Goal: Task Accomplishment & Management: Manage account settings

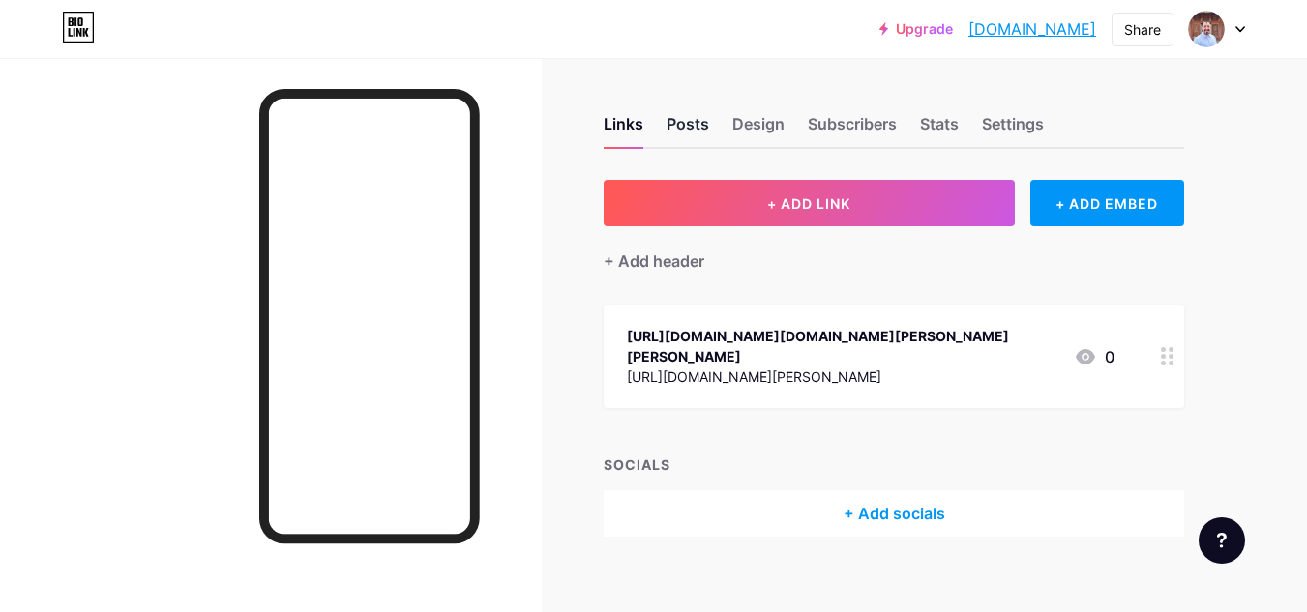
click at [682, 124] on div "Posts" at bounding box center [688, 129] width 43 height 35
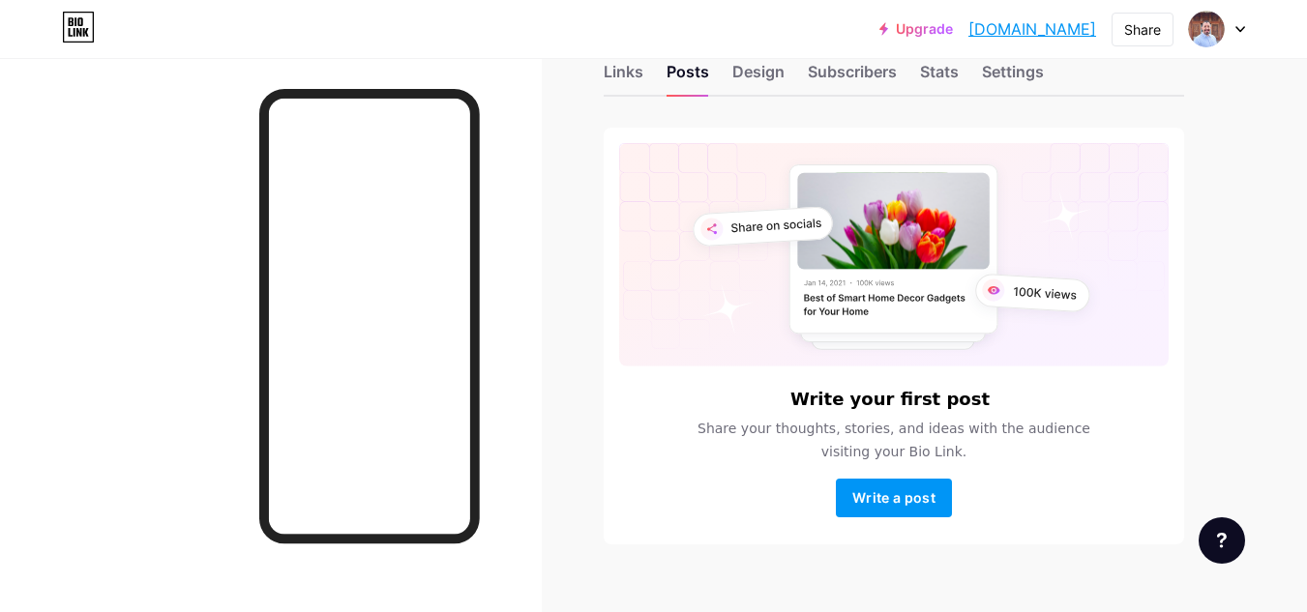
scroll to position [81, 0]
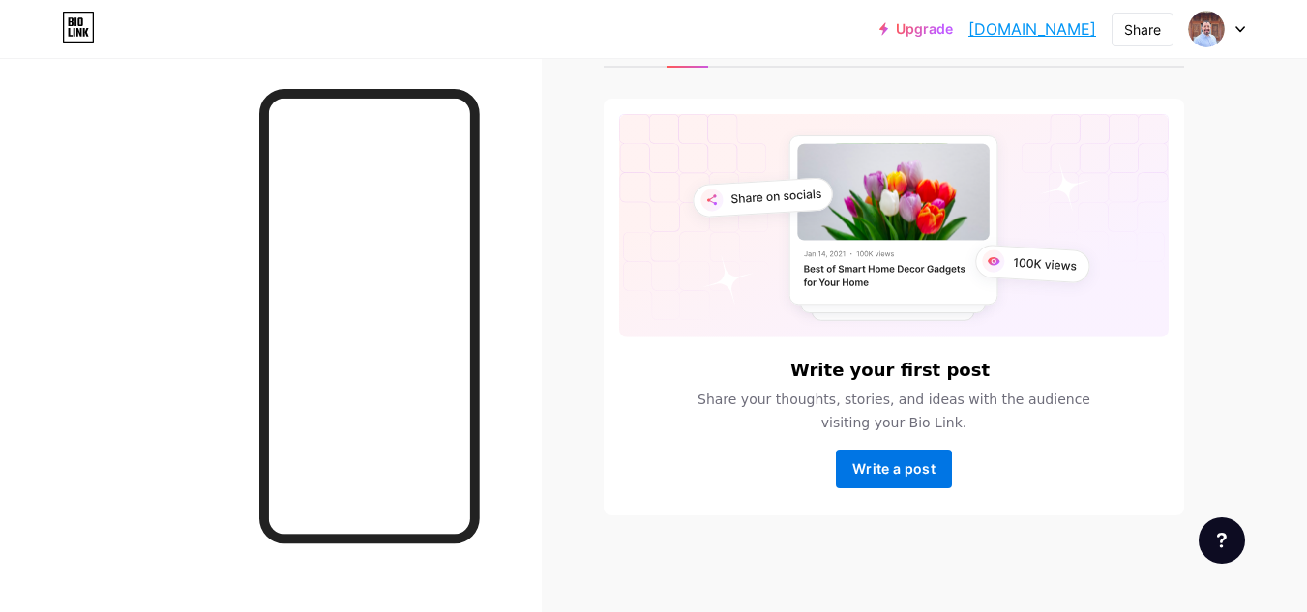
click at [909, 473] on span "Write a post" at bounding box center [893, 469] width 83 height 16
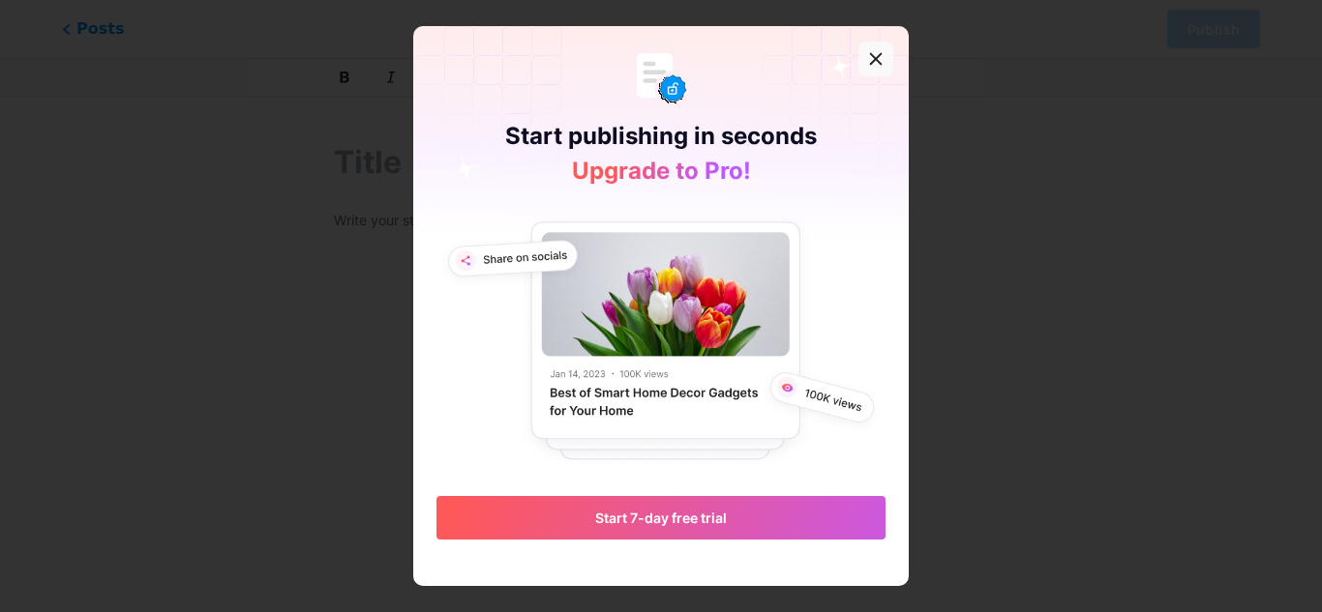
click at [868, 63] on icon at bounding box center [875, 58] width 15 height 15
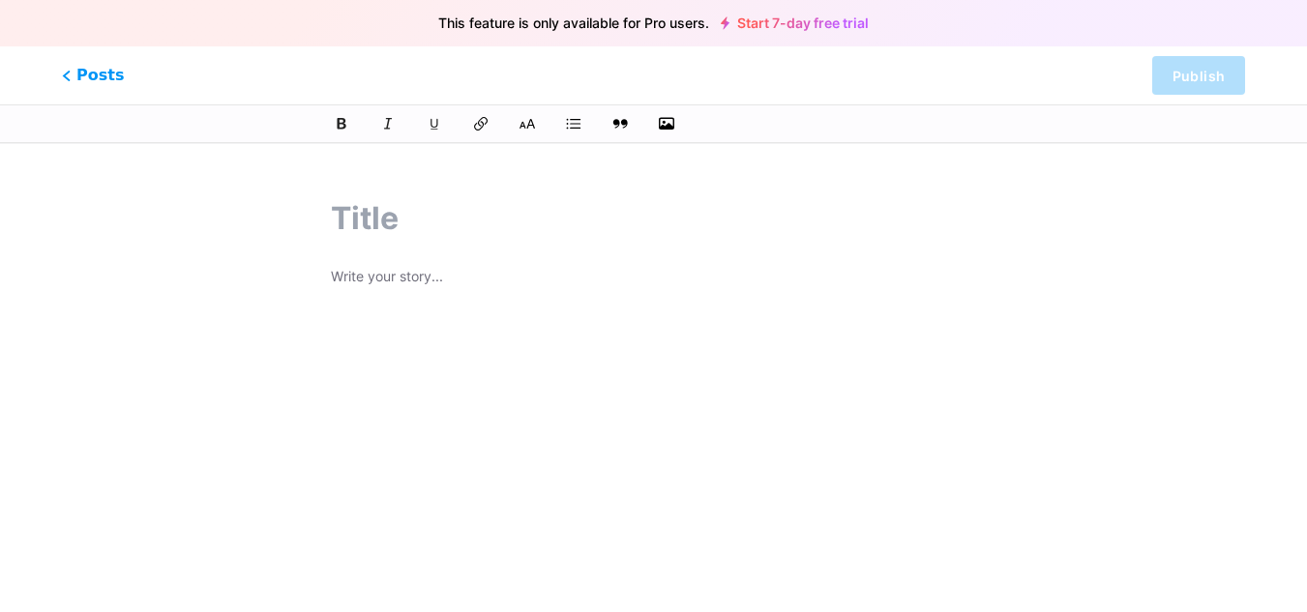
click at [768, 23] on link "Start 7-day free trial" at bounding box center [795, 22] width 148 height 15
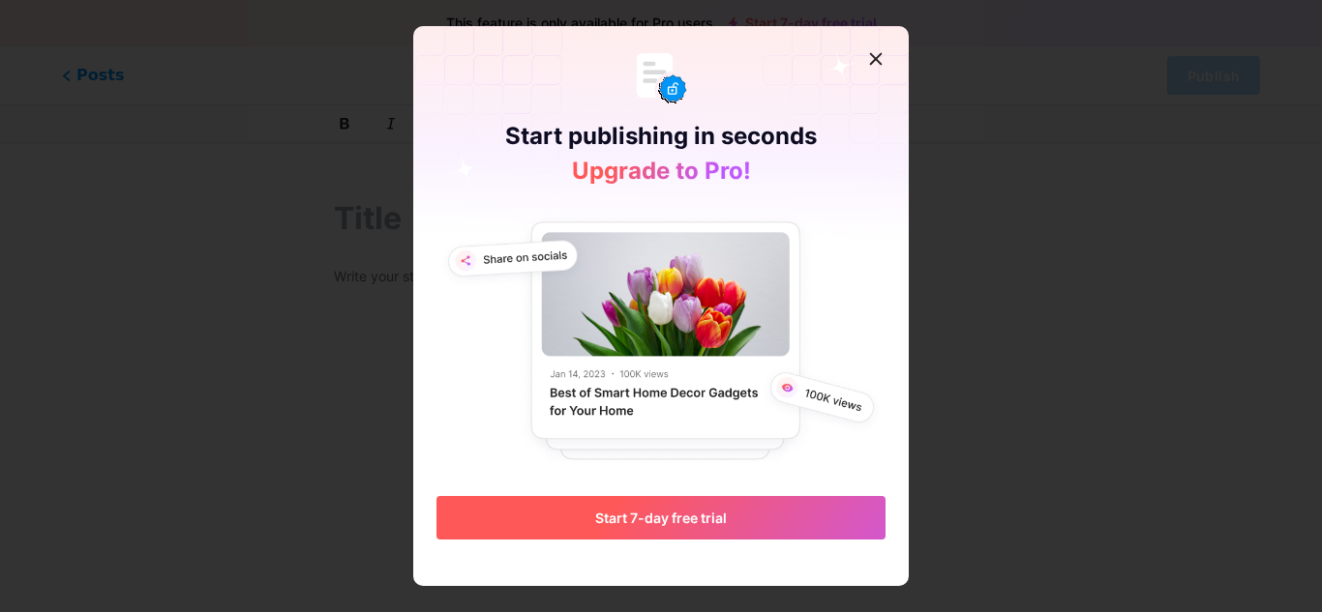
click at [676, 519] on span "Start 7-day free trial" at bounding box center [661, 518] width 132 height 16
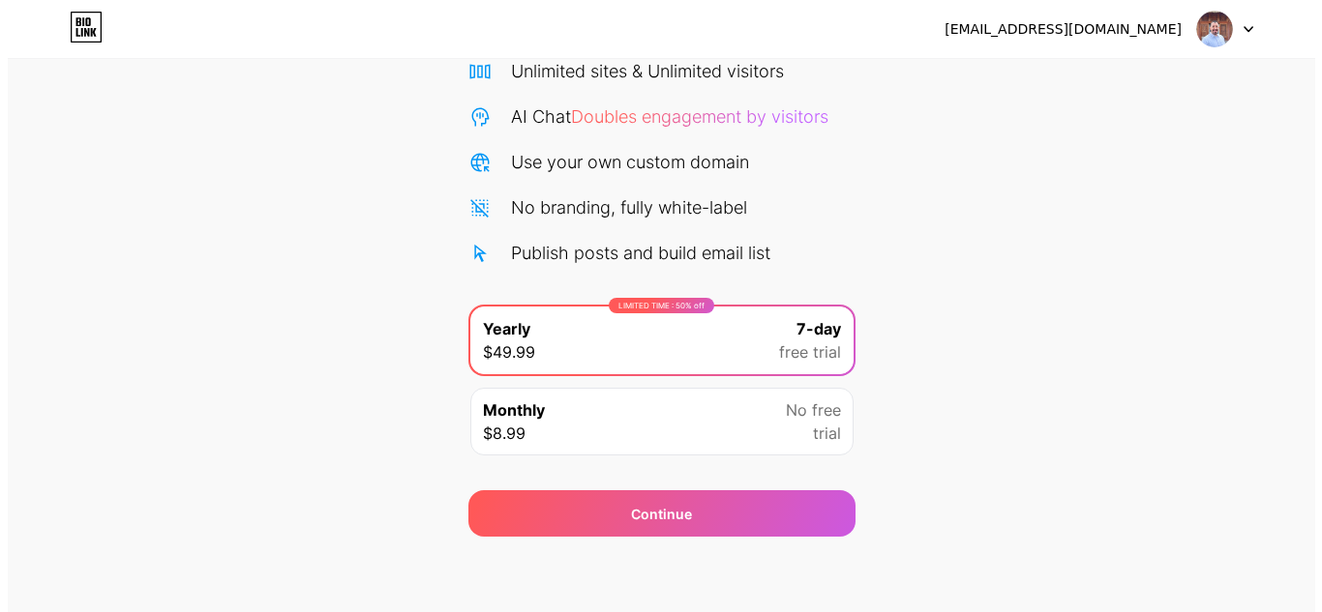
scroll to position [166, 0]
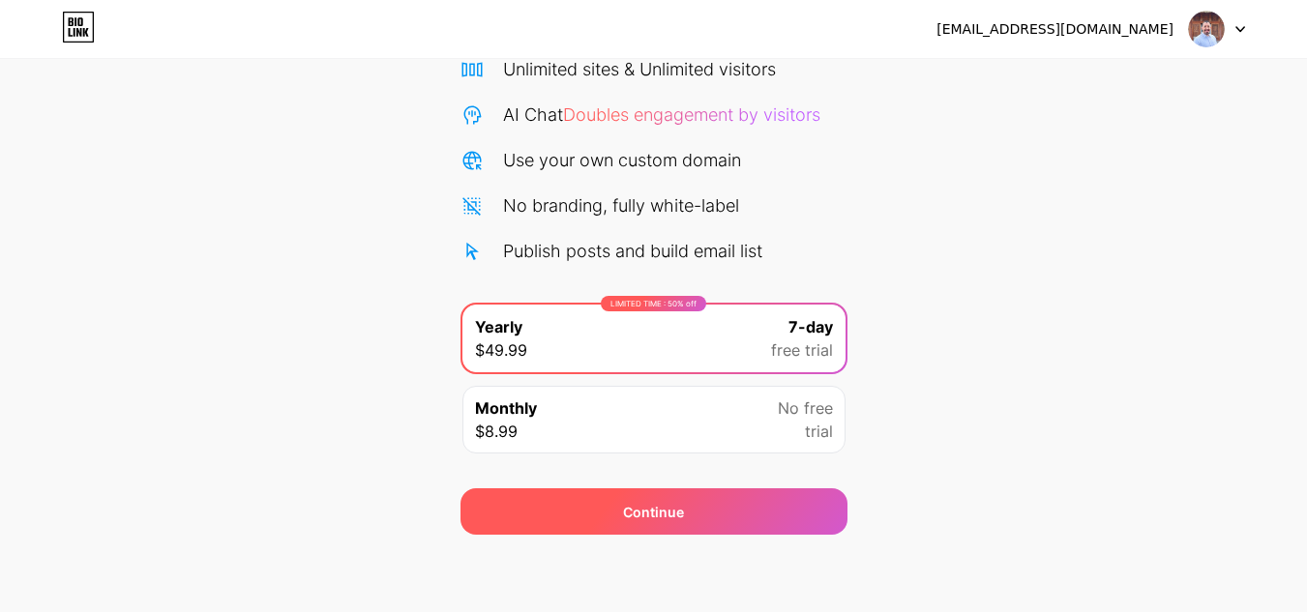
click at [682, 516] on div "Continue" at bounding box center [653, 512] width 61 height 20
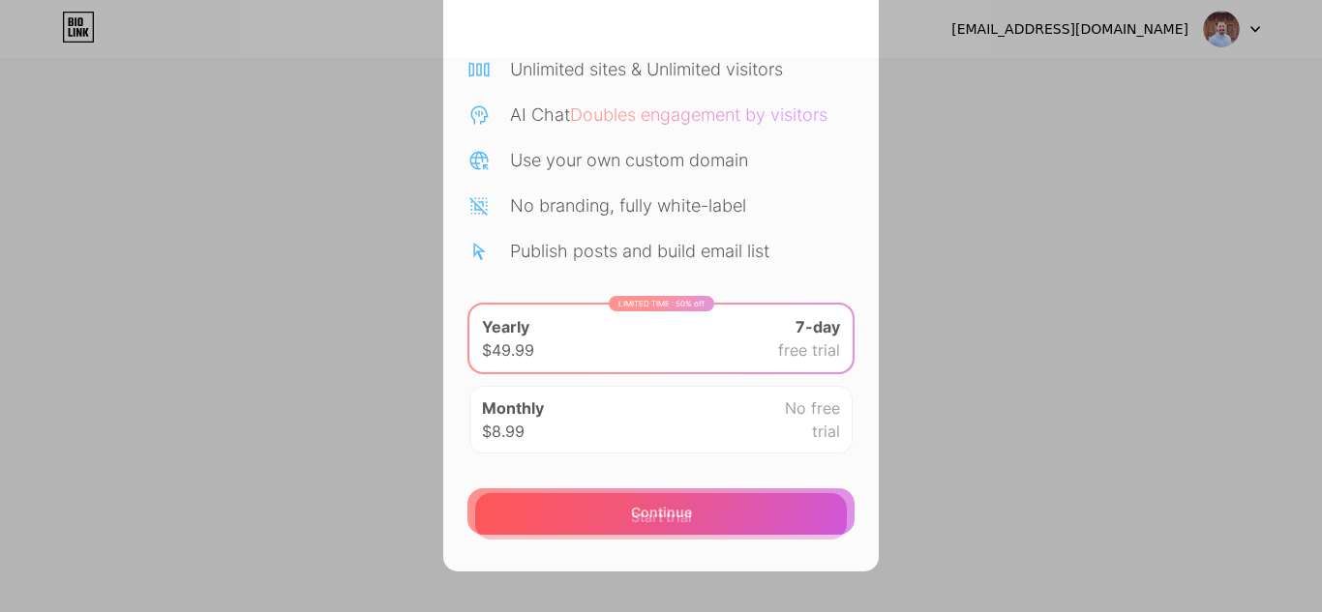
scroll to position [611, 0]
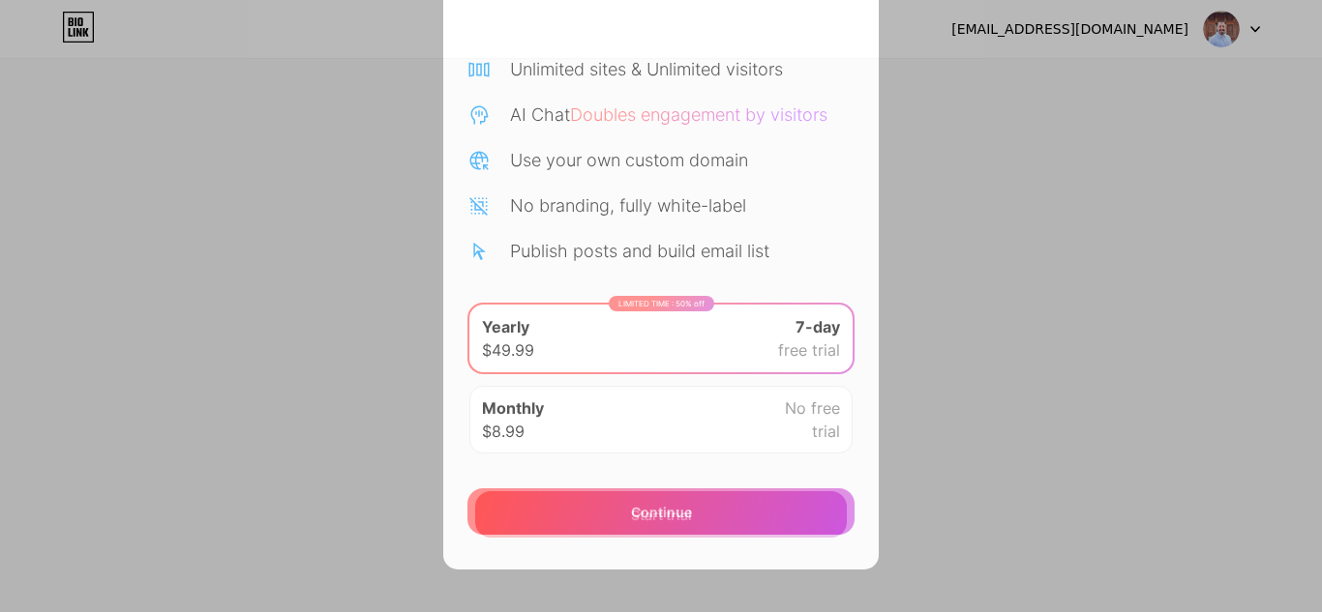
click at [445, 483] on div "7 days free Then $49.99 per year Or Start trial" at bounding box center [660, 1] width 435 height 1138
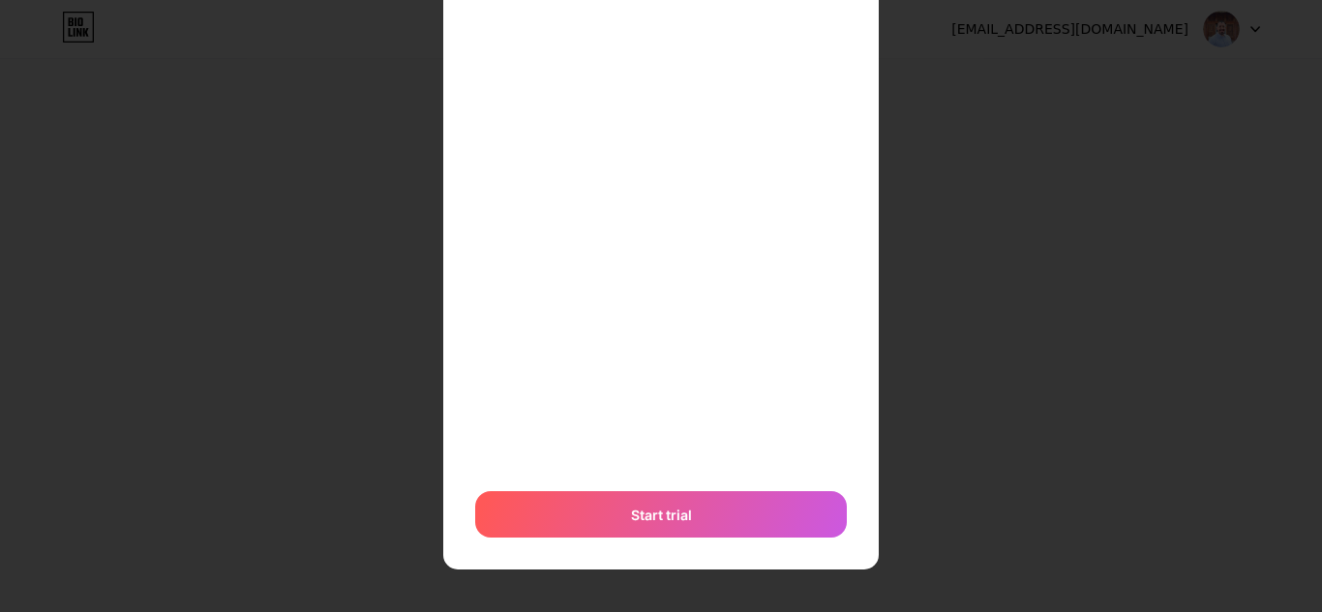
scroll to position [306, 0]
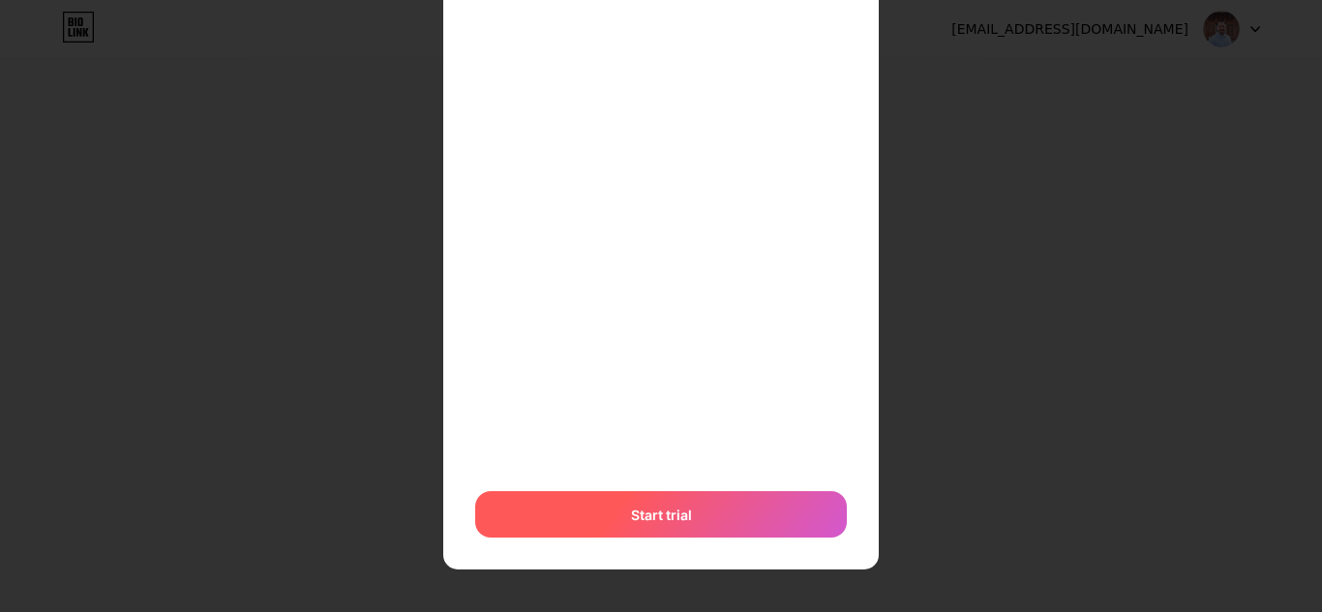
click at [688, 512] on div "Start trial" at bounding box center [661, 515] width 372 height 46
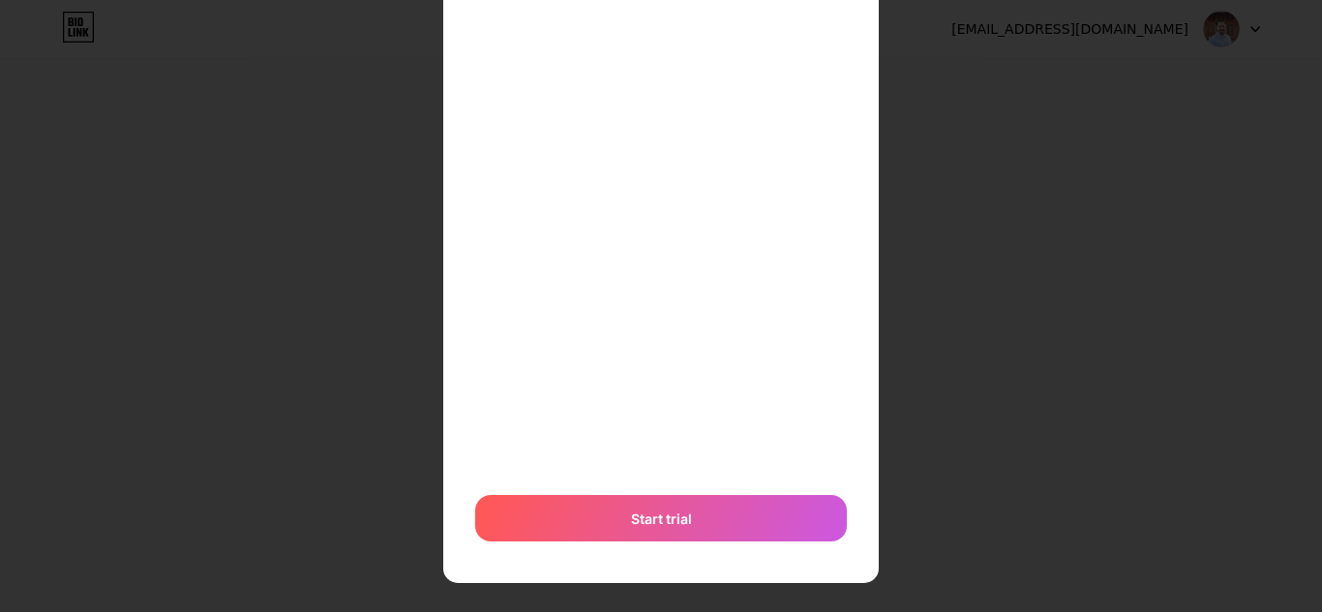
scroll to position [620, 0]
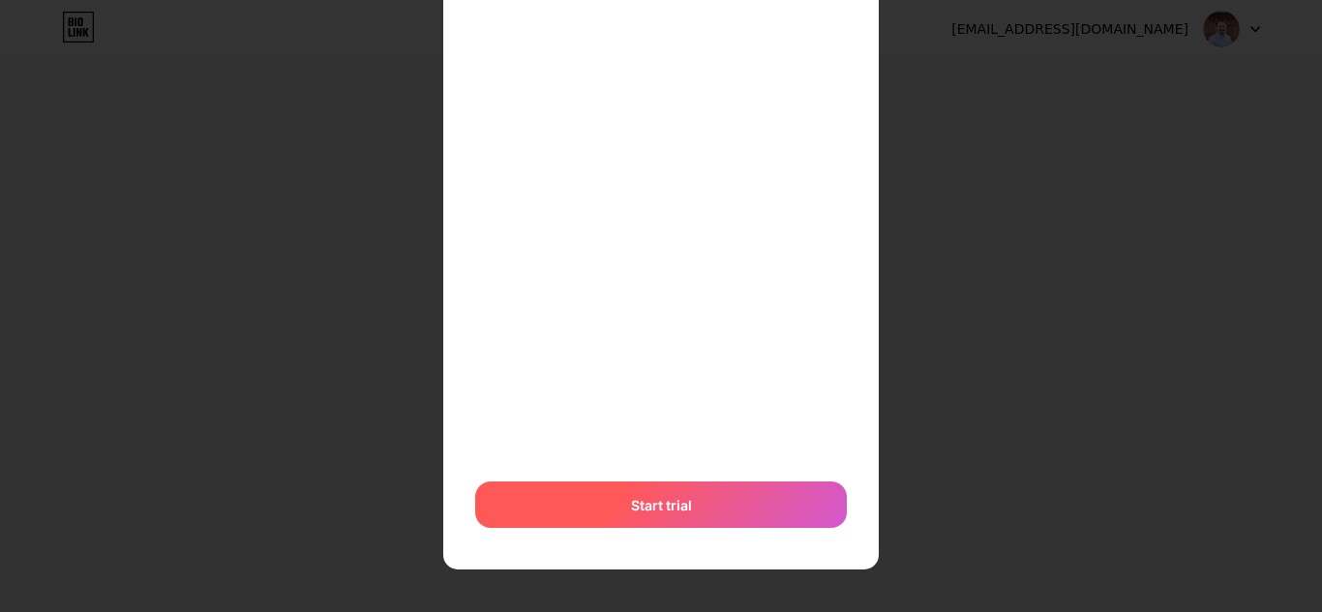
click at [674, 509] on span "Start trial" at bounding box center [661, 505] width 61 height 20
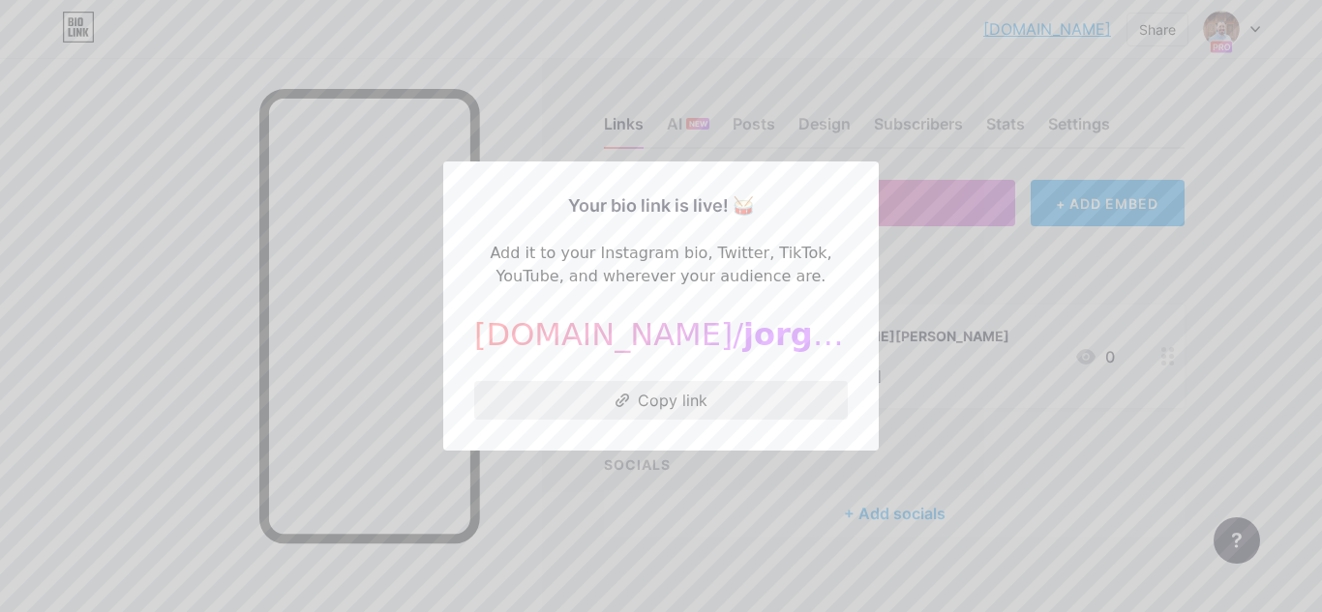
click at [744, 395] on button "Copy link" at bounding box center [660, 400] width 373 height 39
click at [935, 278] on div at bounding box center [661, 306] width 1322 height 612
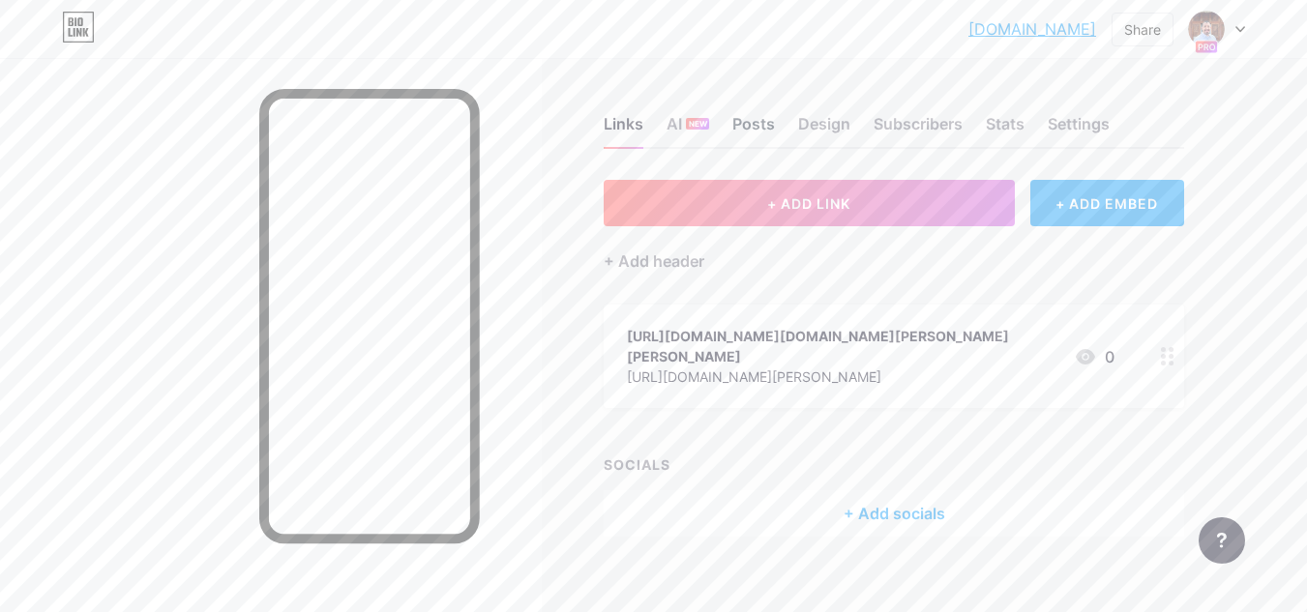
click at [752, 124] on div "Posts" at bounding box center [753, 129] width 43 height 35
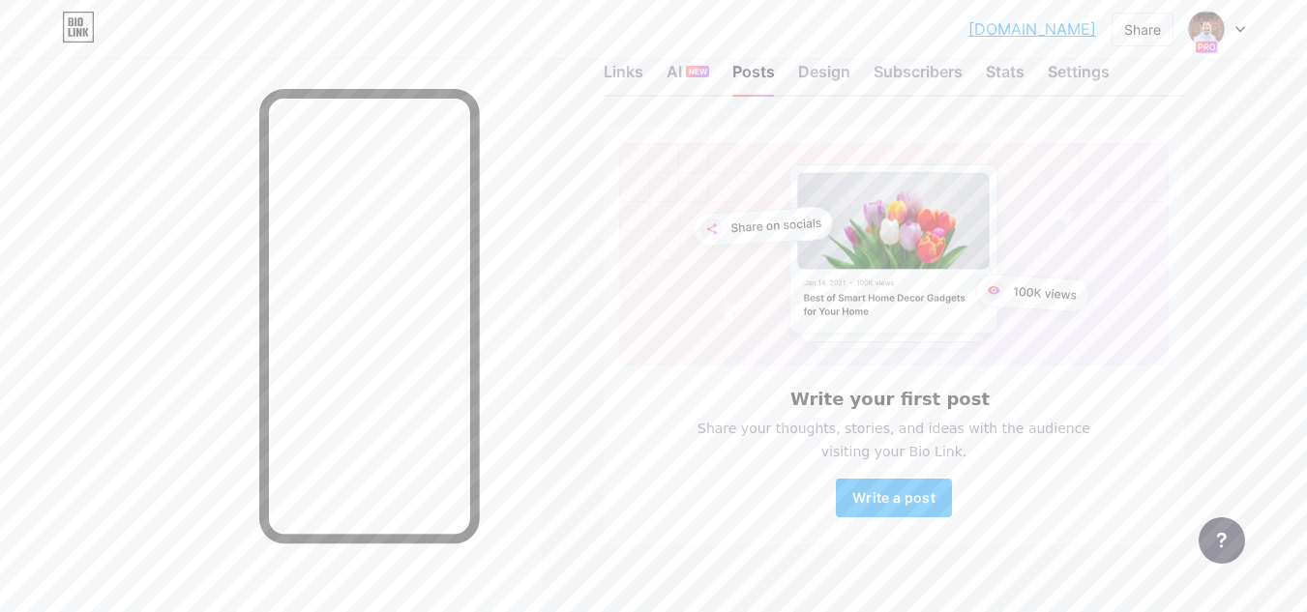
scroll to position [81, 0]
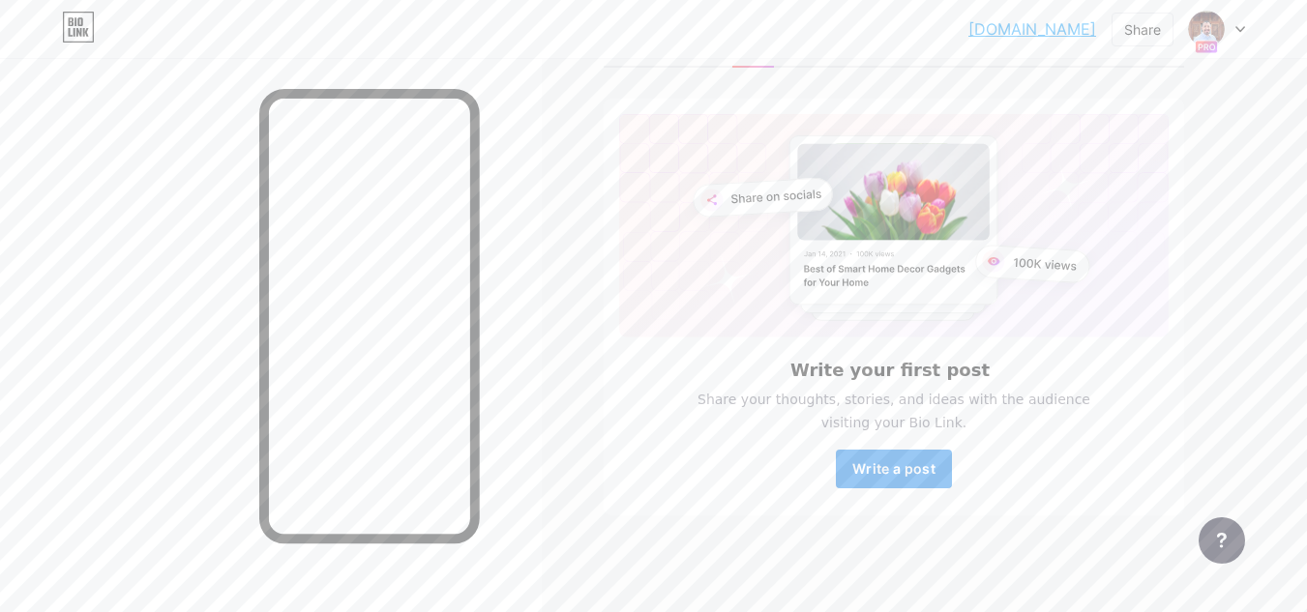
click at [890, 463] on span "Write a post" at bounding box center [893, 469] width 83 height 16
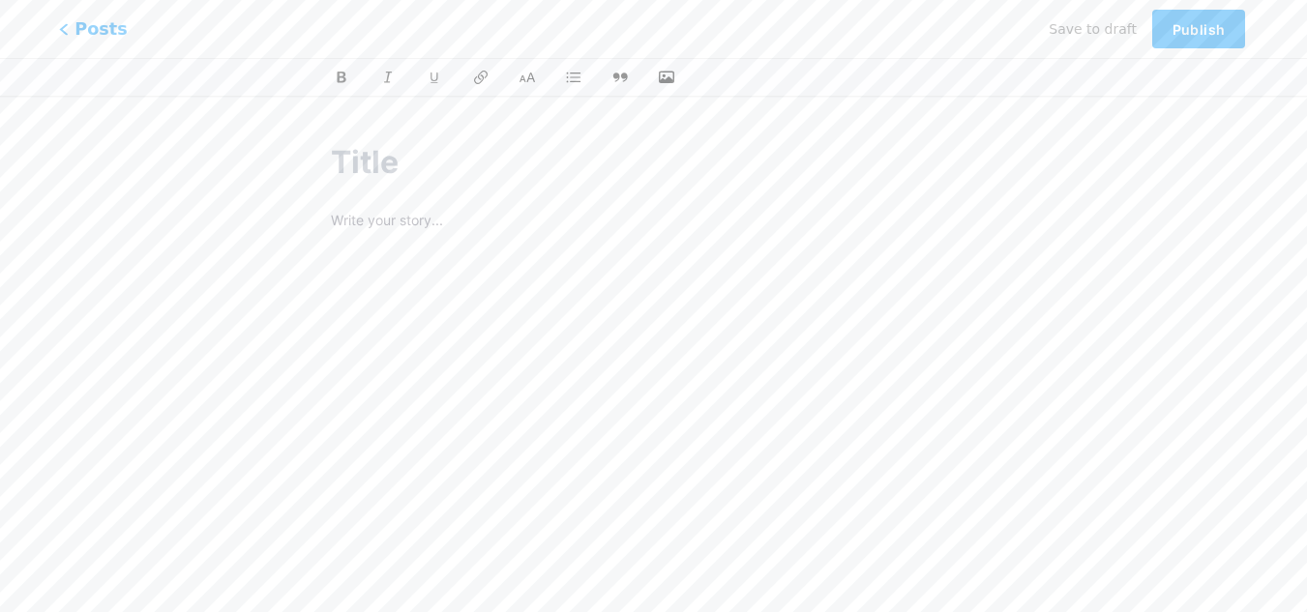
click at [89, 28] on span "Posts" at bounding box center [93, 28] width 69 height 25
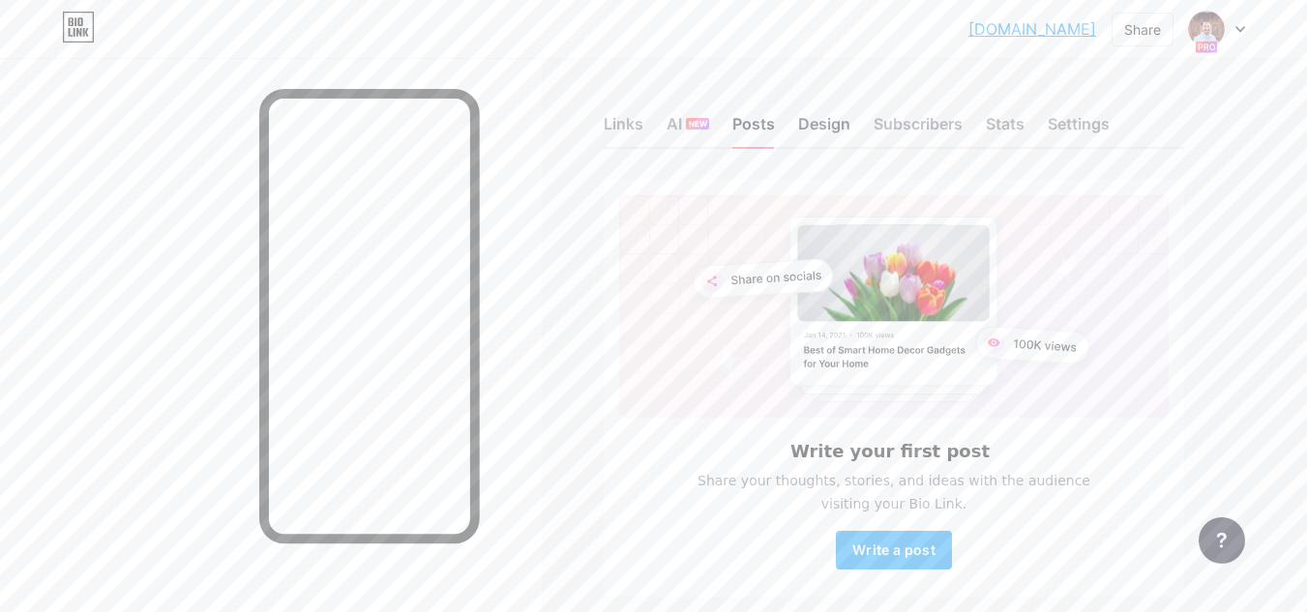
click at [825, 121] on div "Design" at bounding box center [824, 129] width 52 height 35
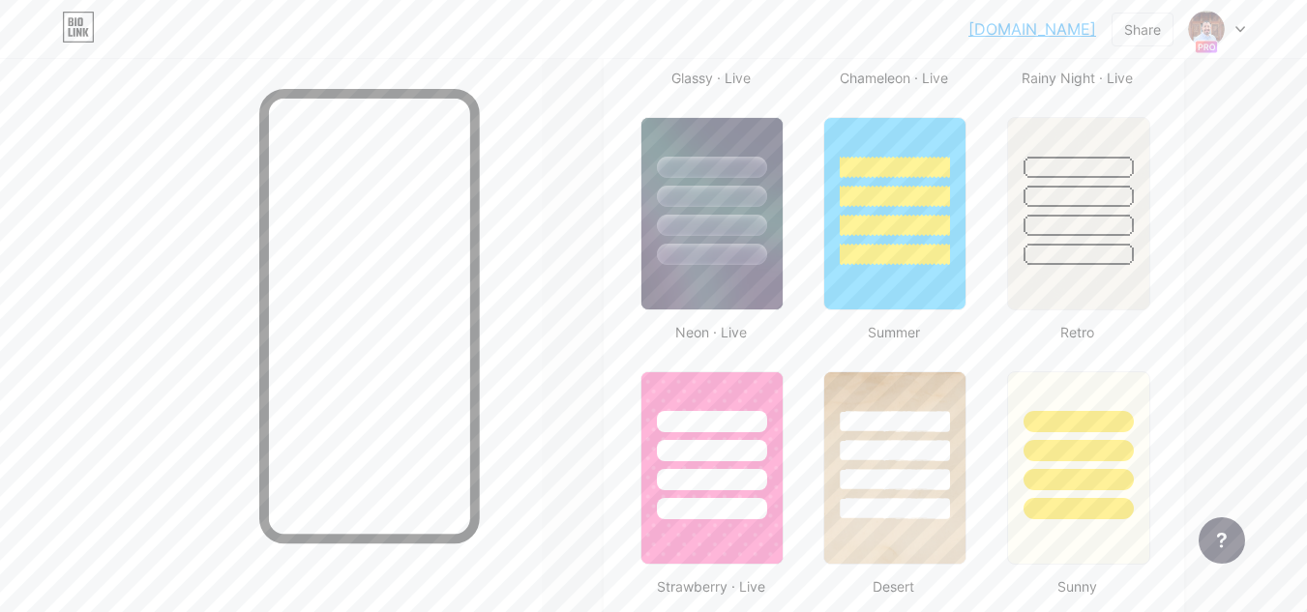
scroll to position [1258, 0]
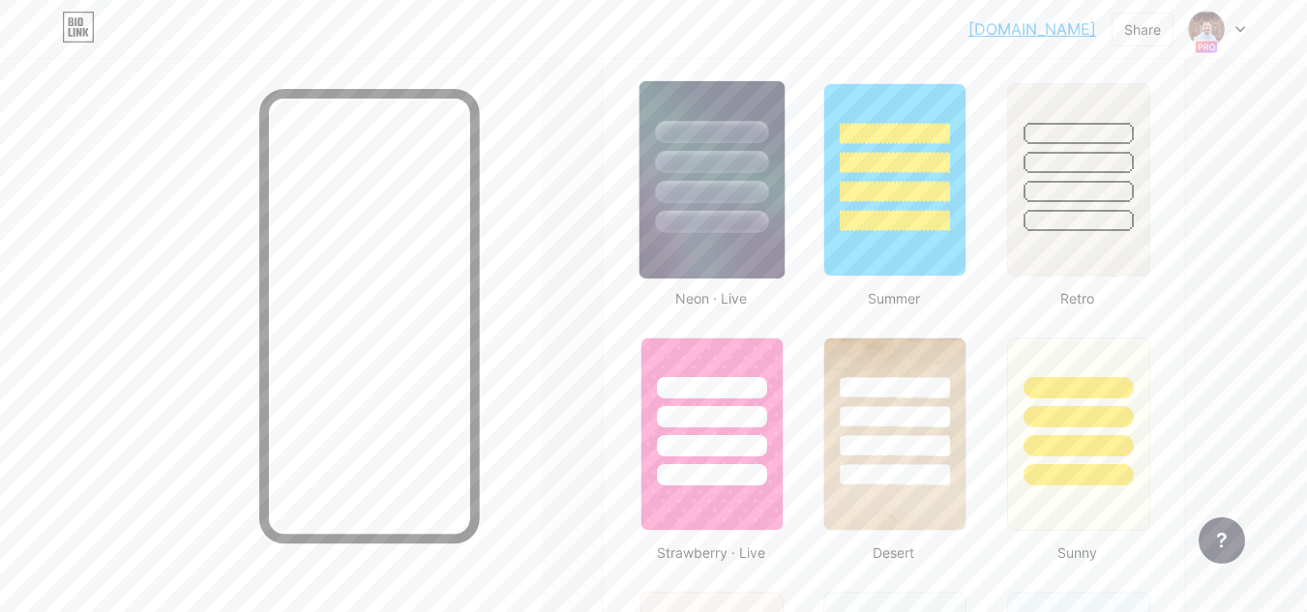
click at [716, 193] on div at bounding box center [711, 192] width 113 height 22
click at [879, 444] on div at bounding box center [895, 446] width 113 height 22
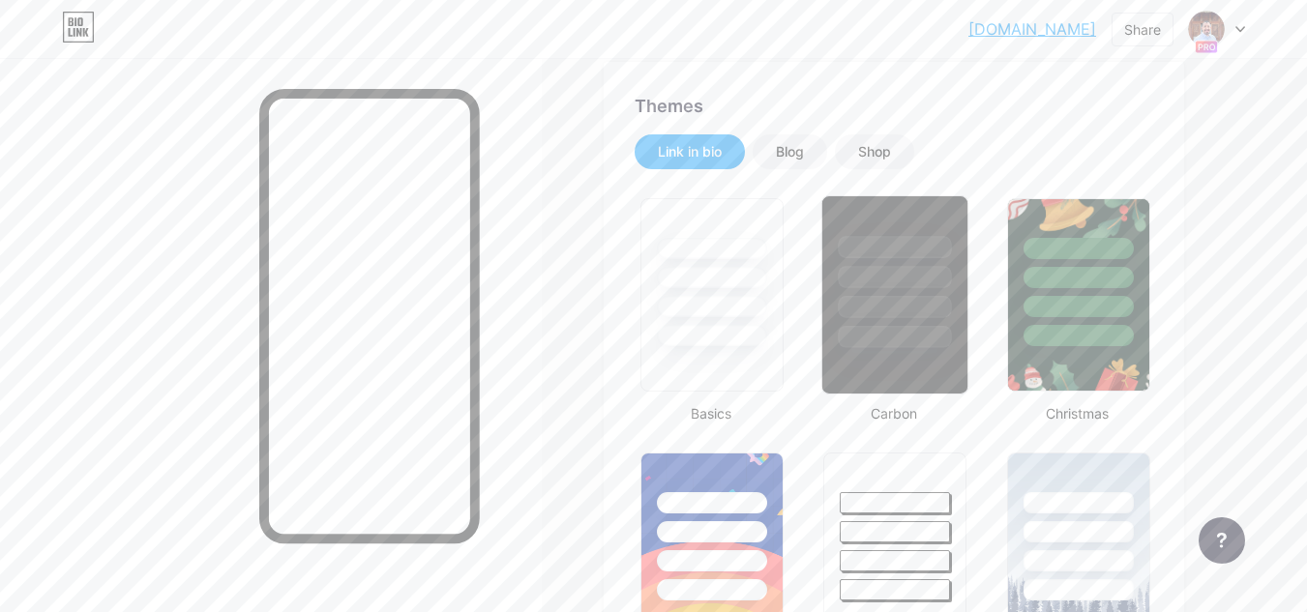
scroll to position [387, 0]
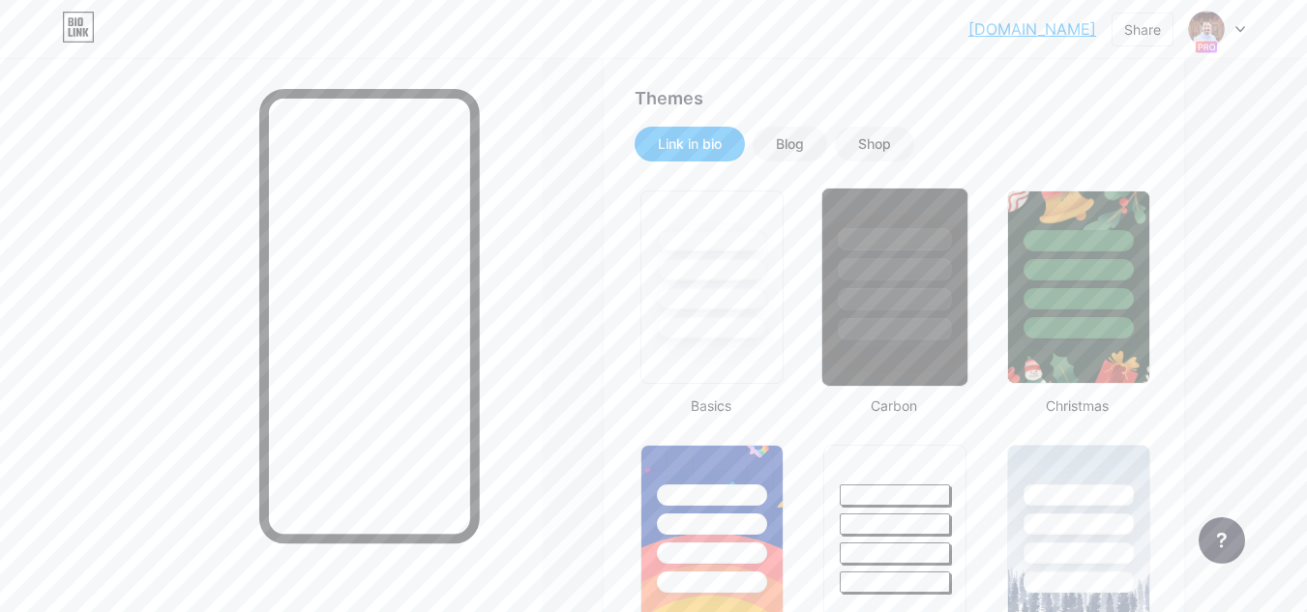
click at [884, 298] on div at bounding box center [895, 299] width 113 height 22
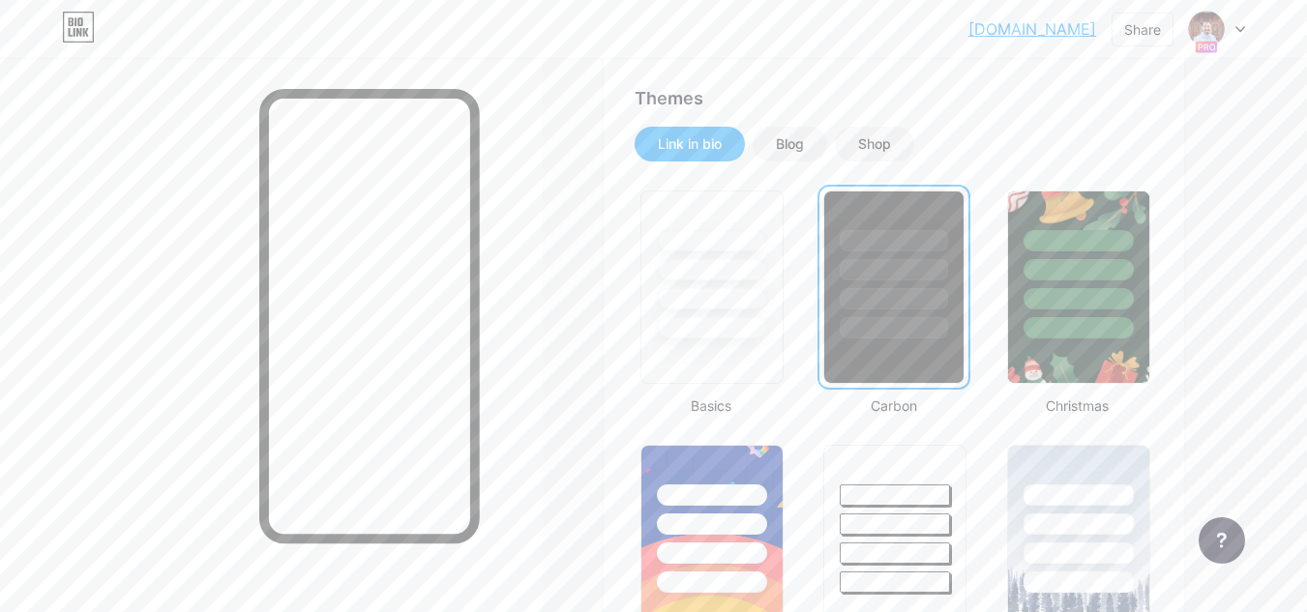
scroll to position [290, 0]
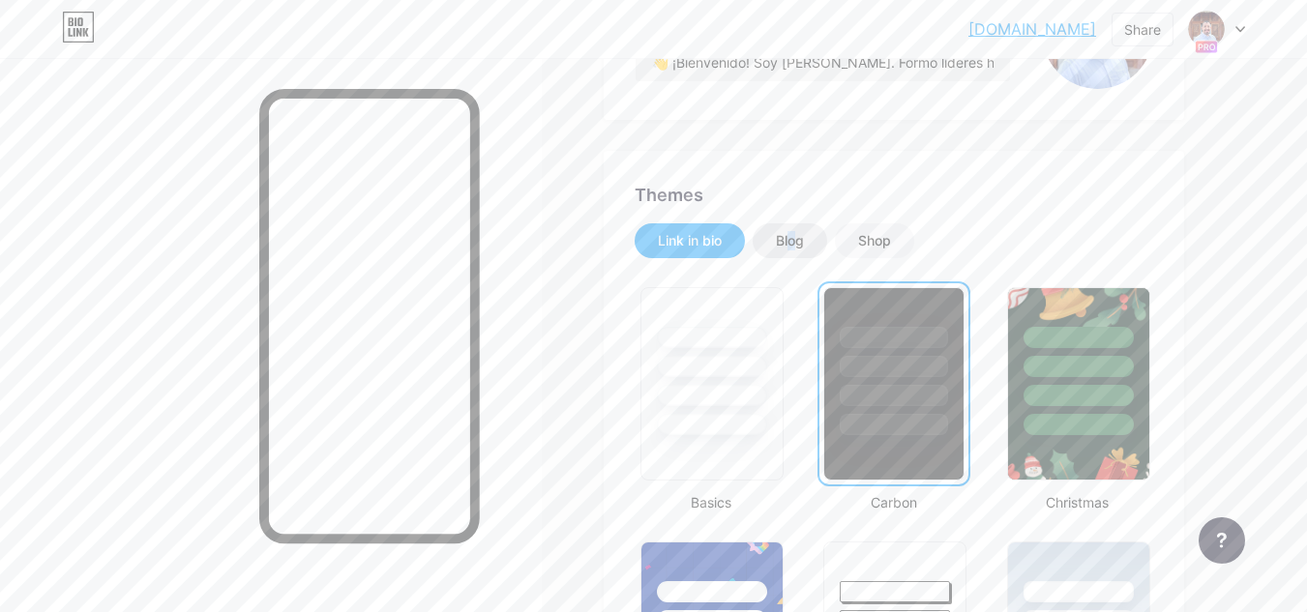
click at [795, 247] on div "Blog" at bounding box center [790, 240] width 28 height 19
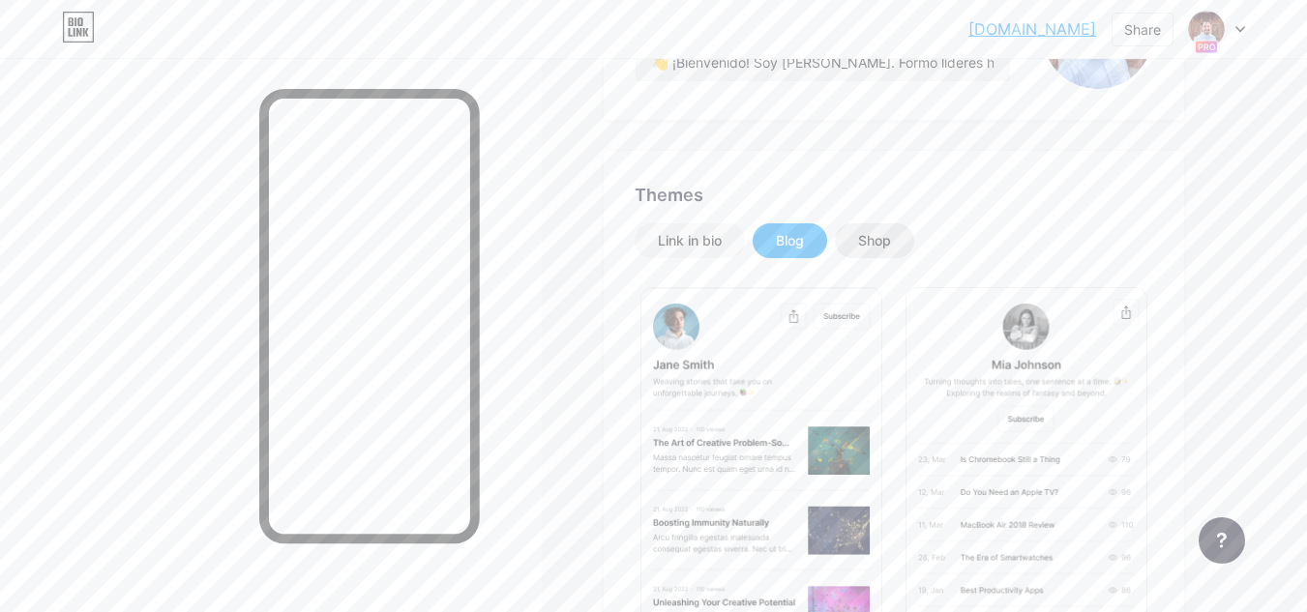
click at [883, 234] on div "Shop" at bounding box center [874, 240] width 33 height 19
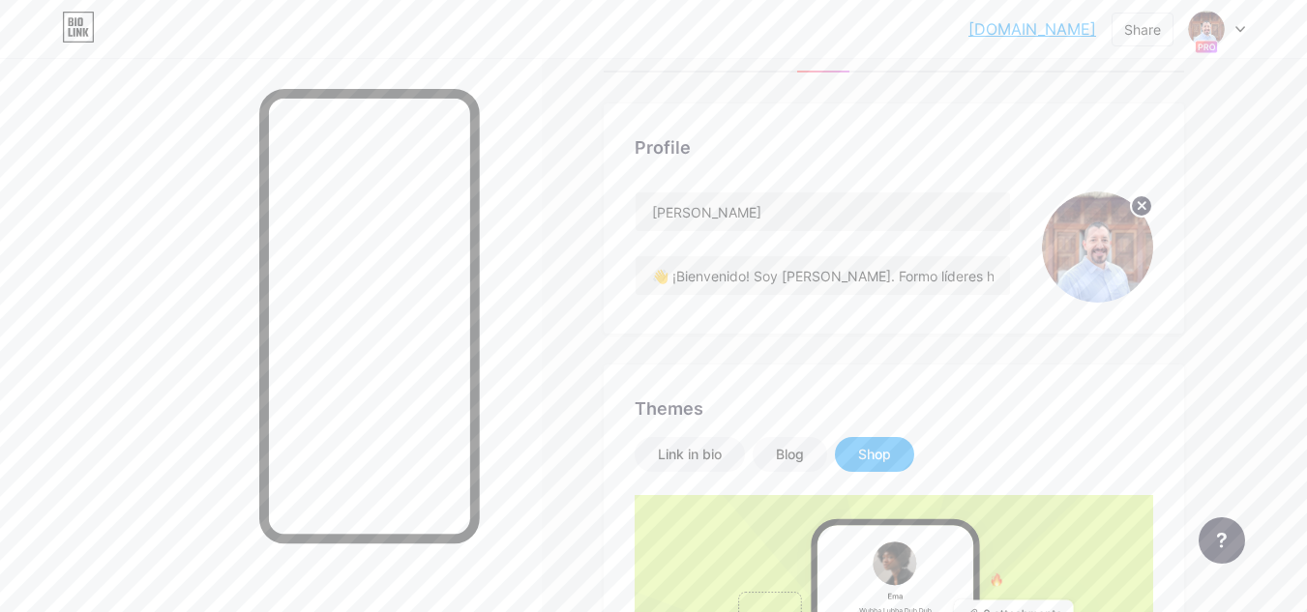
scroll to position [194, 0]
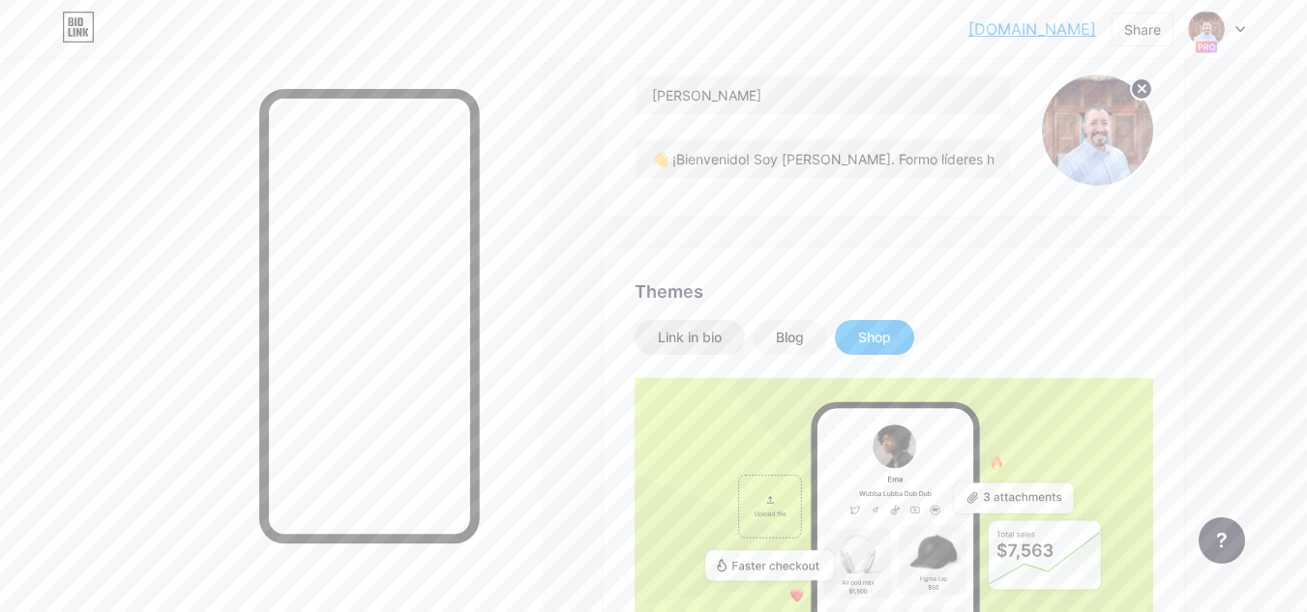
click at [702, 337] on div "Link in bio" at bounding box center [690, 337] width 64 height 19
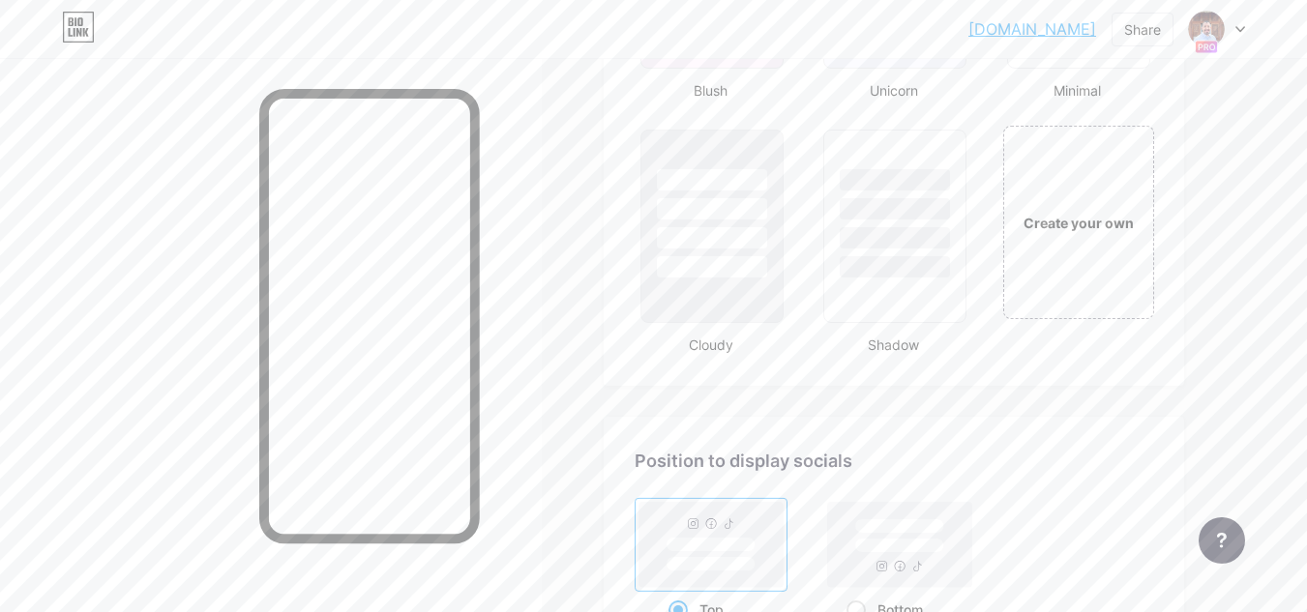
scroll to position [2680, 0]
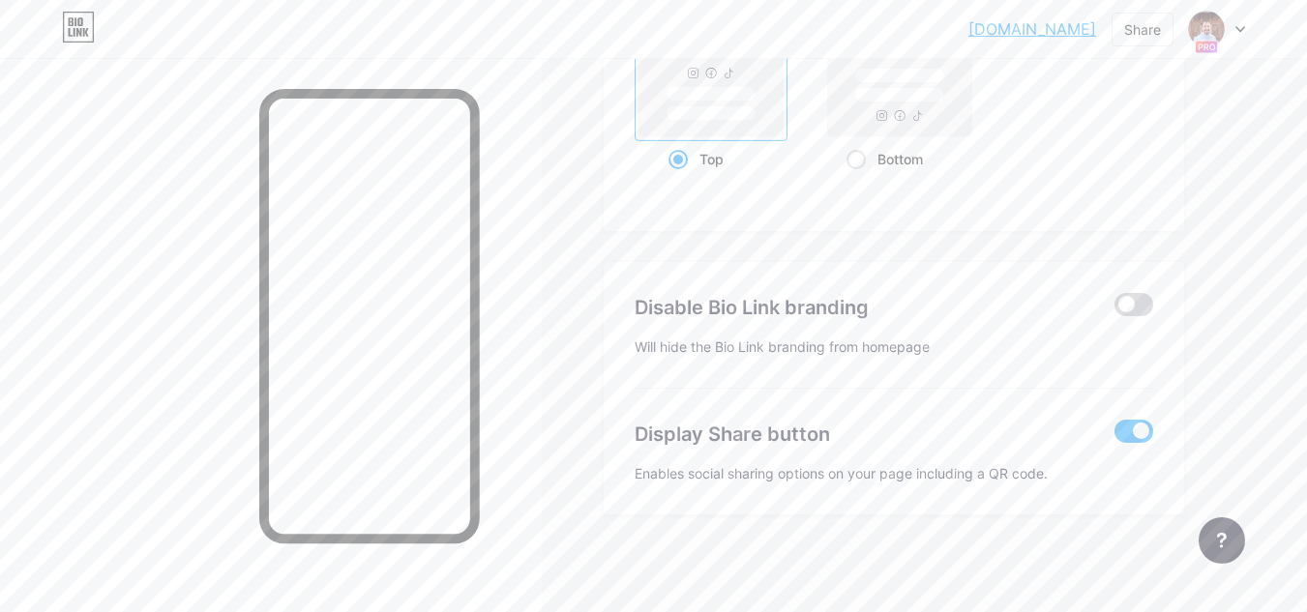
click at [1134, 297] on span at bounding box center [1134, 304] width 39 height 23
click at [1115, 310] on input "checkbox" at bounding box center [1115, 310] width 0 height 0
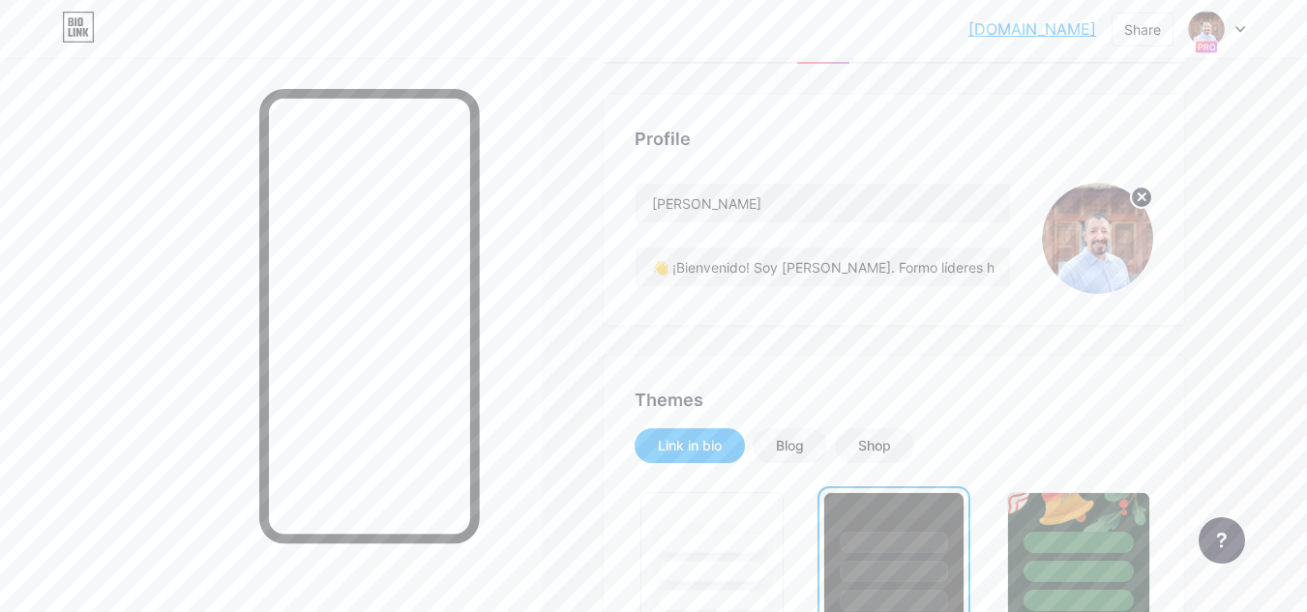
scroll to position [0, 0]
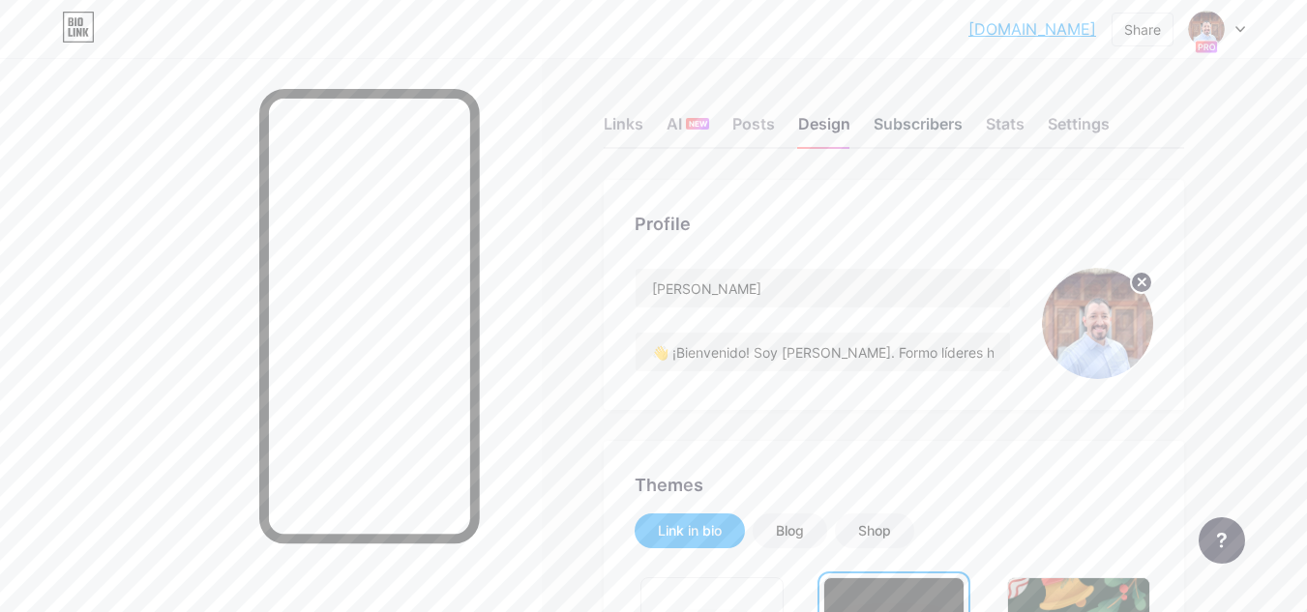
click at [901, 120] on div "Subscribers" at bounding box center [918, 129] width 89 height 35
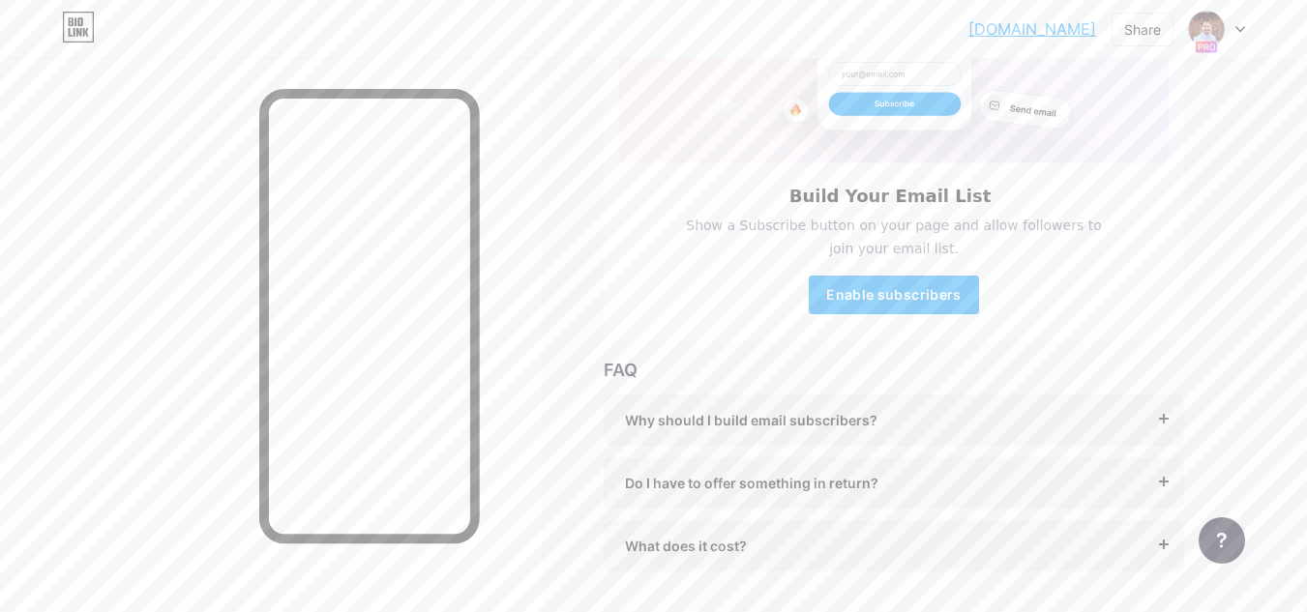
scroll to position [290, 0]
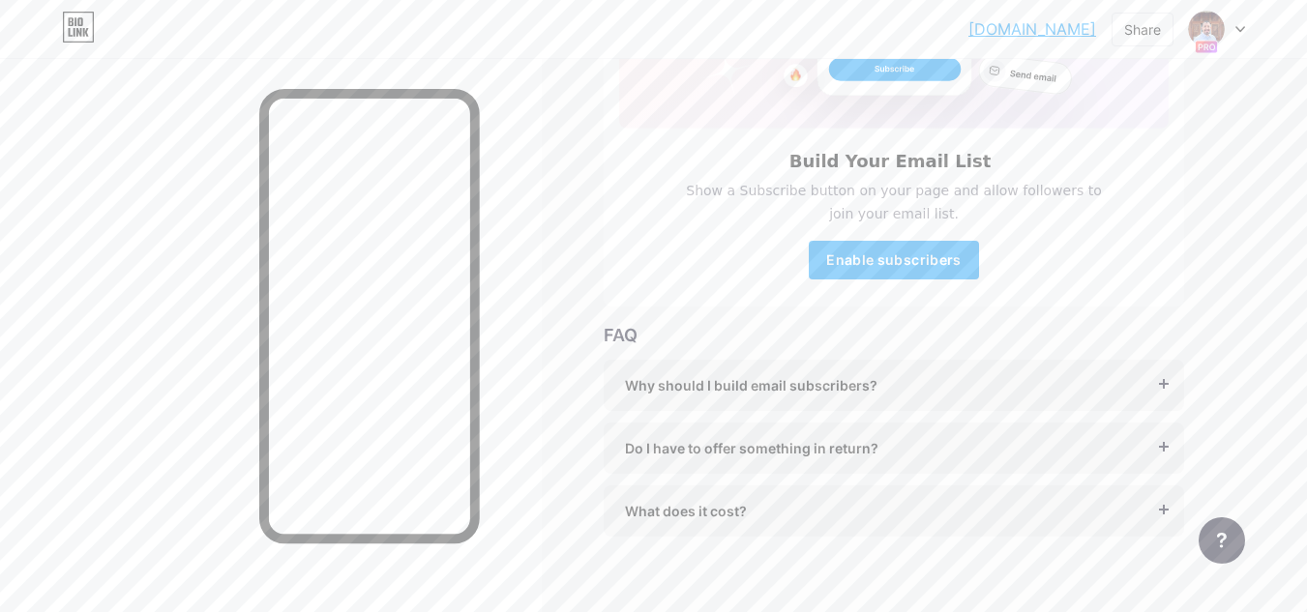
click at [1165, 387] on div "Why should I build email subscribers? Email is the only reliable medium to buil…" at bounding box center [894, 385] width 581 height 51
click at [862, 386] on span "Why should I build email subscribers?" at bounding box center [751, 385] width 253 height 20
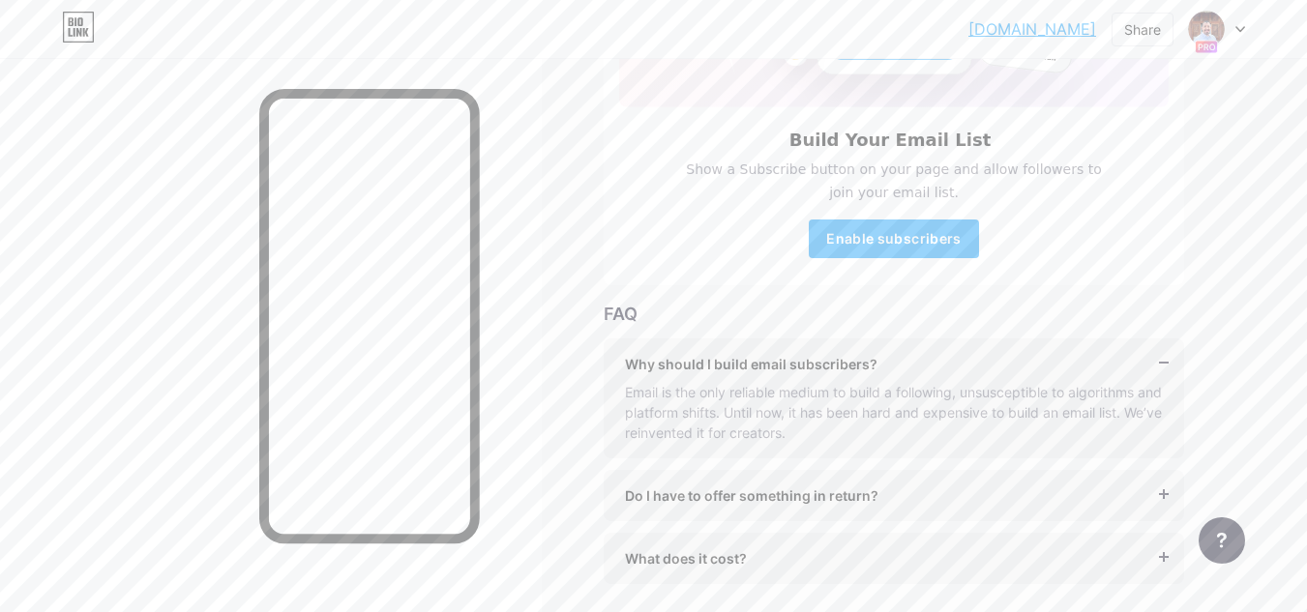
scroll to position [380, 0]
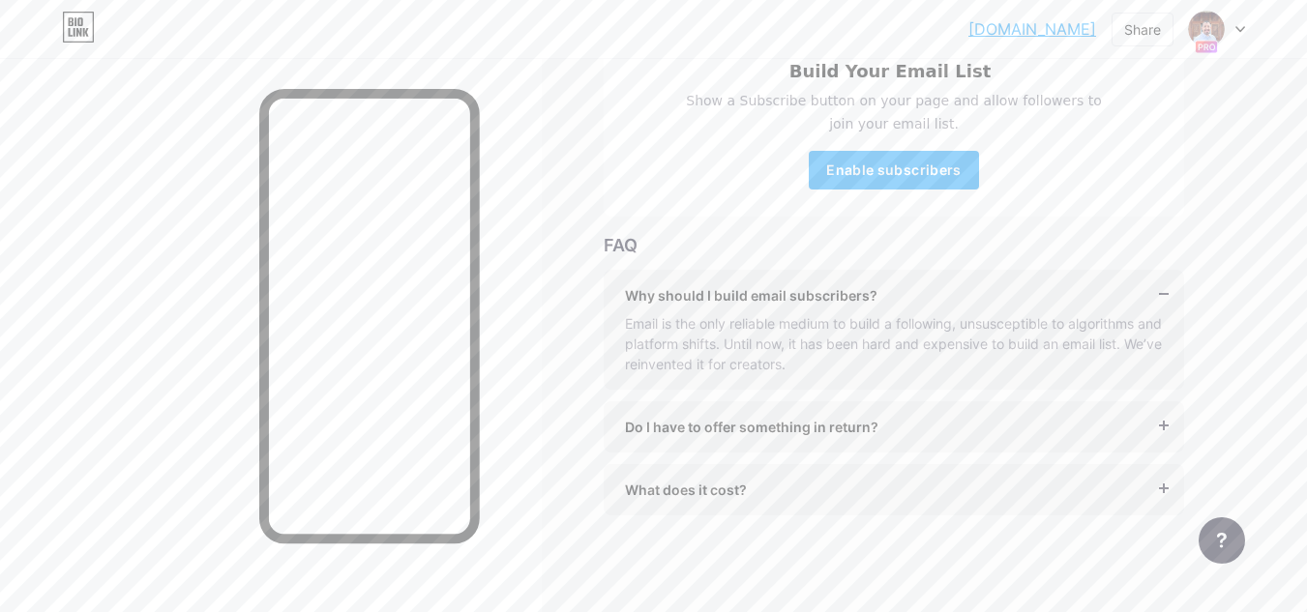
click at [819, 426] on span "Do I have to offer something in return?" at bounding box center [751, 427] width 253 height 20
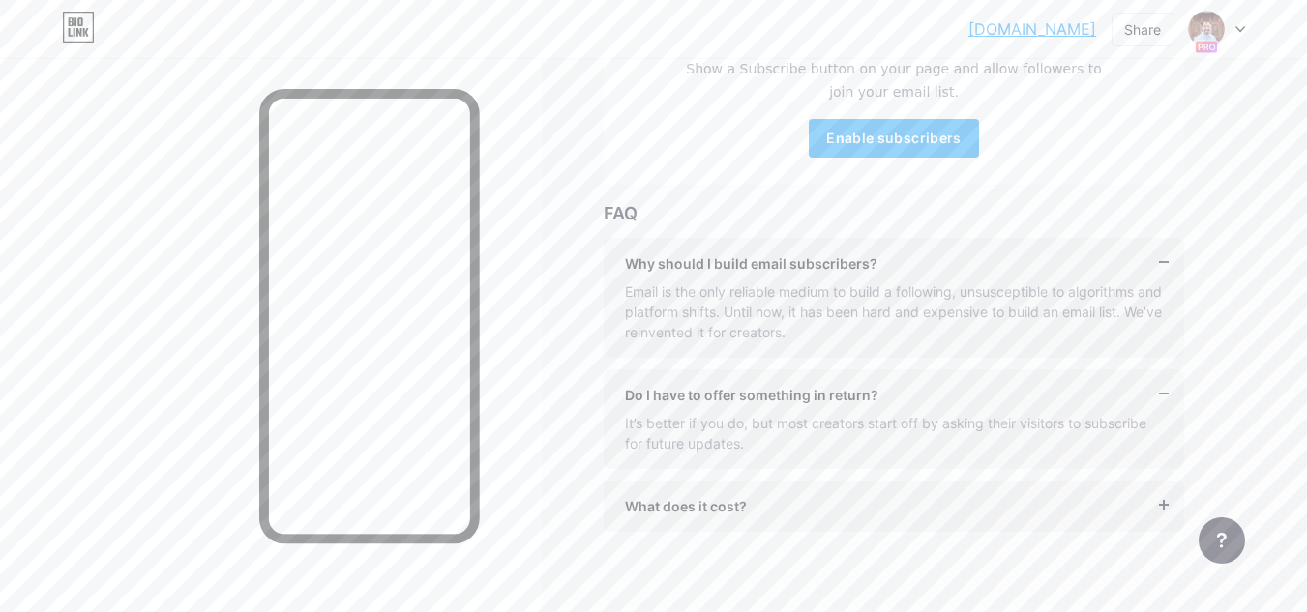
scroll to position [429, 0]
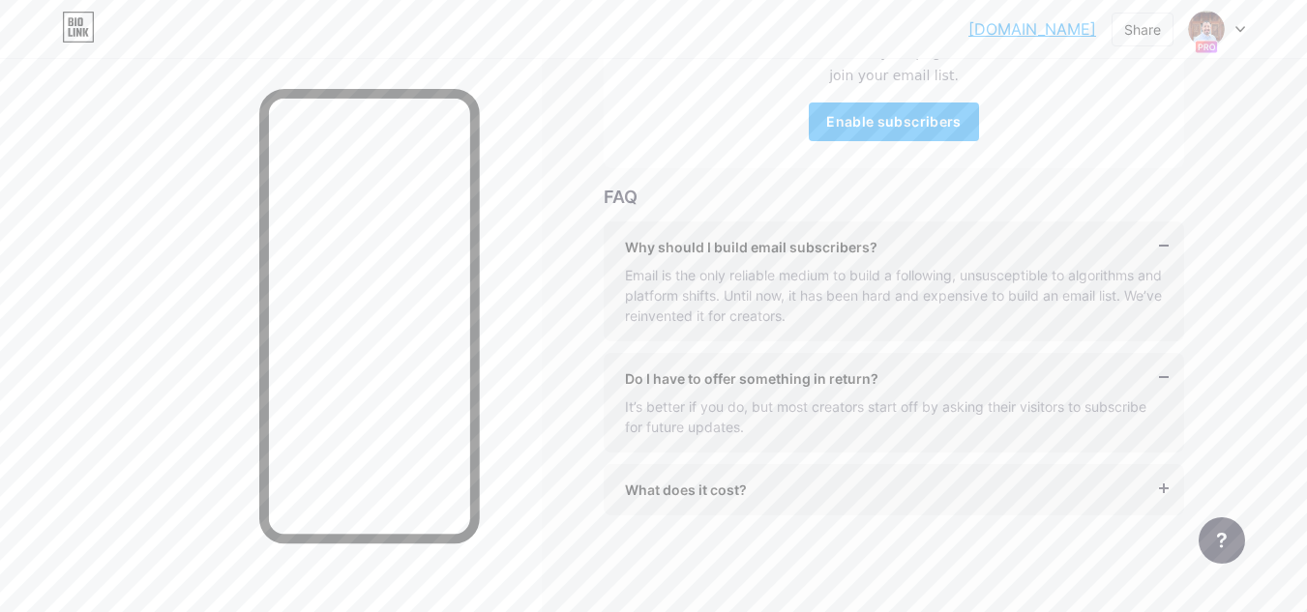
click at [749, 478] on div "What does it cost? It’s free to get started, and you can accept unlimited subsc…" at bounding box center [894, 489] width 581 height 51
click at [733, 485] on span "What does it cost?" at bounding box center [686, 490] width 122 height 20
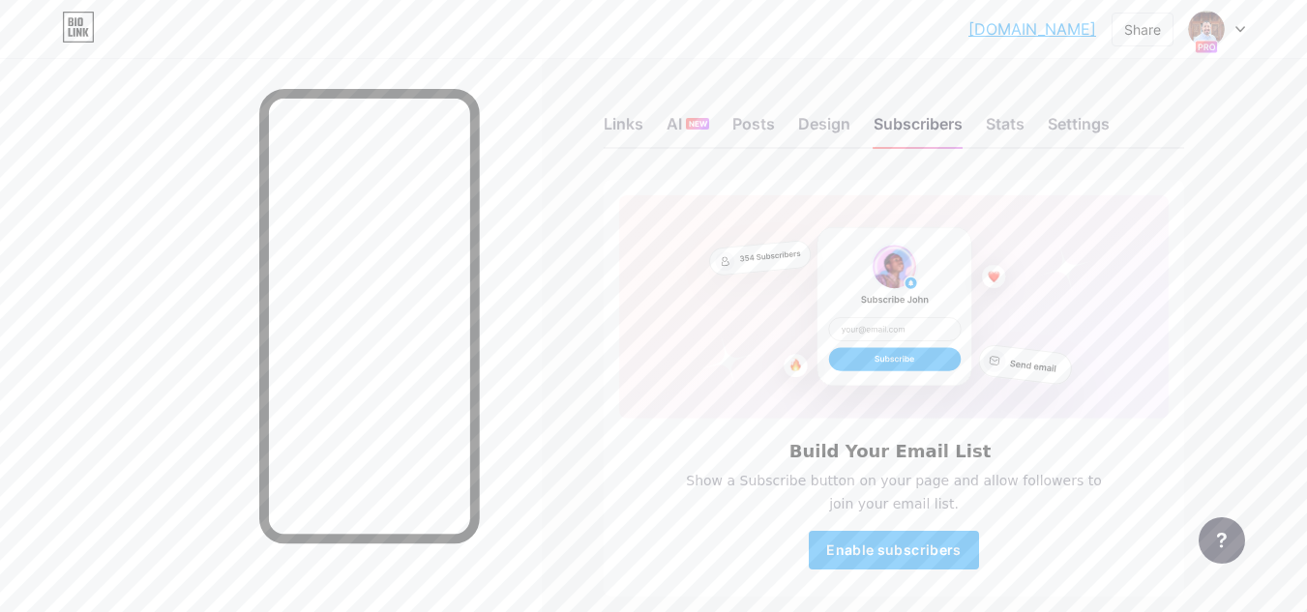
scroll to position [97, 0]
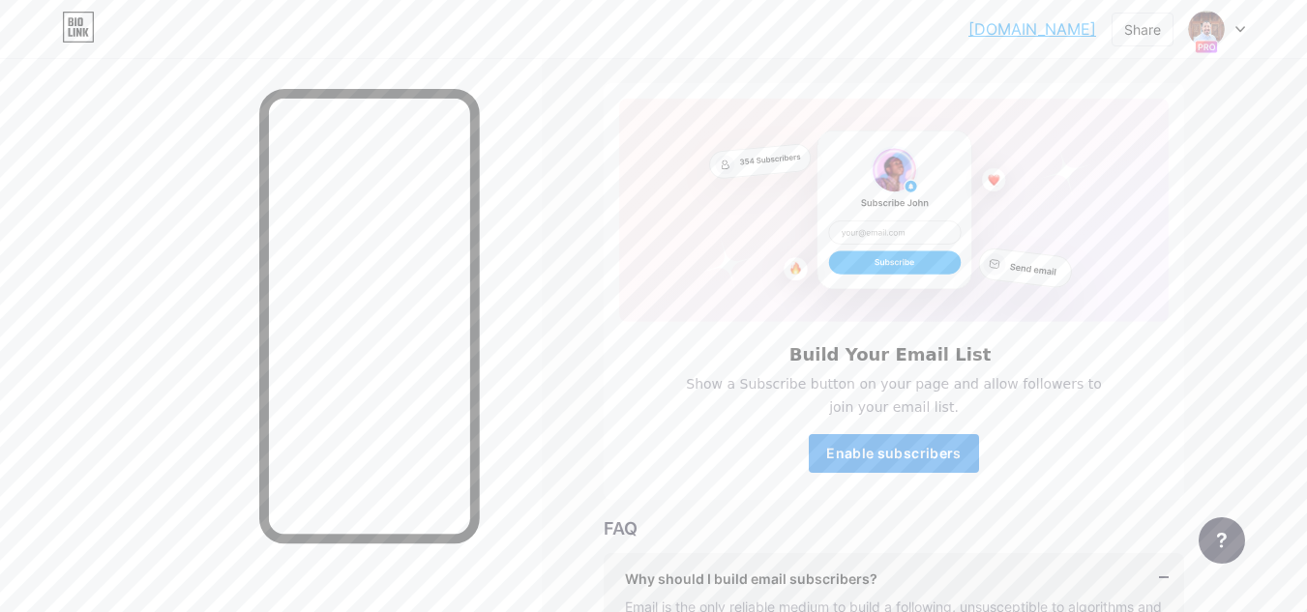
click at [889, 447] on span "Enable subscribers" at bounding box center [893, 453] width 134 height 16
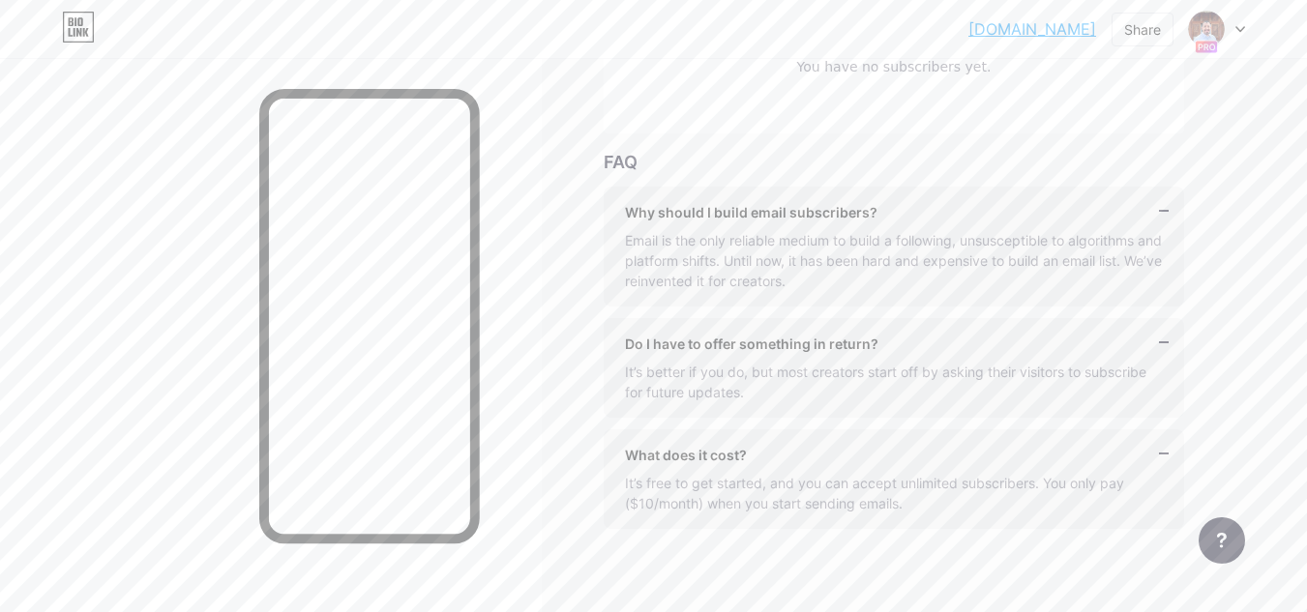
scroll to position [0, 0]
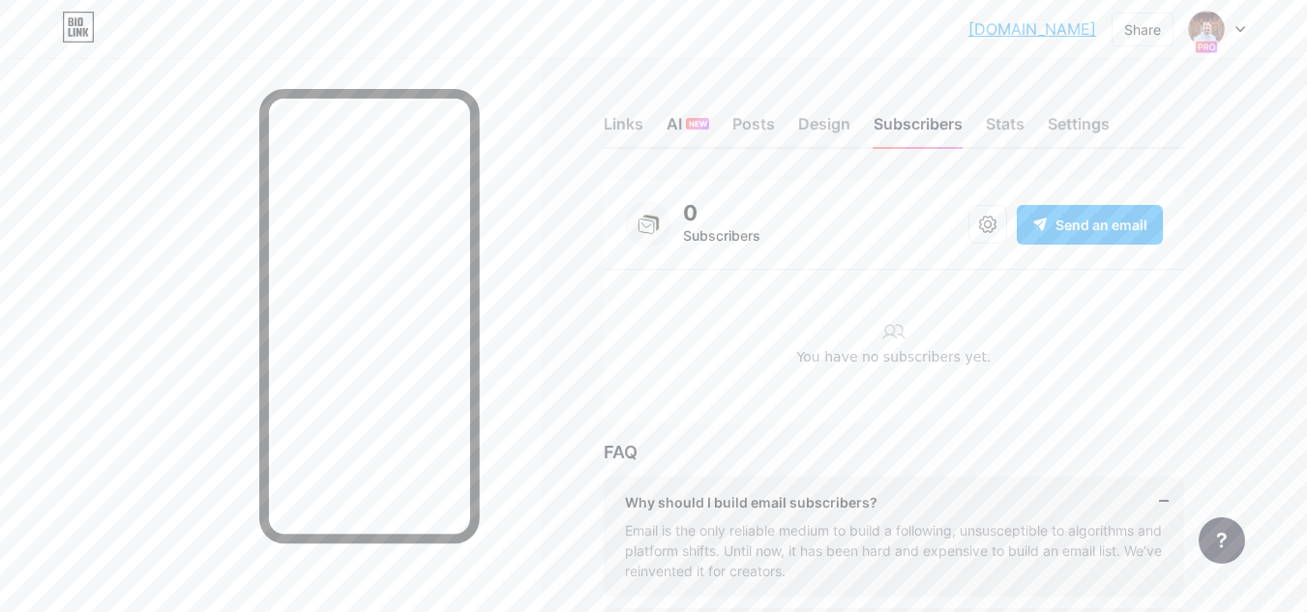
click at [680, 130] on div "AI NEW" at bounding box center [688, 129] width 43 height 35
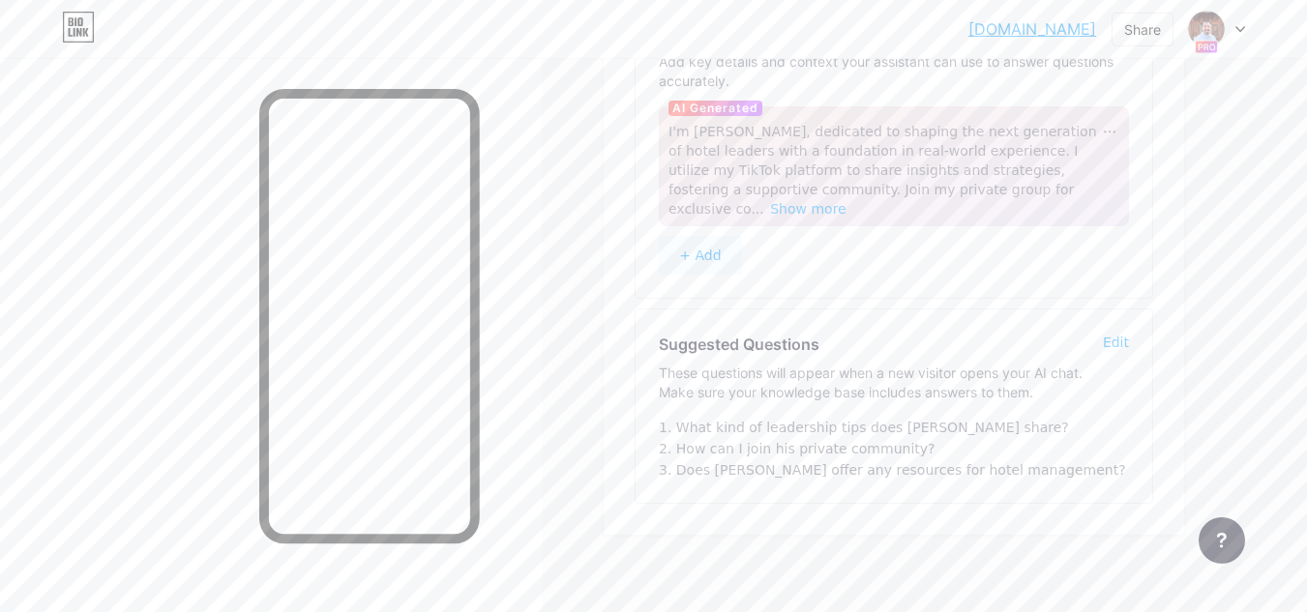
scroll to position [156, 0]
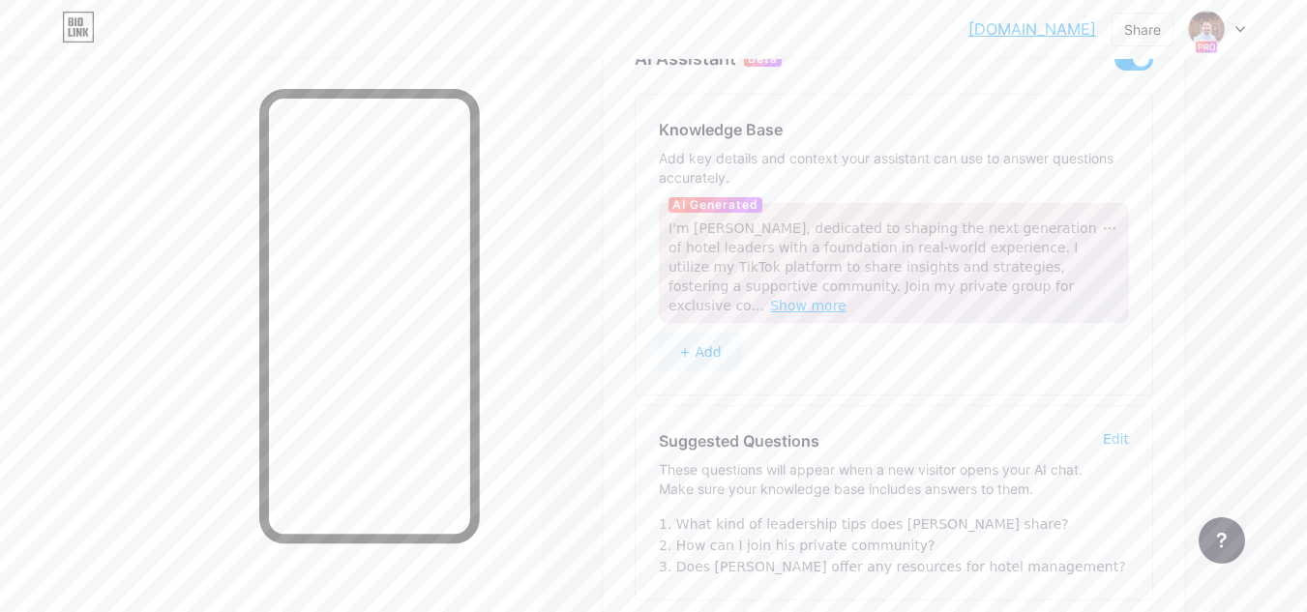
click at [847, 298] on span "Show more" at bounding box center [808, 305] width 76 height 15
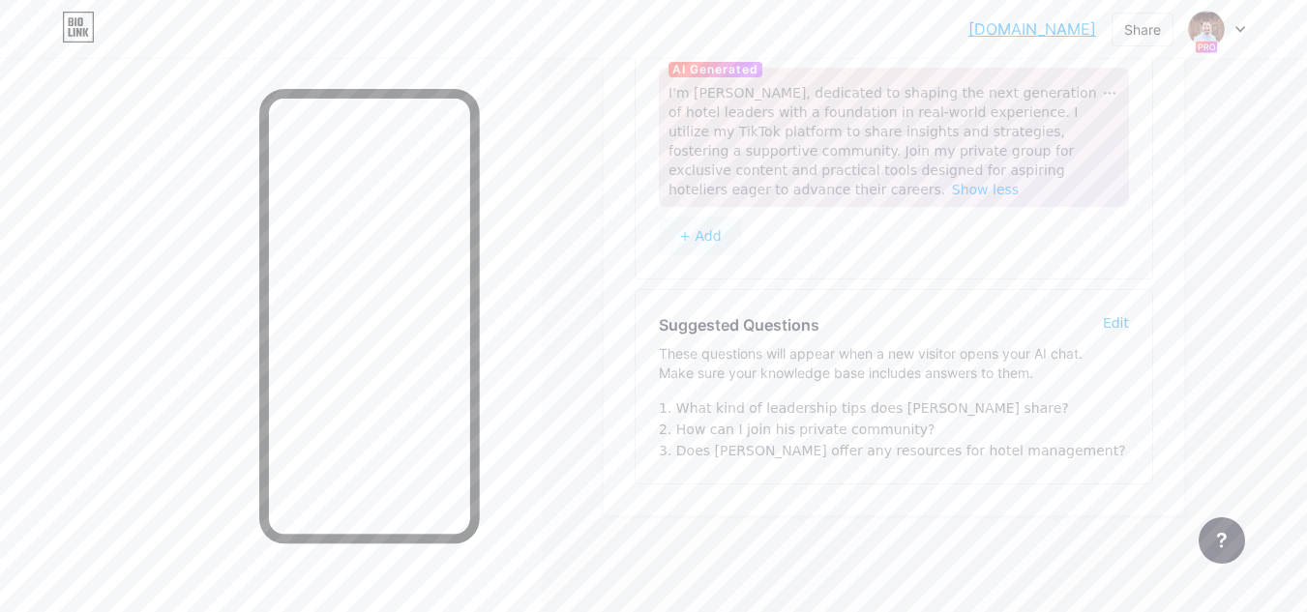
scroll to position [0, 0]
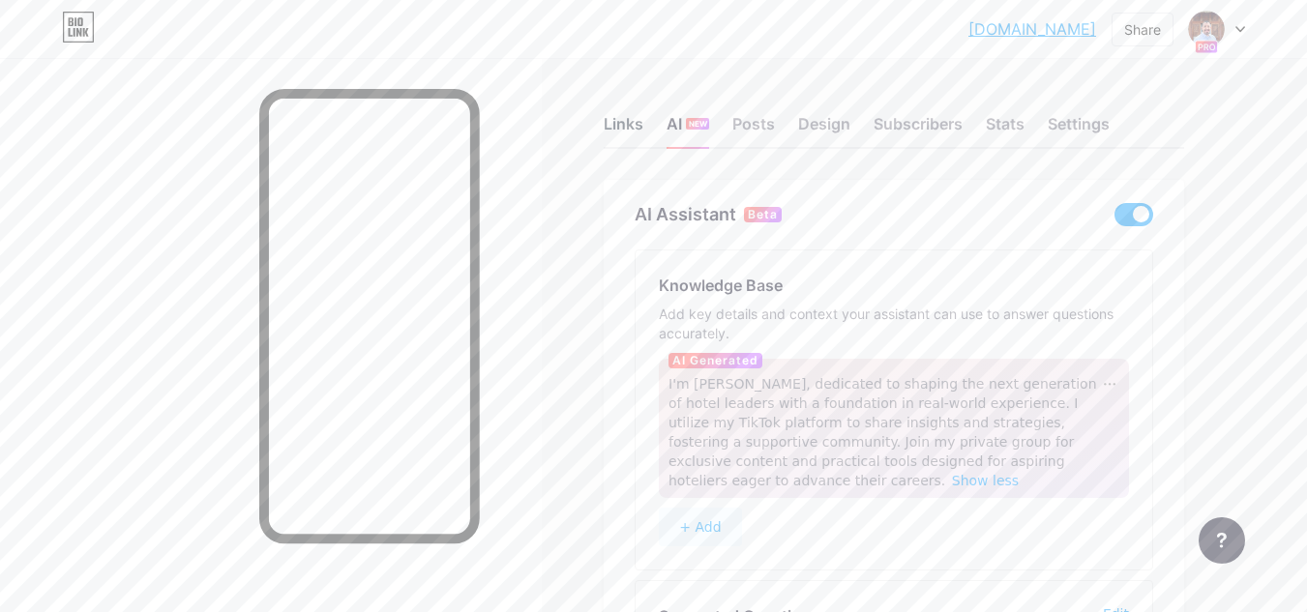
click at [611, 130] on div "Links" at bounding box center [624, 129] width 40 height 35
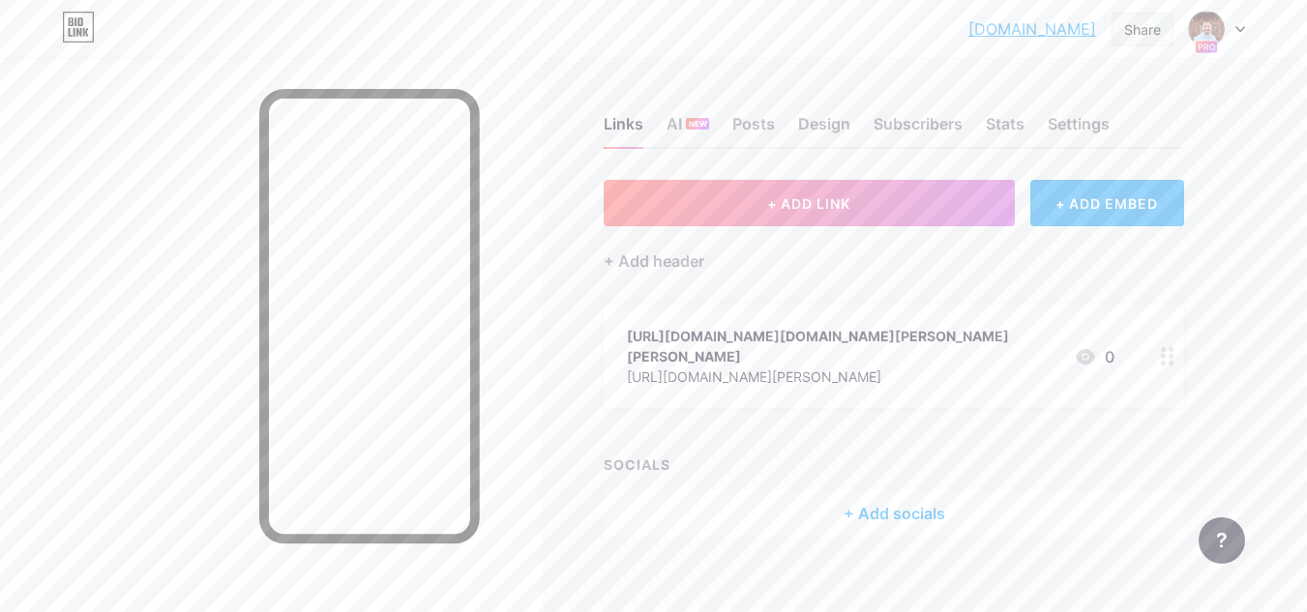
click at [1139, 34] on div "Share" at bounding box center [1142, 29] width 37 height 20
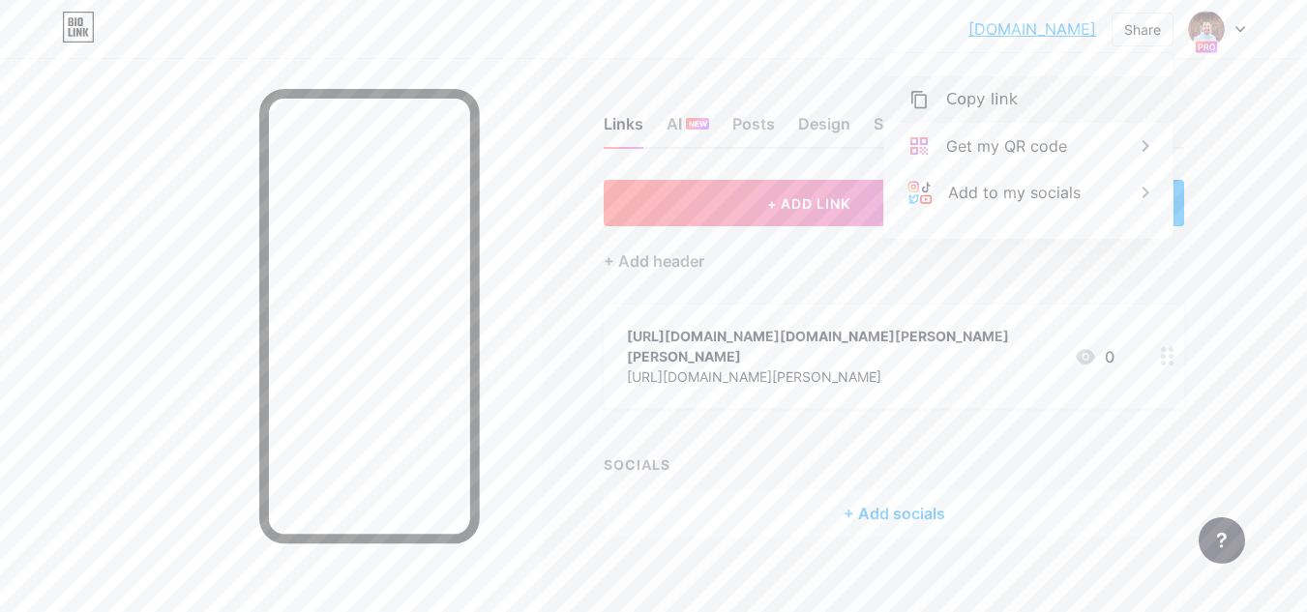
click at [988, 96] on div "Copy link" at bounding box center [982, 99] width 72 height 23
click at [674, 61] on div "Links AI NEW Posts Design Subscribers Stats Settings + ADD LINK + ADD EMBED + A…" at bounding box center [633, 346] width 1266 height 576
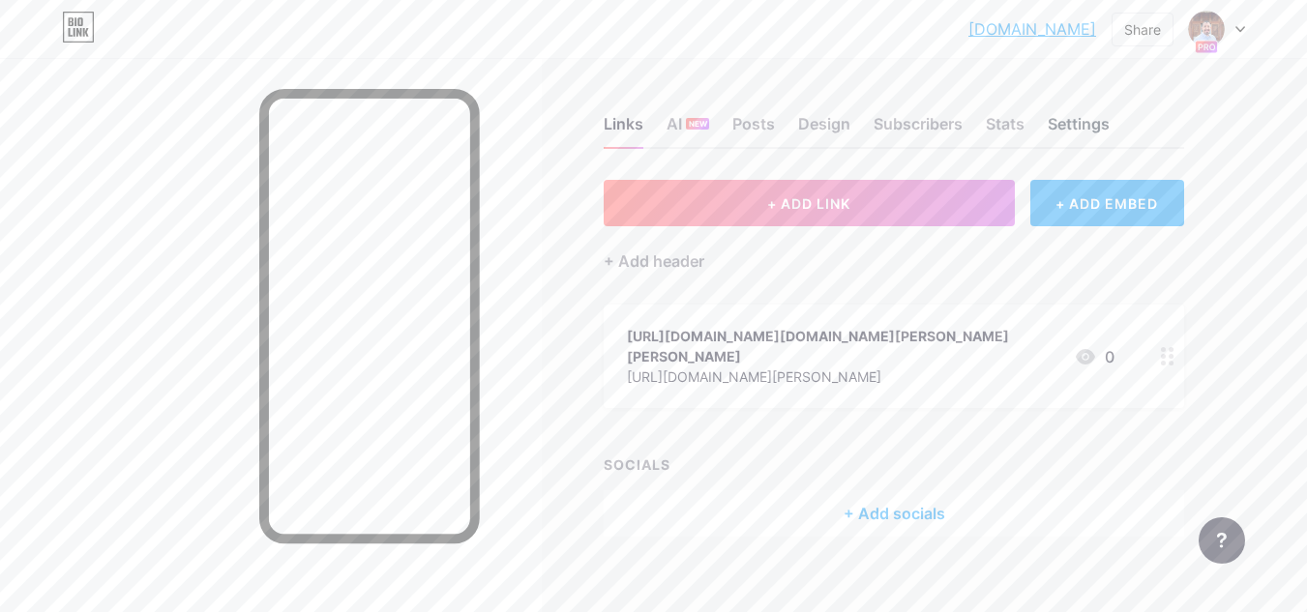
click at [1067, 117] on div "Settings" at bounding box center [1079, 129] width 62 height 35
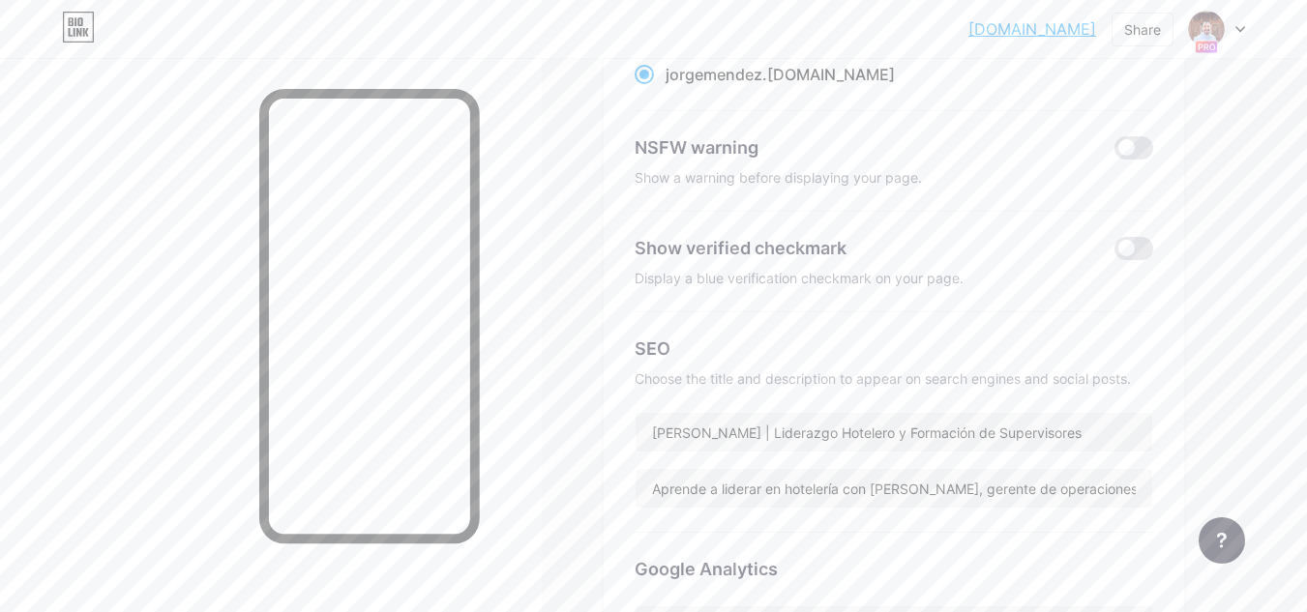
scroll to position [290, 0]
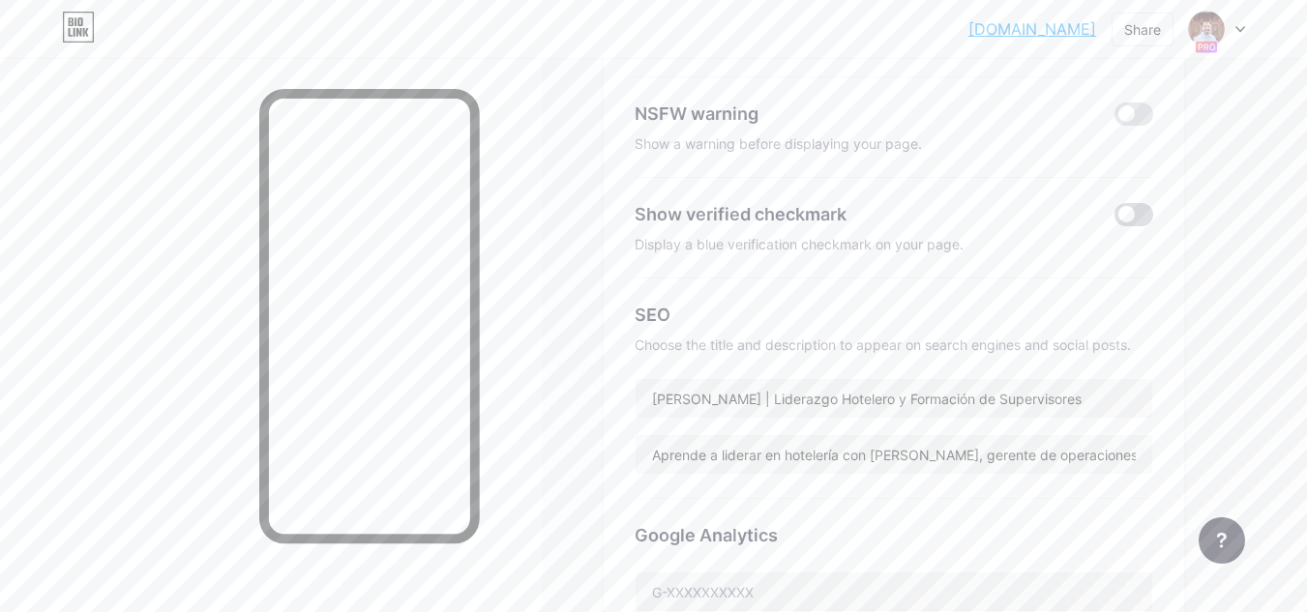
click at [1136, 214] on span at bounding box center [1134, 214] width 39 height 23
click at [1115, 220] on input "checkbox" at bounding box center [1115, 220] width 0 height 0
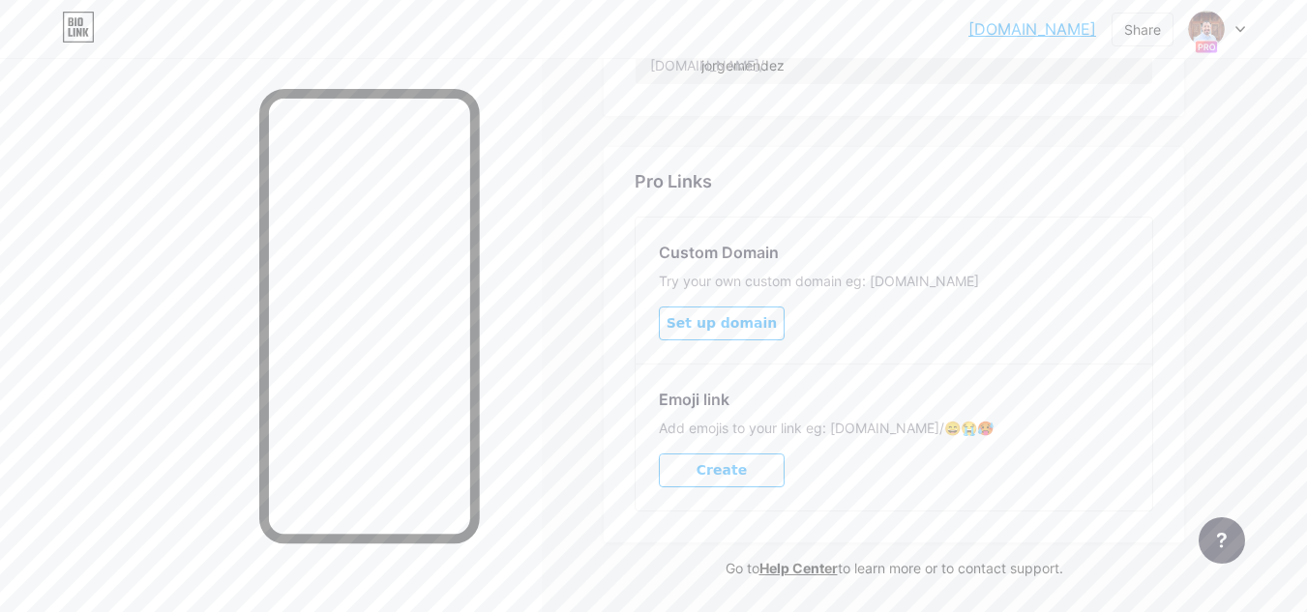
scroll to position [968, 0]
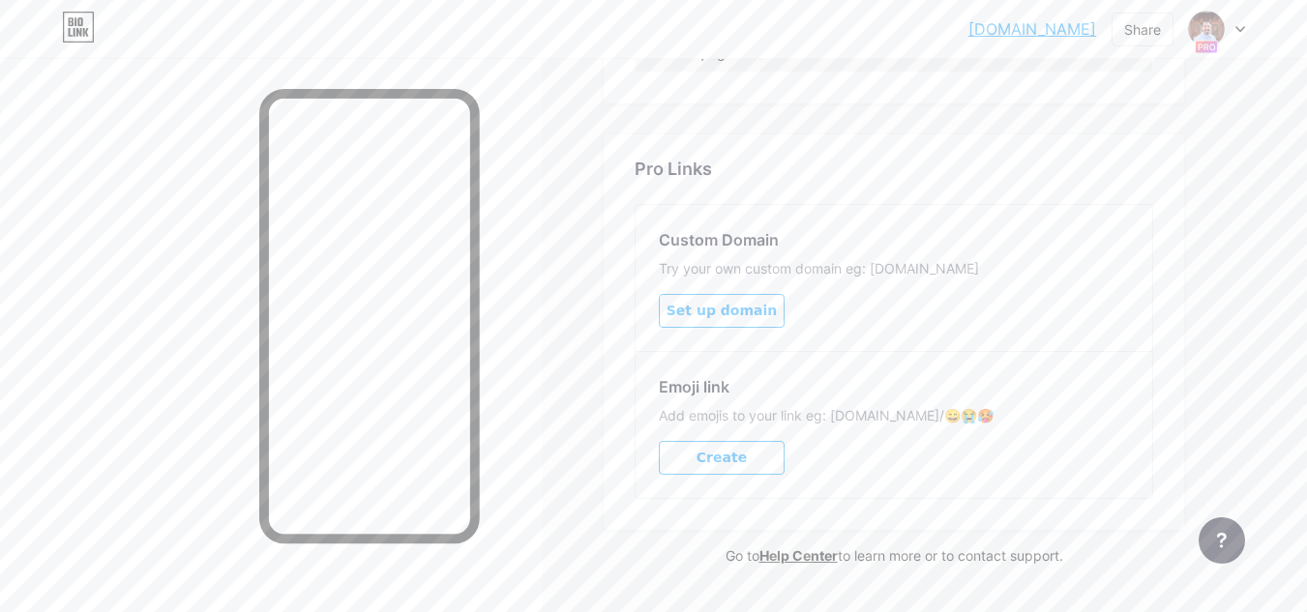
click at [752, 306] on span "Set up domain" at bounding box center [722, 311] width 110 height 16
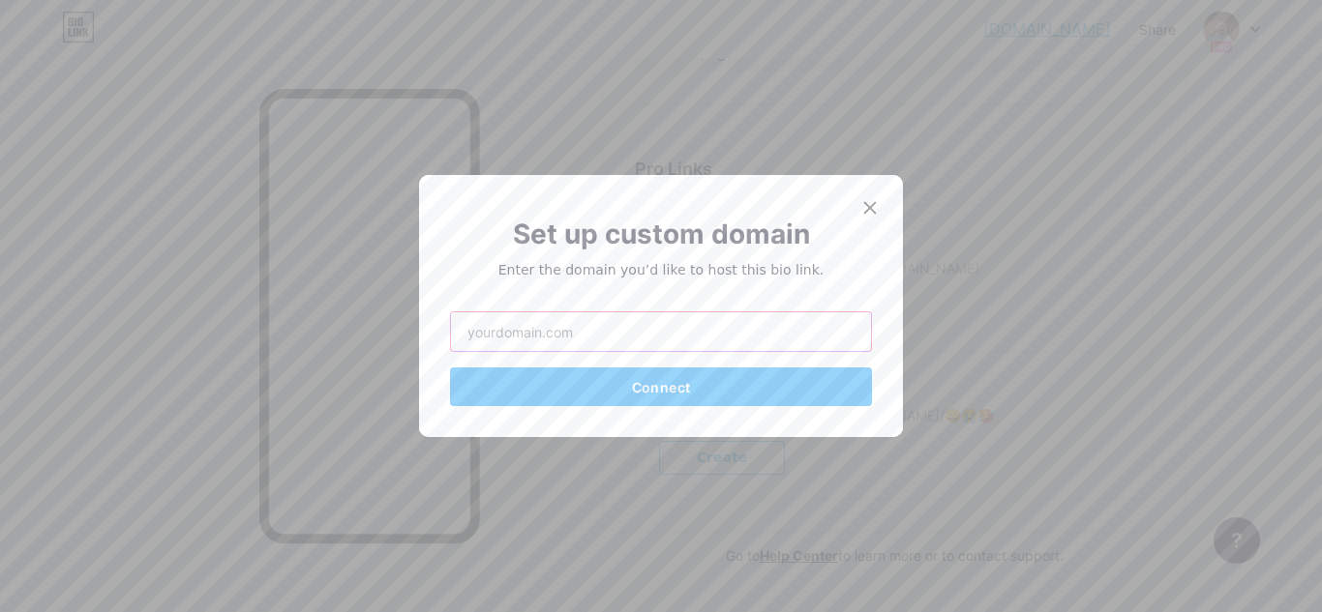
click at [634, 331] on input "text" at bounding box center [661, 332] width 420 height 39
click at [578, 335] on input "[DOMAIN_NAME]" at bounding box center [661, 332] width 420 height 39
type input "[DOMAIN_NAME]"
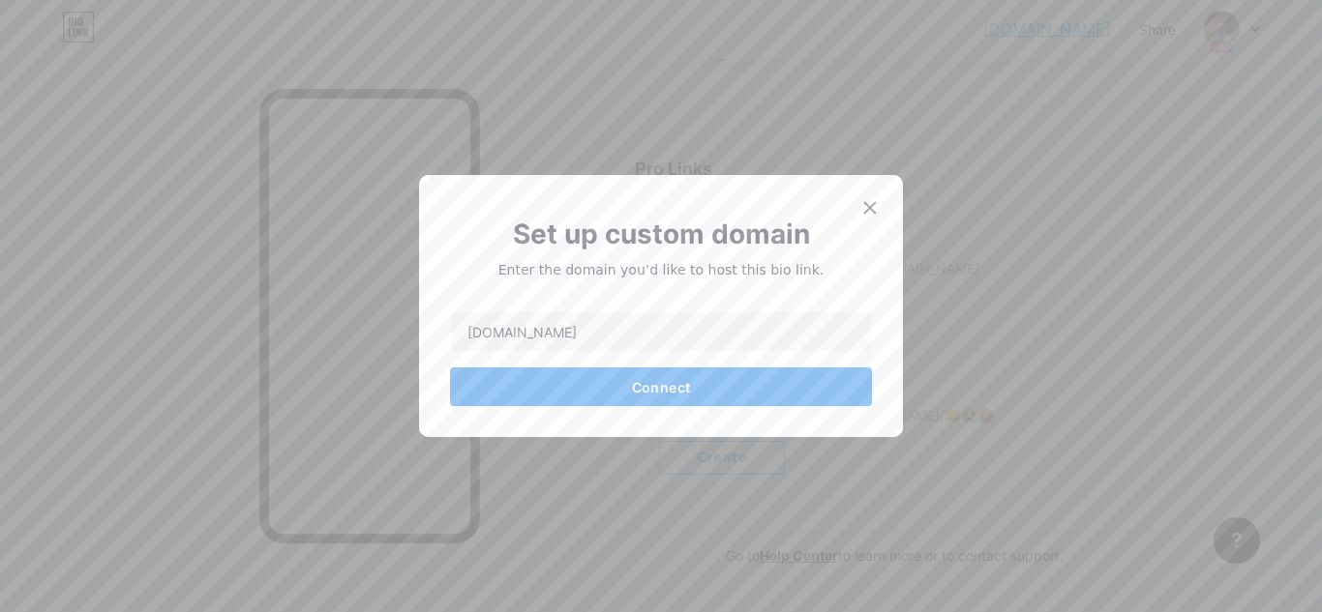
click at [657, 380] on span "Connect" at bounding box center [661, 387] width 58 height 16
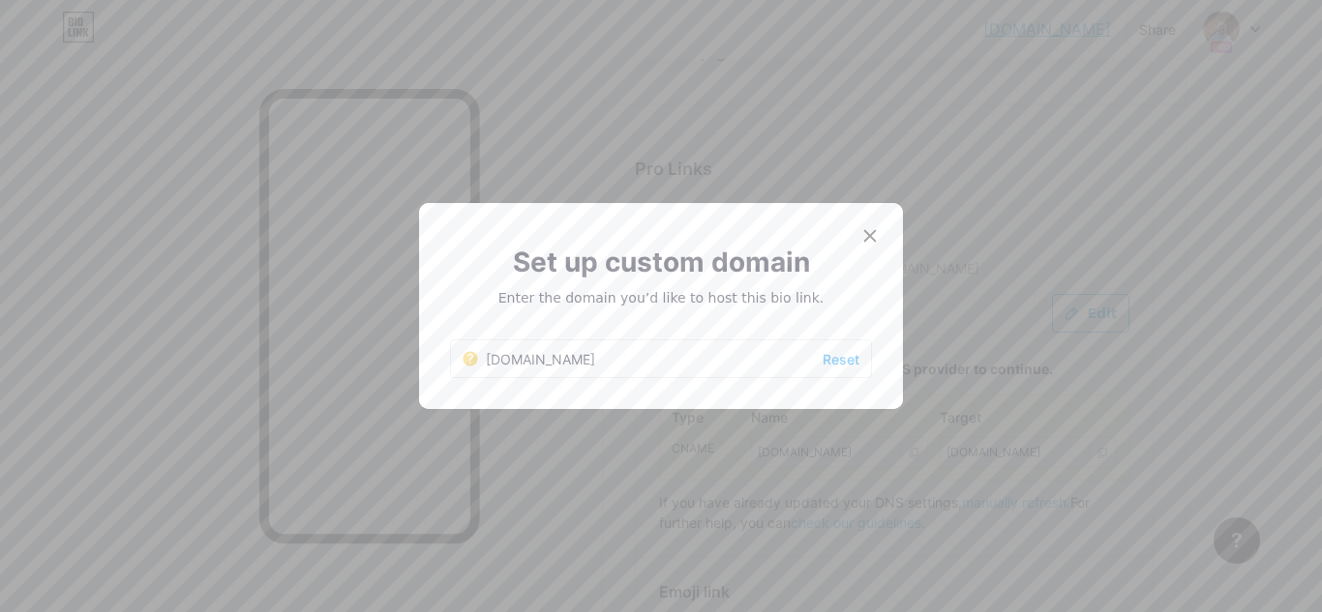
click at [468, 358] on icon at bounding box center [469, 358] width 15 height 15
drag, startPoint x: 619, startPoint y: 359, endPoint x: 527, endPoint y: 360, distance: 91.9
click at [489, 360] on div "[DOMAIN_NAME] Reset" at bounding box center [661, 359] width 422 height 39
click at [568, 358] on div "[DOMAIN_NAME]" at bounding box center [528, 359] width 133 height 20
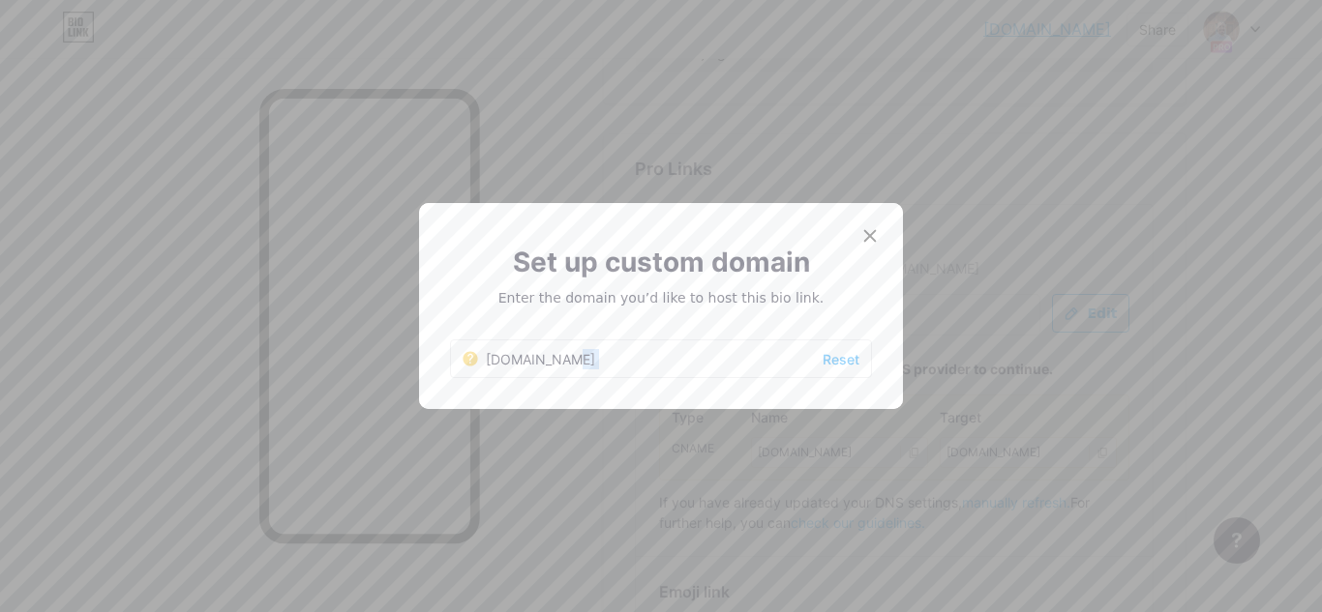
click at [568, 358] on div "[DOMAIN_NAME]" at bounding box center [528, 359] width 133 height 20
click at [830, 366] on span "Reset" at bounding box center [840, 359] width 37 height 20
click at [862, 239] on icon at bounding box center [869, 235] width 15 height 15
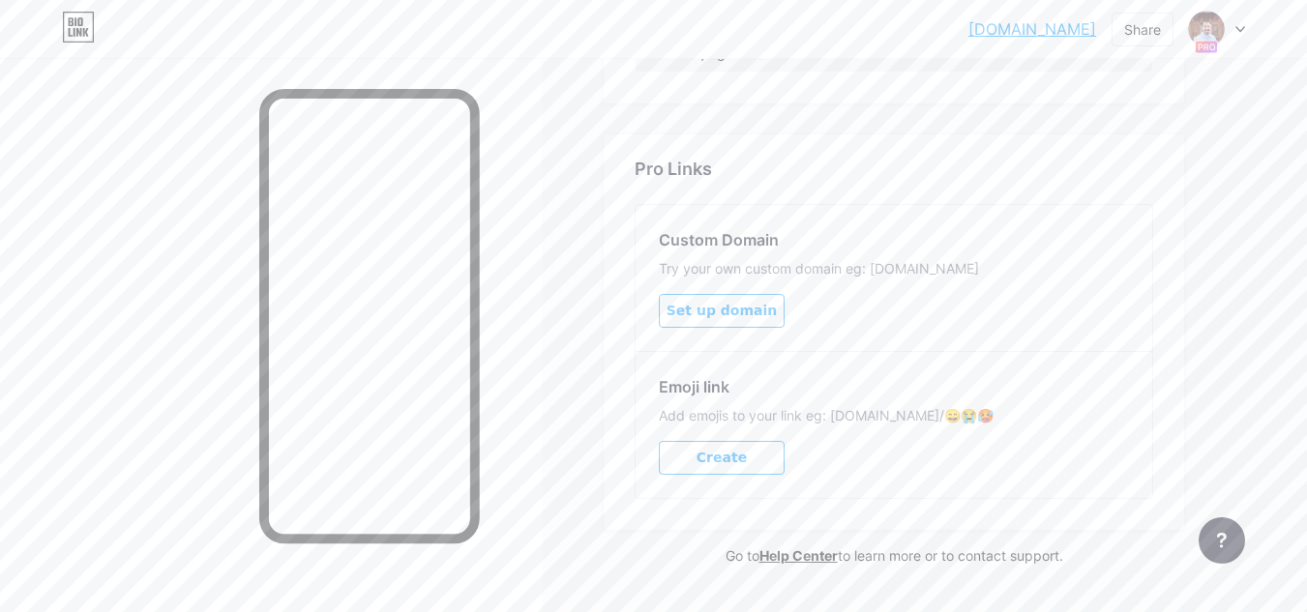
click at [742, 314] on span "Set up domain" at bounding box center [722, 311] width 110 height 16
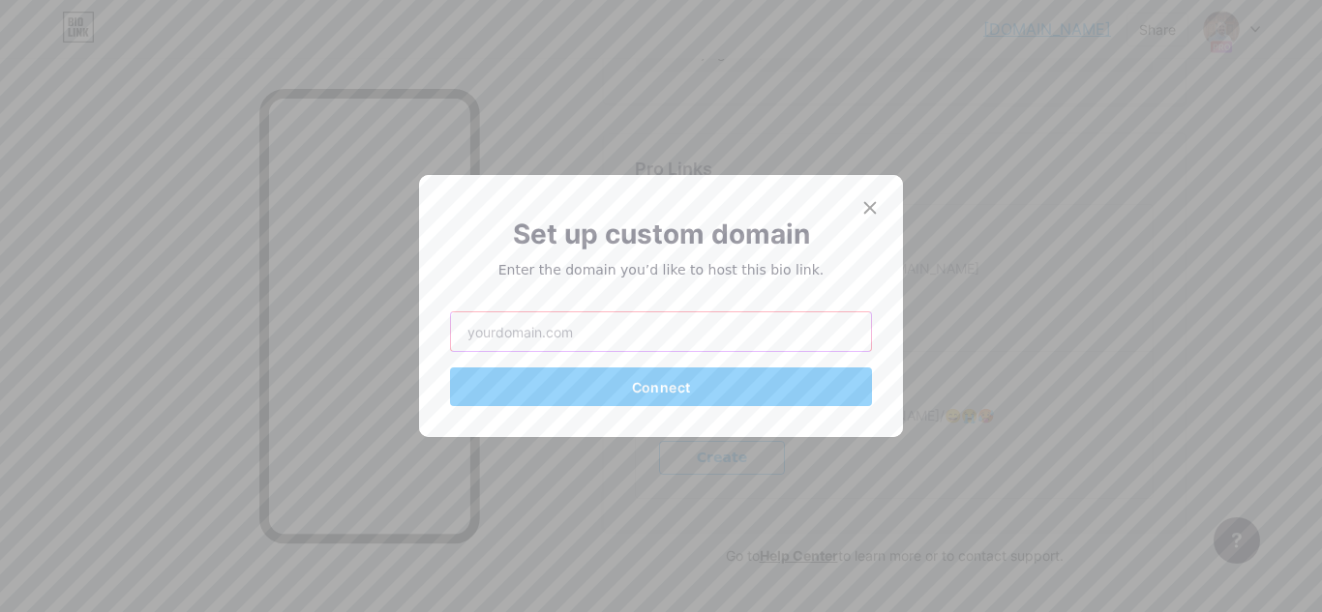
click at [609, 335] on input "text" at bounding box center [661, 332] width 420 height 39
click at [496, 421] on div "Set up custom domain Enter the domain you’d like to host this bio link. Connect" at bounding box center [661, 306] width 484 height 262
click at [571, 328] on input "text" at bounding box center [661, 332] width 420 height 39
type input "[DOMAIN_NAME]"
click at [869, 207] on icon at bounding box center [869, 207] width 15 height 15
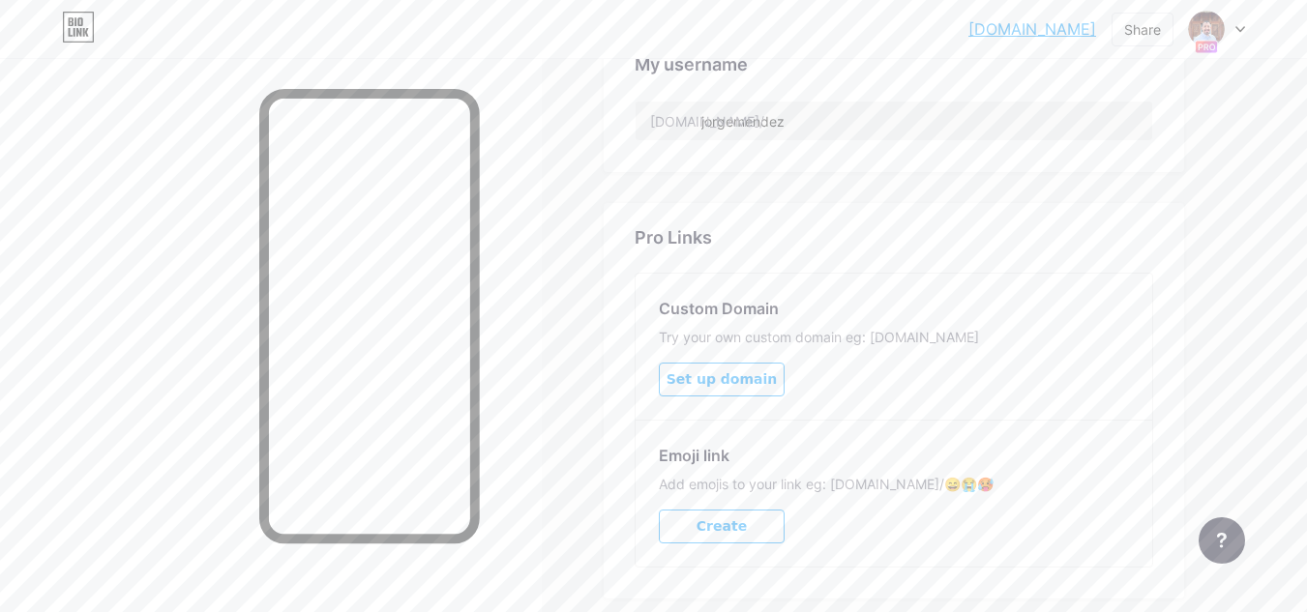
scroll to position [919, 0]
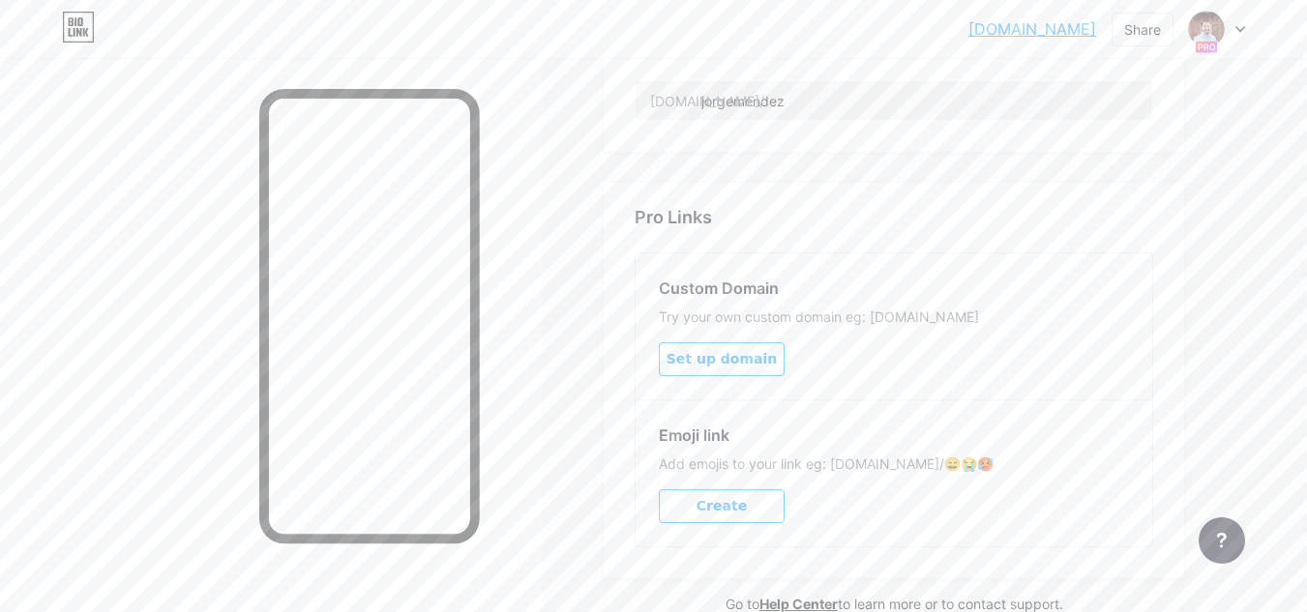
click at [756, 358] on span "Set up domain" at bounding box center [722, 359] width 110 height 16
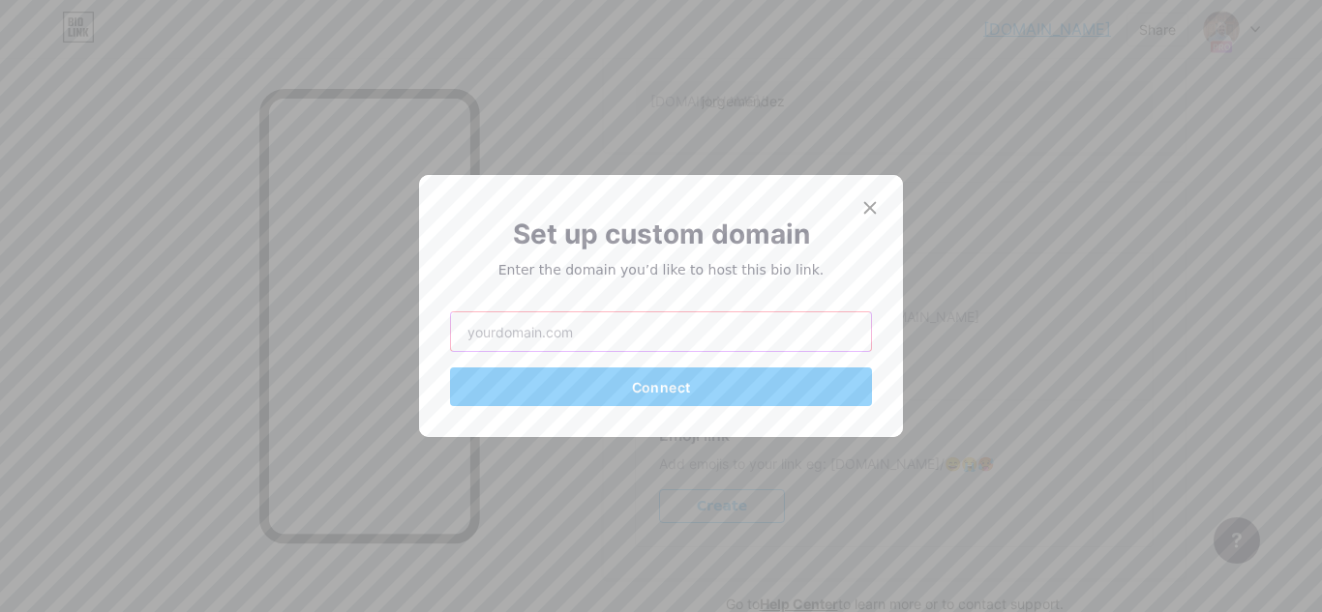
click at [639, 337] on input "text" at bounding box center [661, 332] width 420 height 39
type input "s"
type input "[DOMAIN_NAME]"
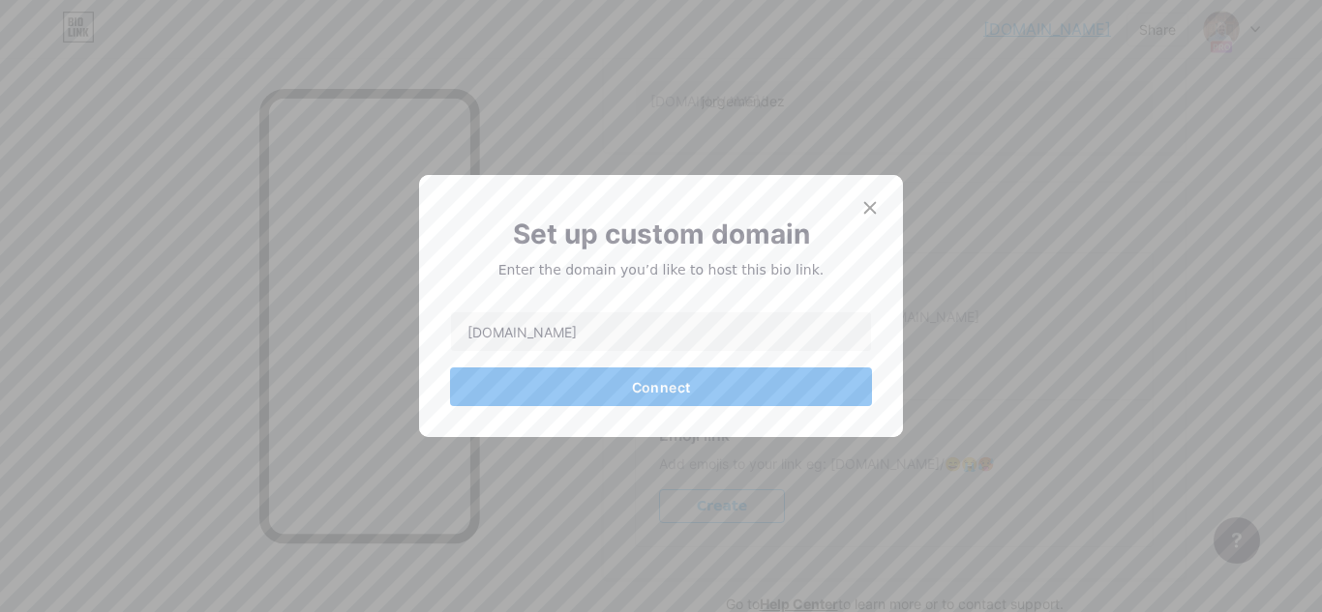
click at [661, 384] on span "Connect" at bounding box center [661, 387] width 58 height 16
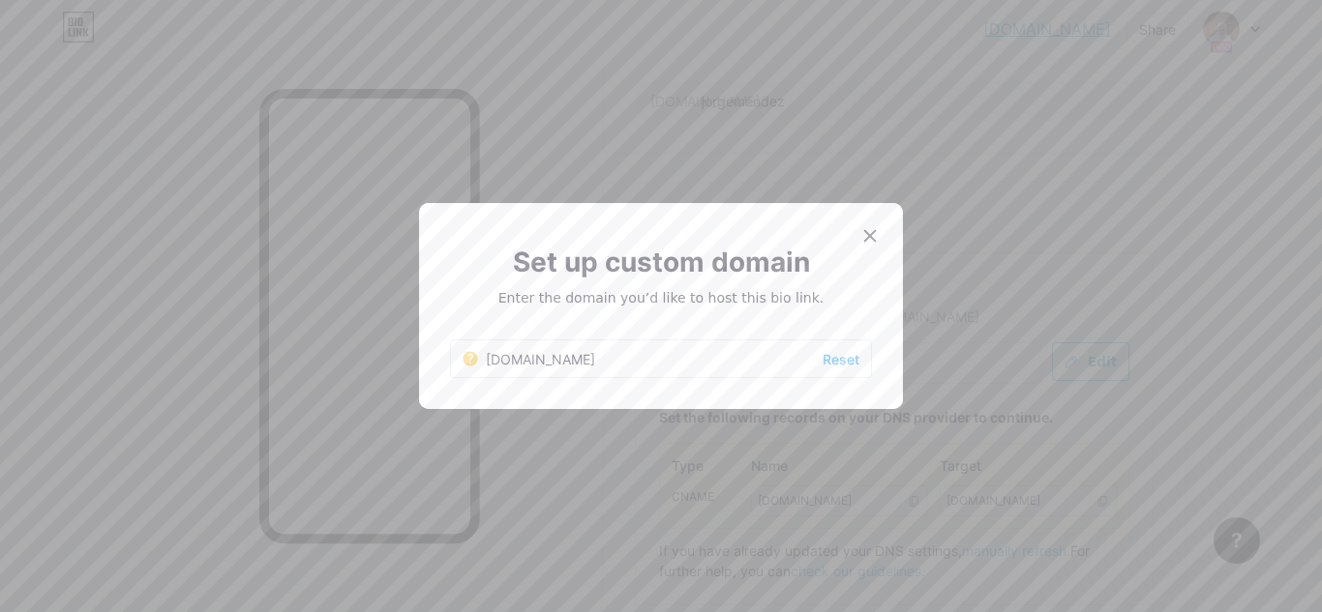
click at [641, 357] on div "[DOMAIN_NAME] Reset" at bounding box center [661, 359] width 422 height 39
click at [467, 357] on icon at bounding box center [469, 358] width 15 height 15
click at [840, 353] on span "Reset" at bounding box center [840, 359] width 37 height 20
click at [632, 358] on div "[DOMAIN_NAME] Reset" at bounding box center [661, 359] width 422 height 39
click at [588, 362] on div "[DOMAIN_NAME]" at bounding box center [528, 359] width 133 height 20
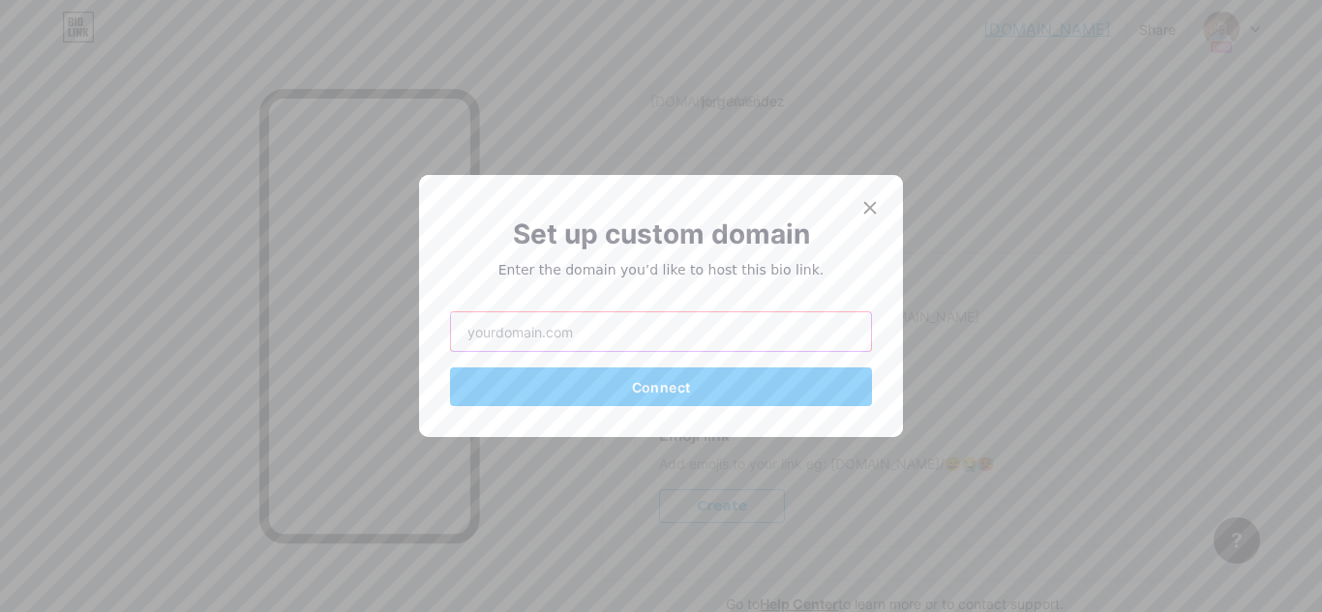
click at [580, 337] on input "text" at bounding box center [661, 332] width 420 height 39
type input "[DOMAIN_NAME]"
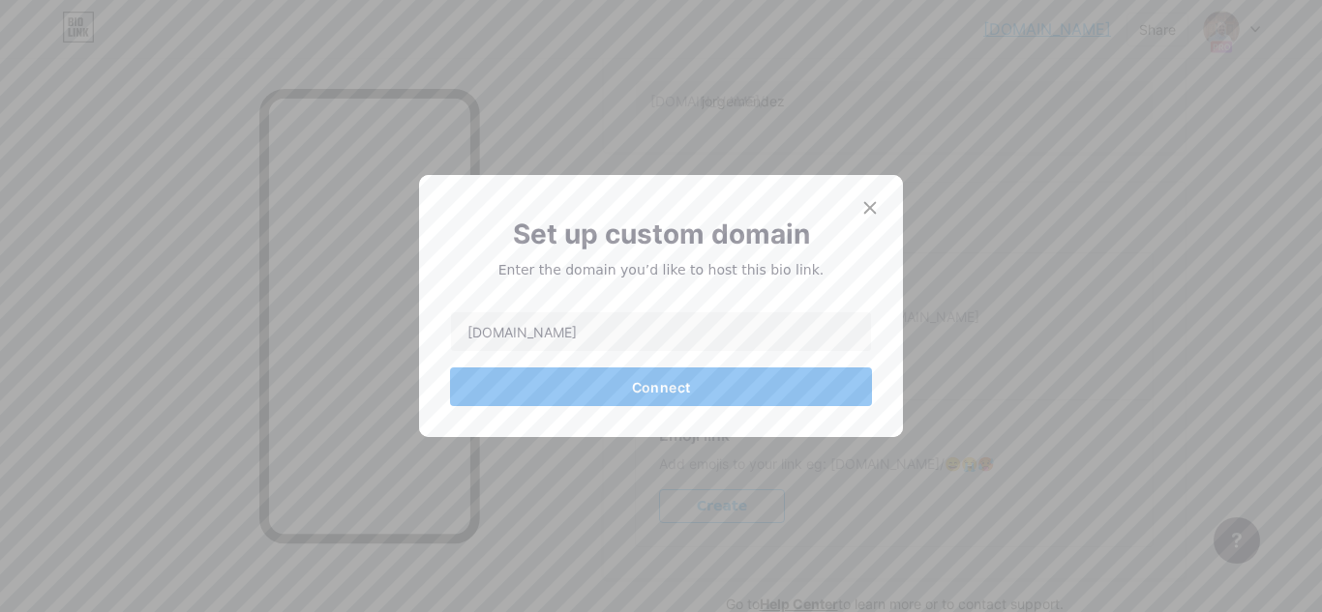
click at [662, 387] on span "Connect" at bounding box center [661, 387] width 58 height 16
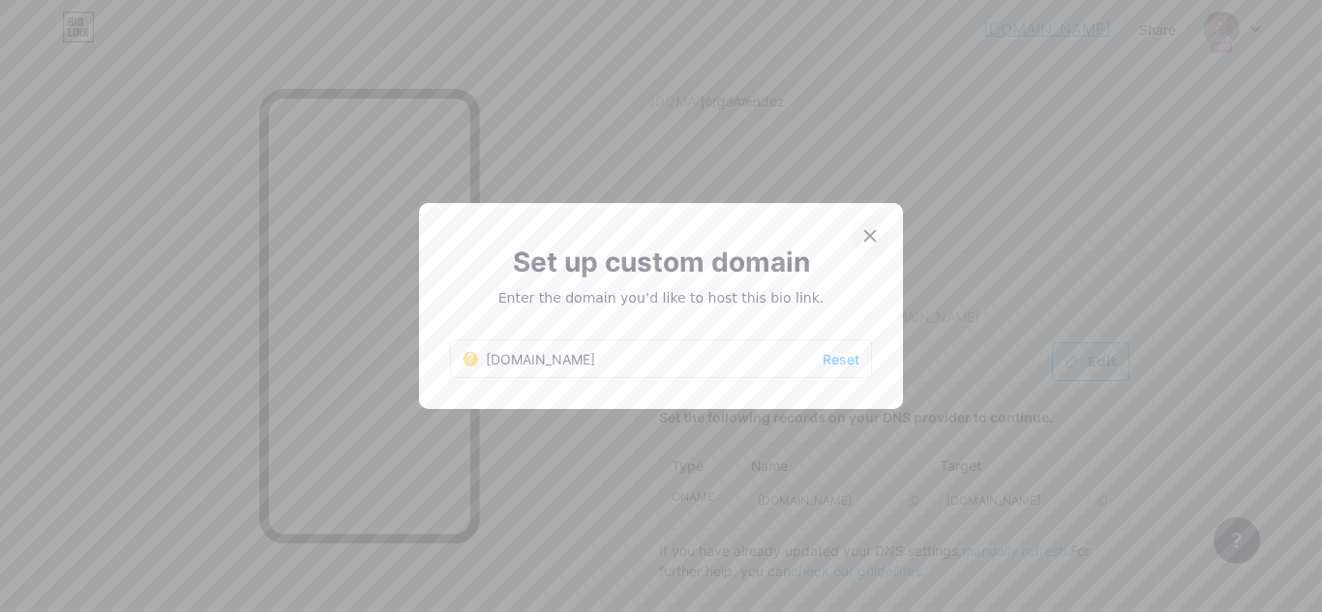
click at [872, 234] on div at bounding box center [869, 236] width 35 height 35
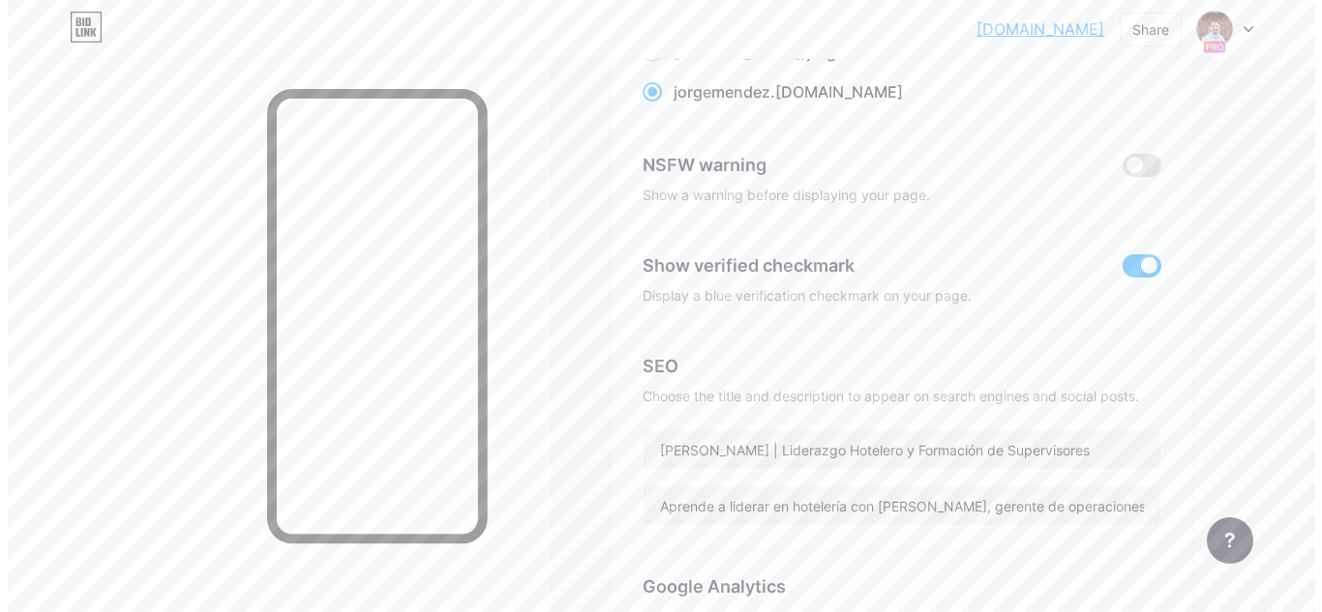
scroll to position [0, 0]
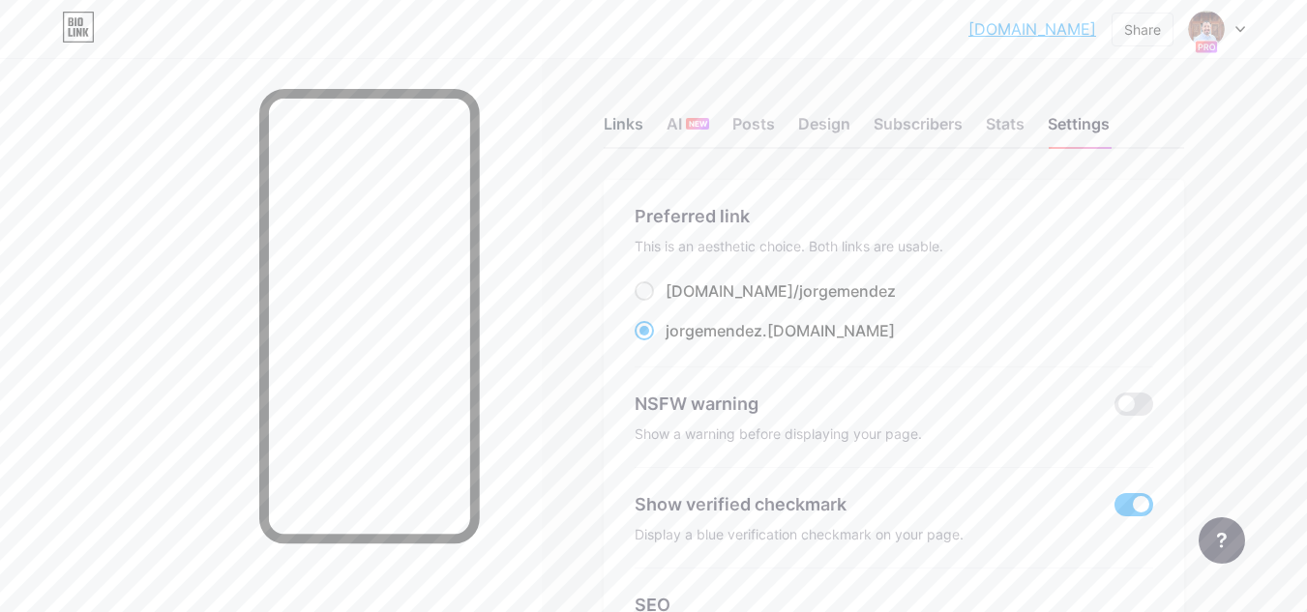
click at [617, 118] on div "Links" at bounding box center [624, 129] width 40 height 35
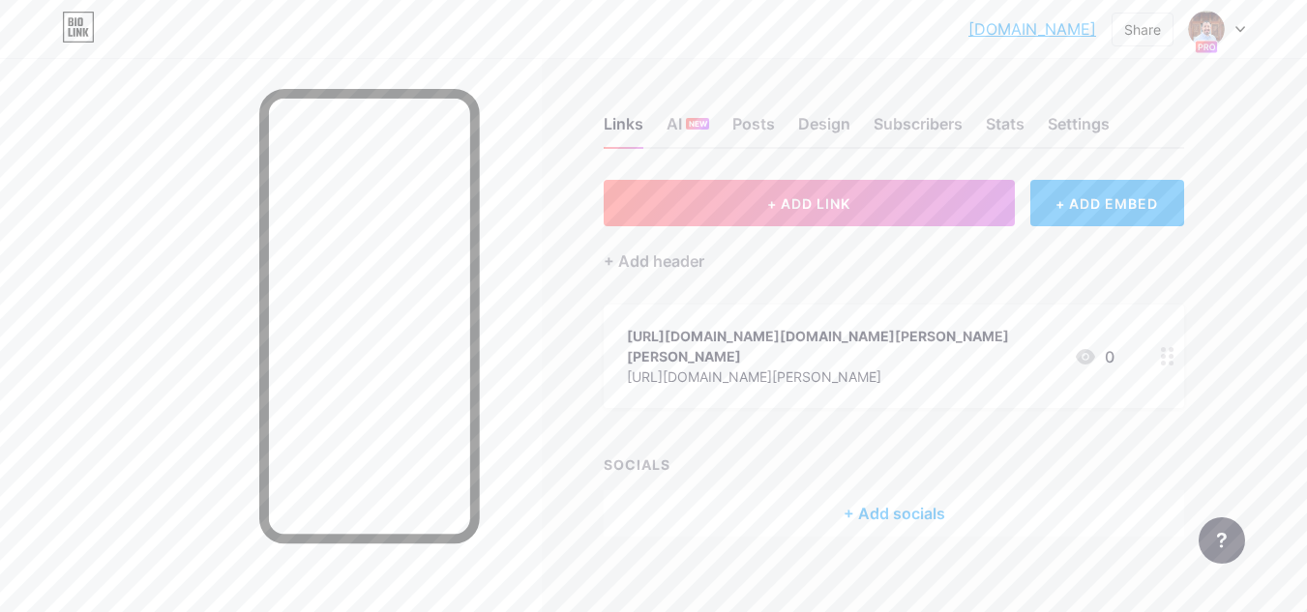
click at [1162, 356] on circle at bounding box center [1163, 356] width 5 height 5
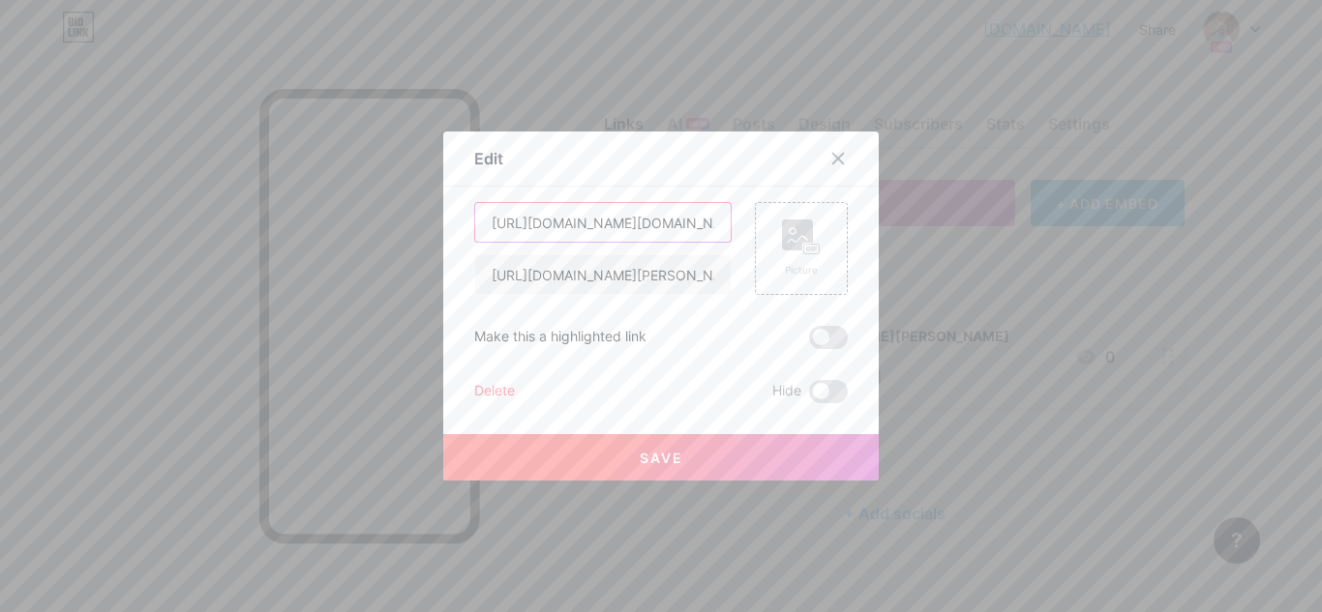
click at [581, 209] on input "[URL][DOMAIN_NAME][DOMAIN_NAME][PERSON_NAME][PERSON_NAME]" at bounding box center [602, 222] width 255 height 39
click at [587, 217] on input "[URL][DOMAIN_NAME][DOMAIN_NAME][PERSON_NAME][PERSON_NAME]" at bounding box center [602, 222] width 255 height 39
click at [639, 283] on input "[URL][DOMAIN_NAME][PERSON_NAME]" at bounding box center [602, 274] width 255 height 39
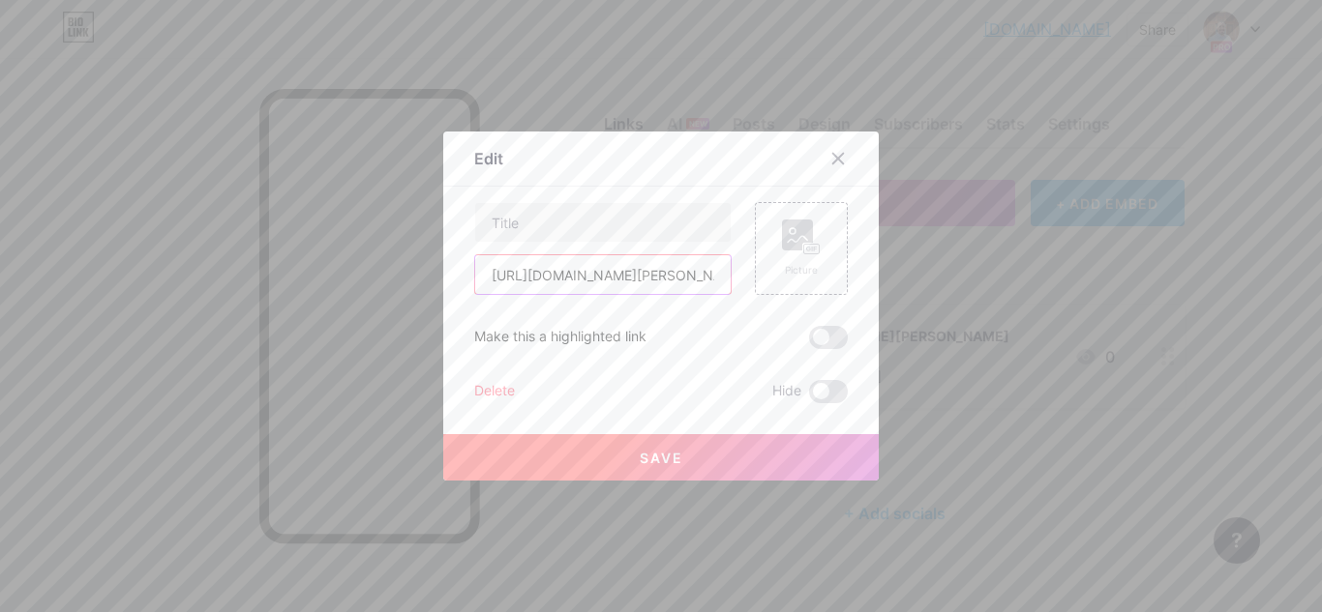
click at [639, 283] on input "[URL][DOMAIN_NAME][PERSON_NAME]" at bounding box center [602, 274] width 255 height 39
click at [640, 229] on input "text" at bounding box center [602, 222] width 255 height 39
type input "TikTok"
click at [594, 270] on input "text" at bounding box center [602, 274] width 255 height 39
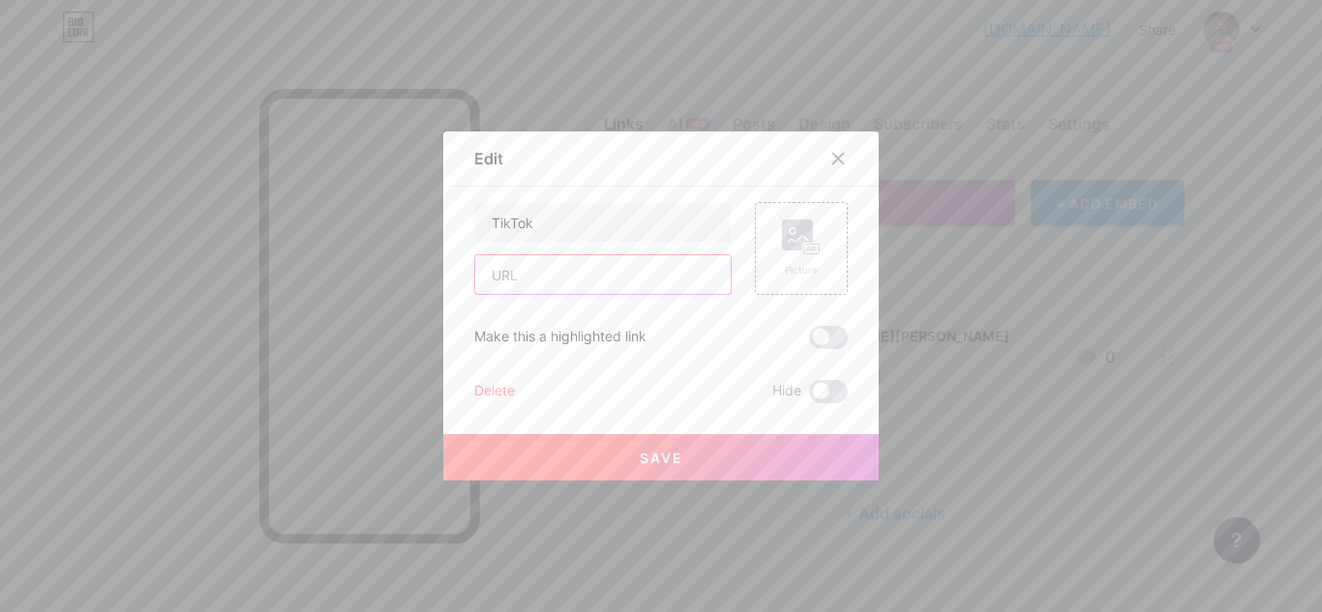
paste input "[URL][DOMAIN_NAME][DOMAIN_NAME][PERSON_NAME][PERSON_NAME]"
type input "[URL][DOMAIN_NAME][DOMAIN_NAME][PERSON_NAME][PERSON_NAME]"
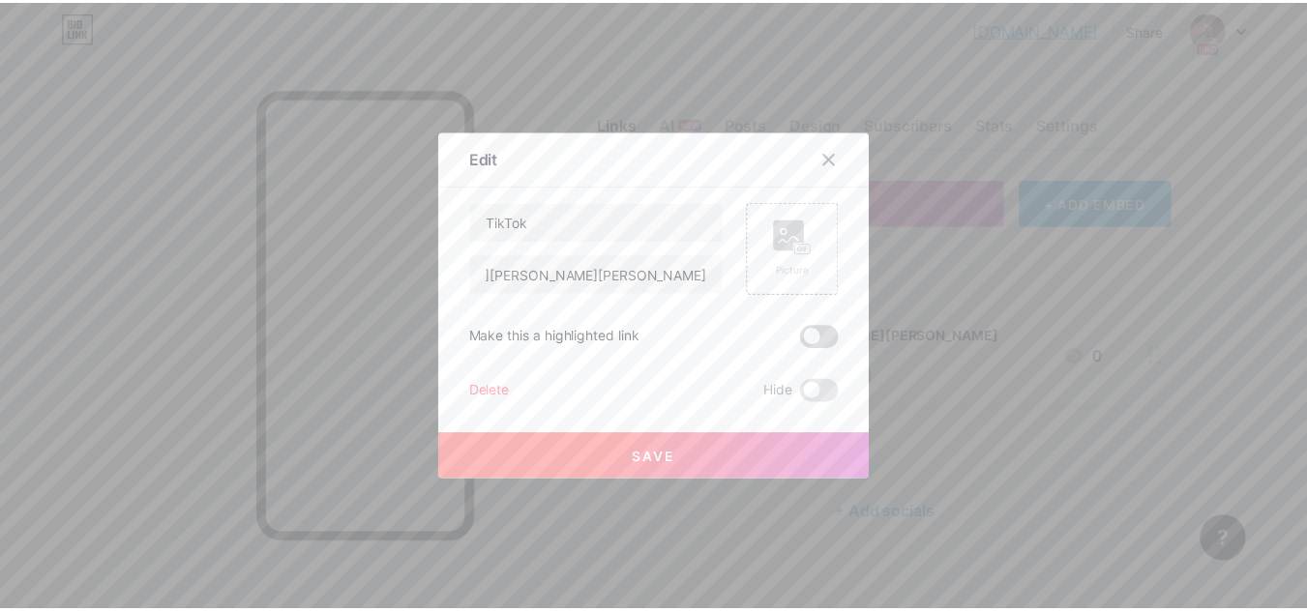
scroll to position [0, 0]
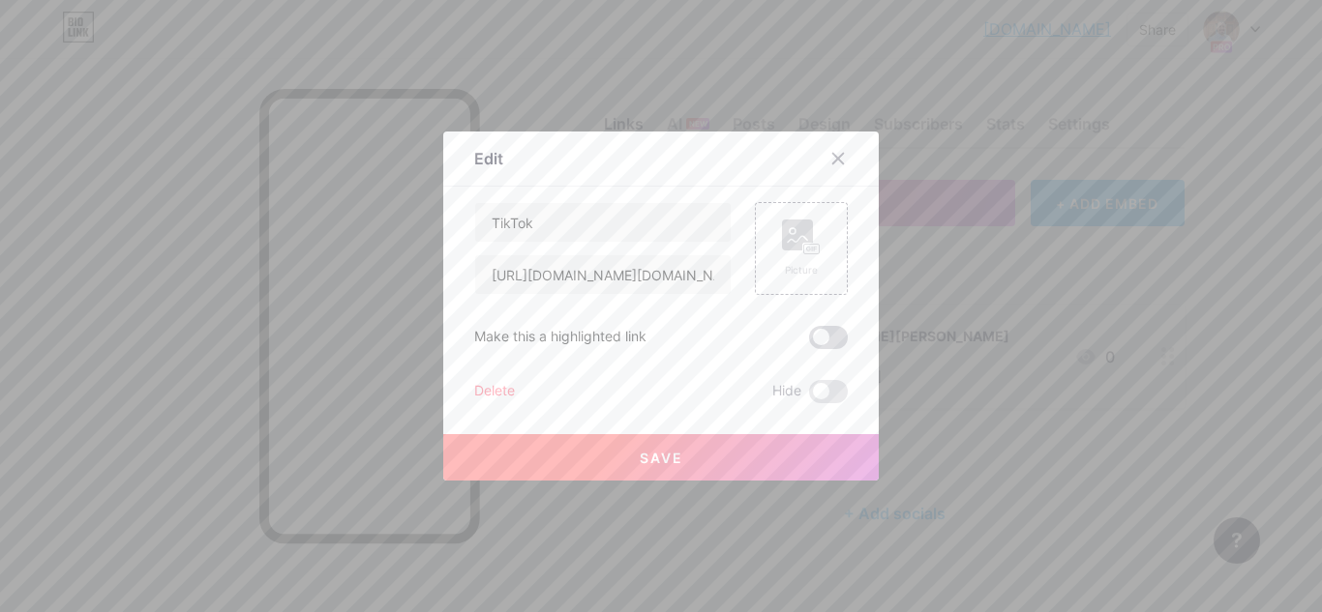
click at [836, 338] on span at bounding box center [828, 337] width 39 height 23
click at [809, 343] on input "checkbox" at bounding box center [809, 343] width 0 height 0
click at [672, 452] on span "Save" at bounding box center [662, 458] width 44 height 16
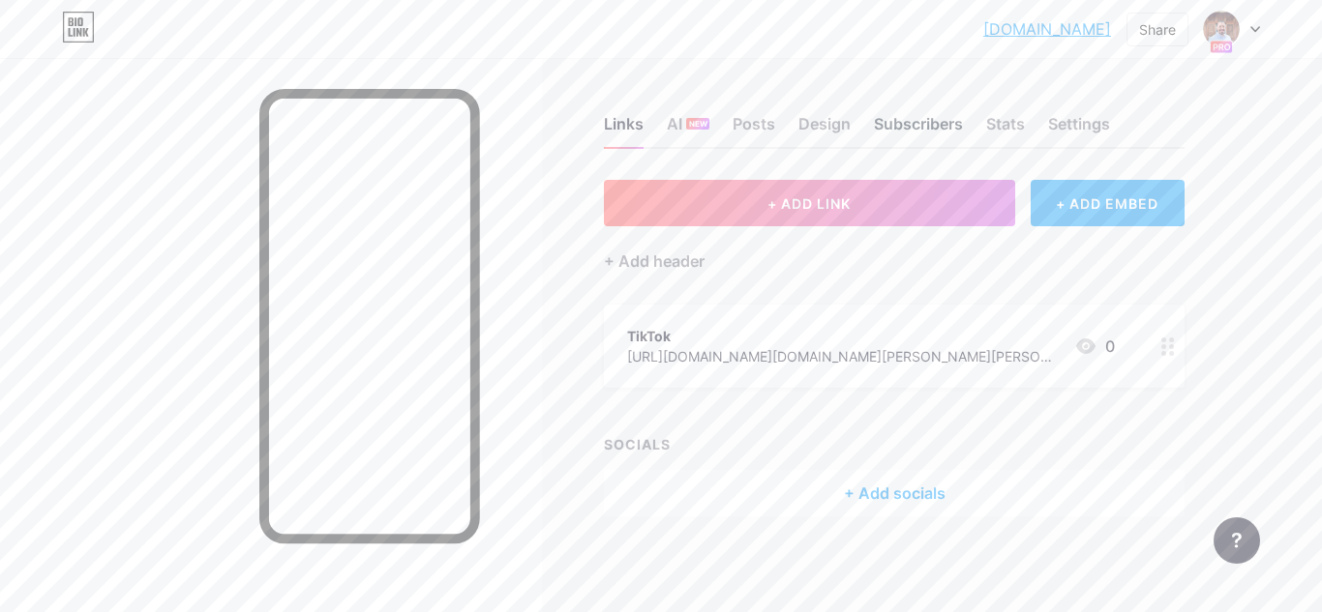
click at [933, 131] on div "Subscribers" at bounding box center [918, 129] width 89 height 35
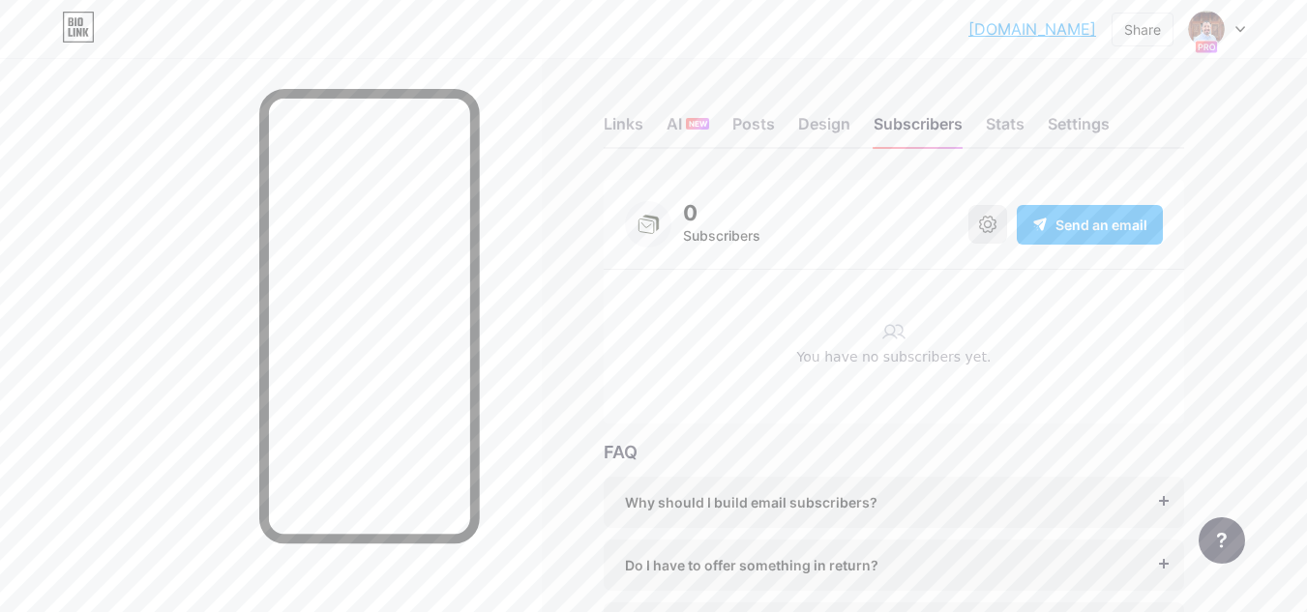
click at [976, 223] on button at bounding box center [988, 224] width 39 height 39
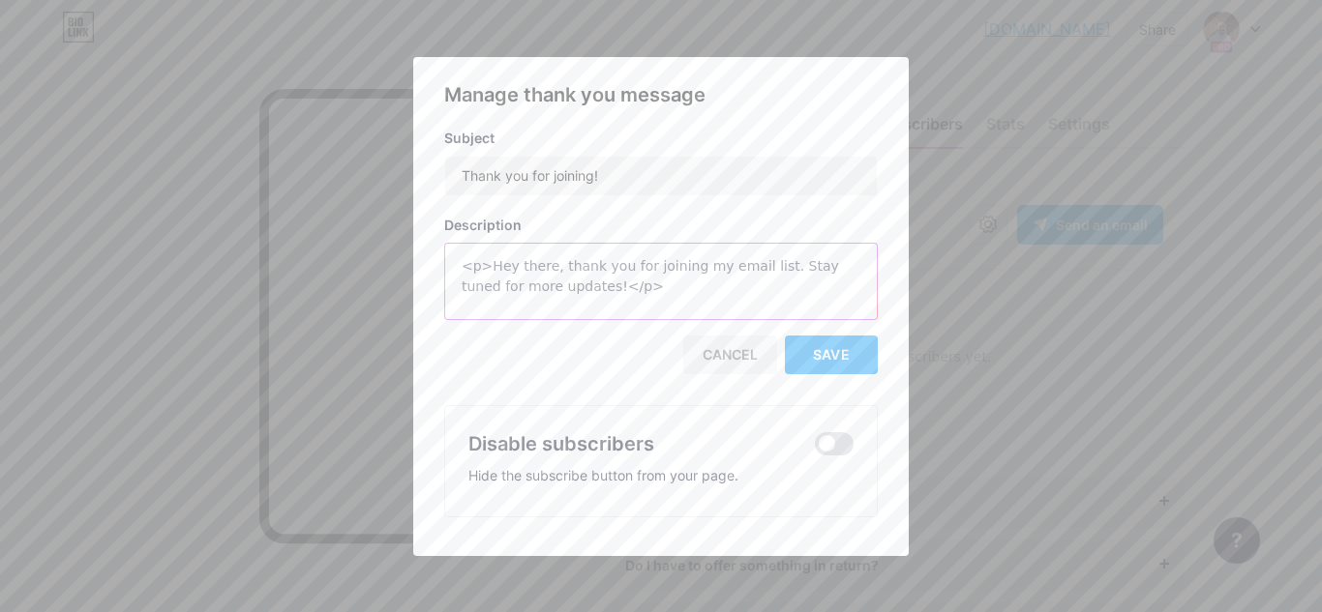
drag, startPoint x: 492, startPoint y: 266, endPoint x: 522, endPoint y: 290, distance: 37.8
click at [541, 291] on textarea "<p>Hey there, thank you for joining my email list. Stay tuned for more updates!…" at bounding box center [661, 282] width 432 height 77
drag, startPoint x: 459, startPoint y: 268, endPoint x: 598, endPoint y: 303, distance: 143.6
click at [598, 303] on textarea "<p>Hey there, thank you for joining my email list. Stay tuned for more updates!…" at bounding box center [661, 282] width 432 height 77
paste textarea "Hola, gracias por unirte a mi lista de correo. Mantente al tanto para más noved…"
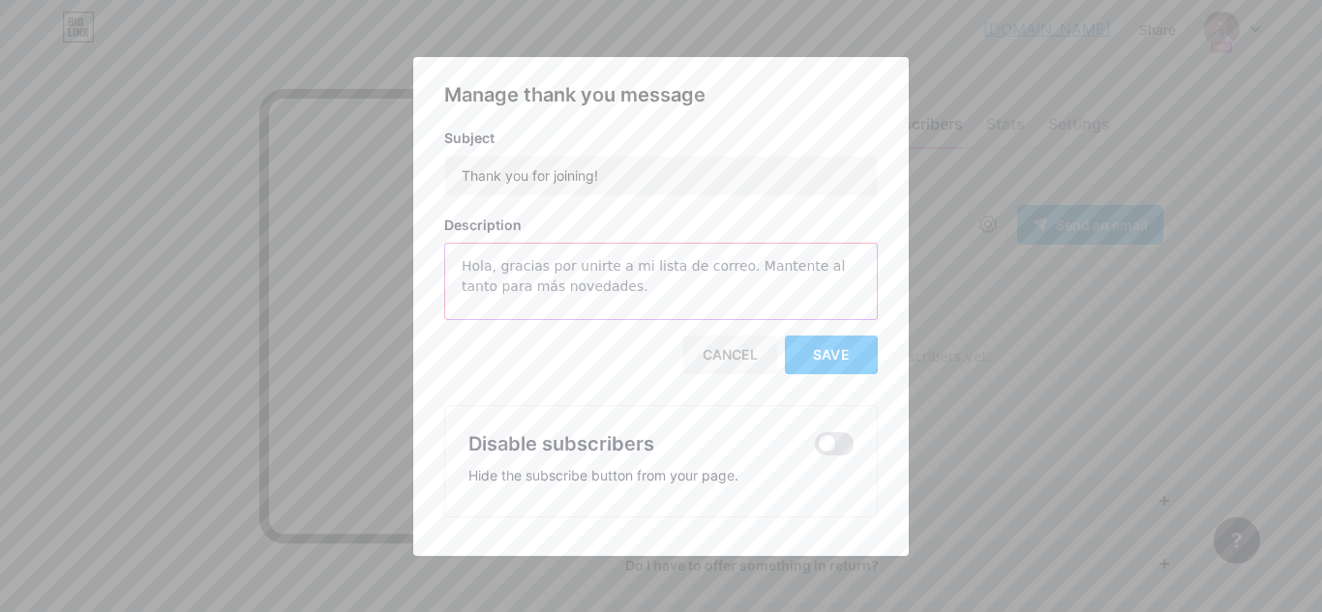
click at [461, 267] on textarea "Hola, gracias por unirte a mi lista de correo. Mantente al tanto para más noved…" at bounding box center [661, 282] width 432 height 77
type textarea "¡Hola! Gracias por unirte a mi lista de correo. Mantente al tanto para más nove…"
click at [837, 353] on span "Save" at bounding box center [831, 354] width 37 height 16
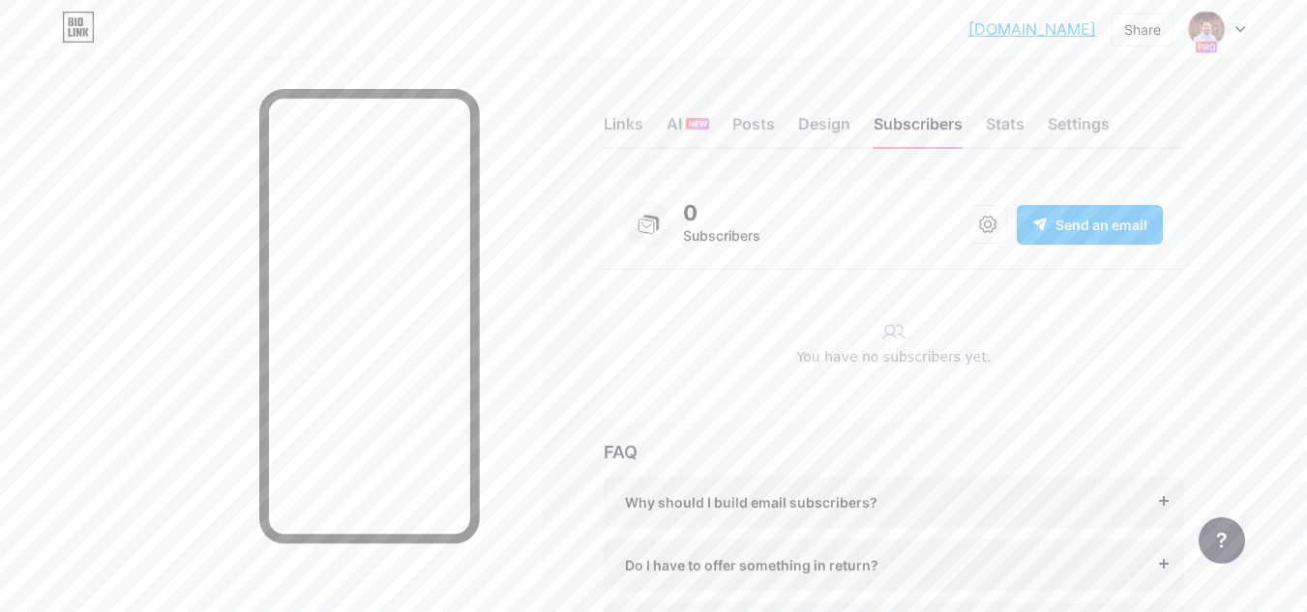
click at [901, 337] on icon at bounding box center [893, 331] width 23 height 23
click at [1055, 219] on div "Send an email" at bounding box center [1090, 225] width 146 height 40
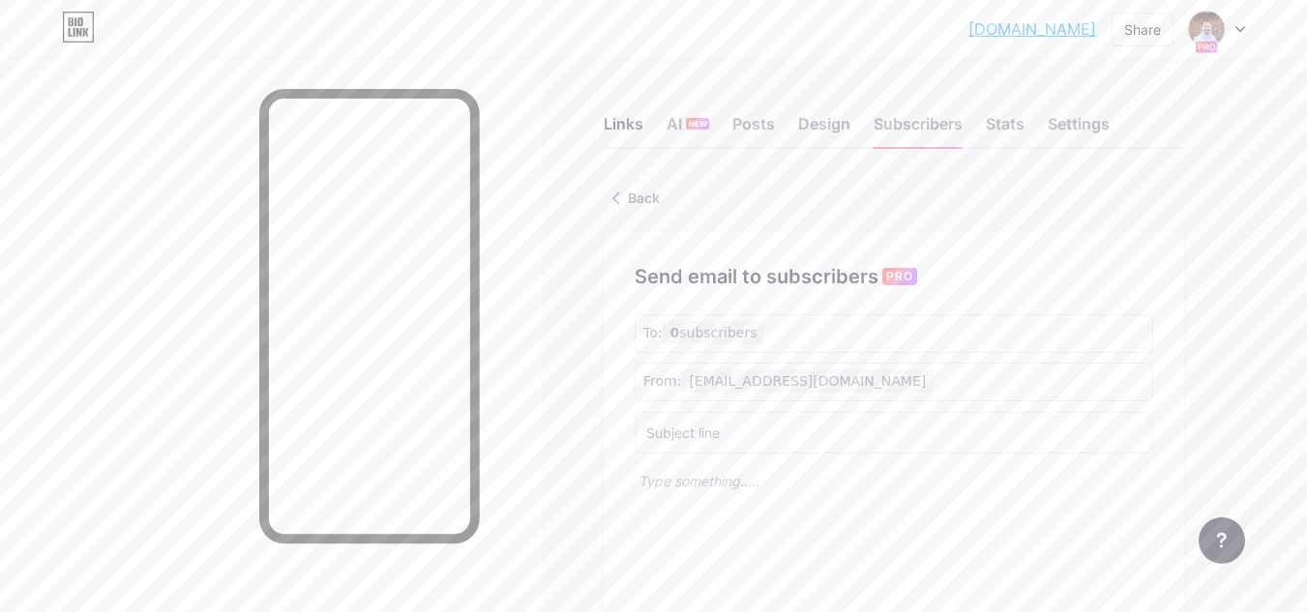
click at [617, 121] on div "Links" at bounding box center [624, 129] width 40 height 35
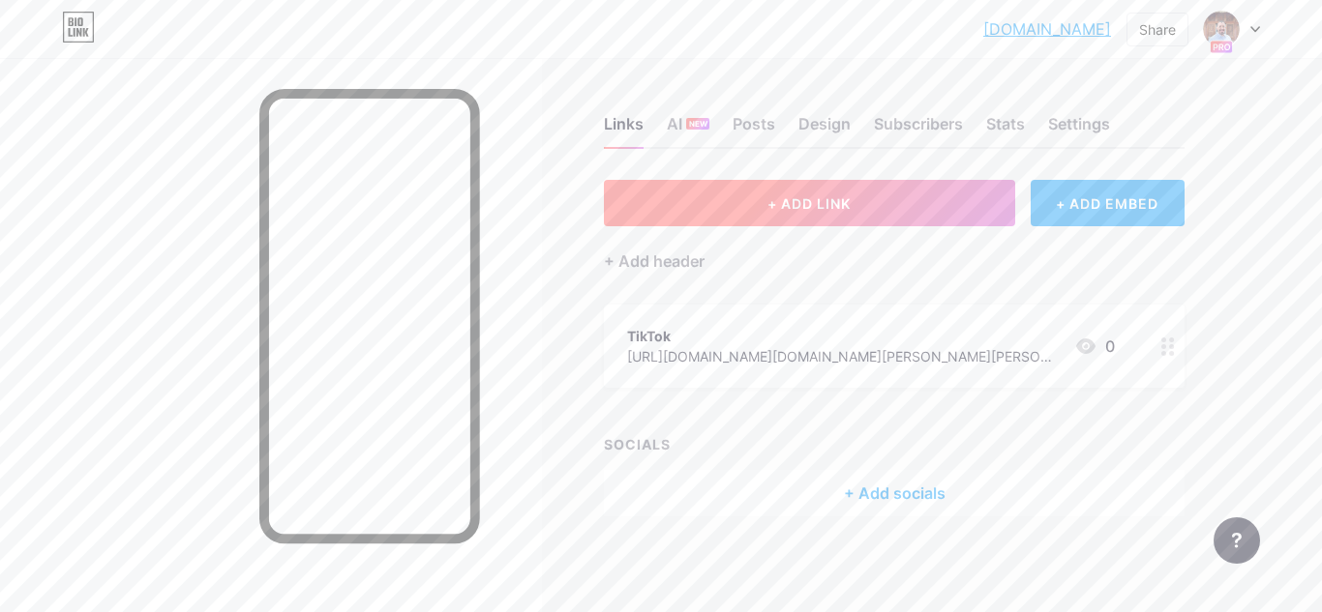
click at [821, 192] on button "+ ADD LINK" at bounding box center [809, 203] width 411 height 46
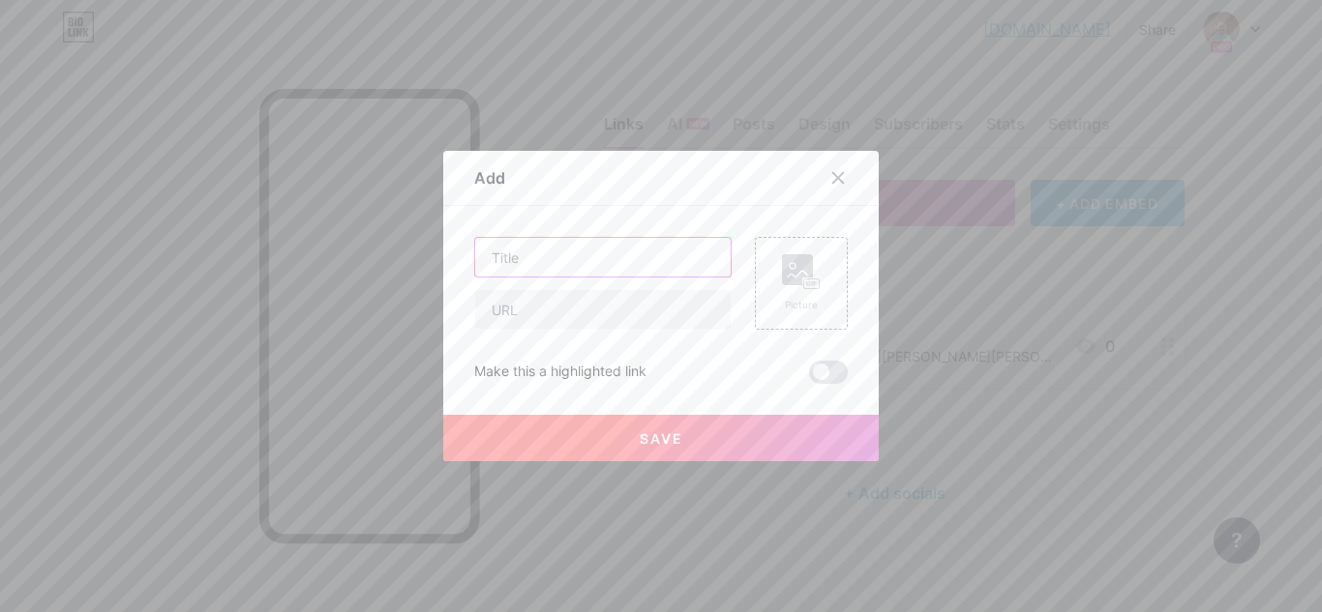
click at [564, 254] on input "text" at bounding box center [602, 257] width 255 height 39
click at [842, 181] on icon at bounding box center [838, 178] width 11 height 11
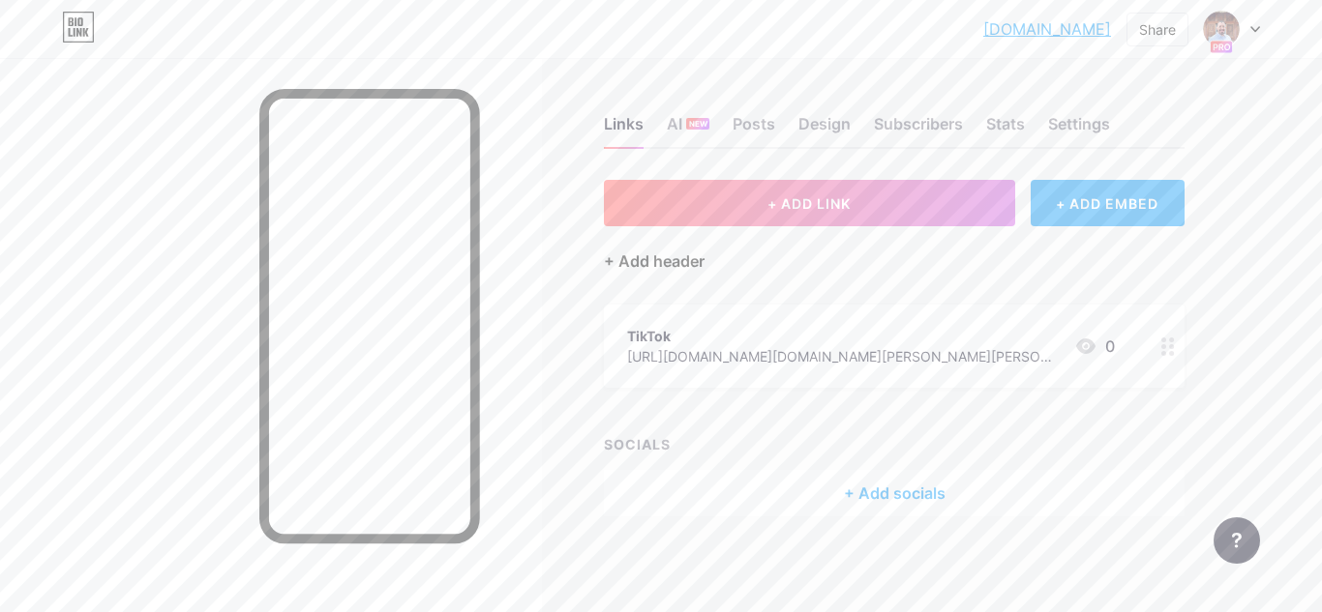
click at [659, 255] on div "+ Add header" at bounding box center [654, 261] width 101 height 23
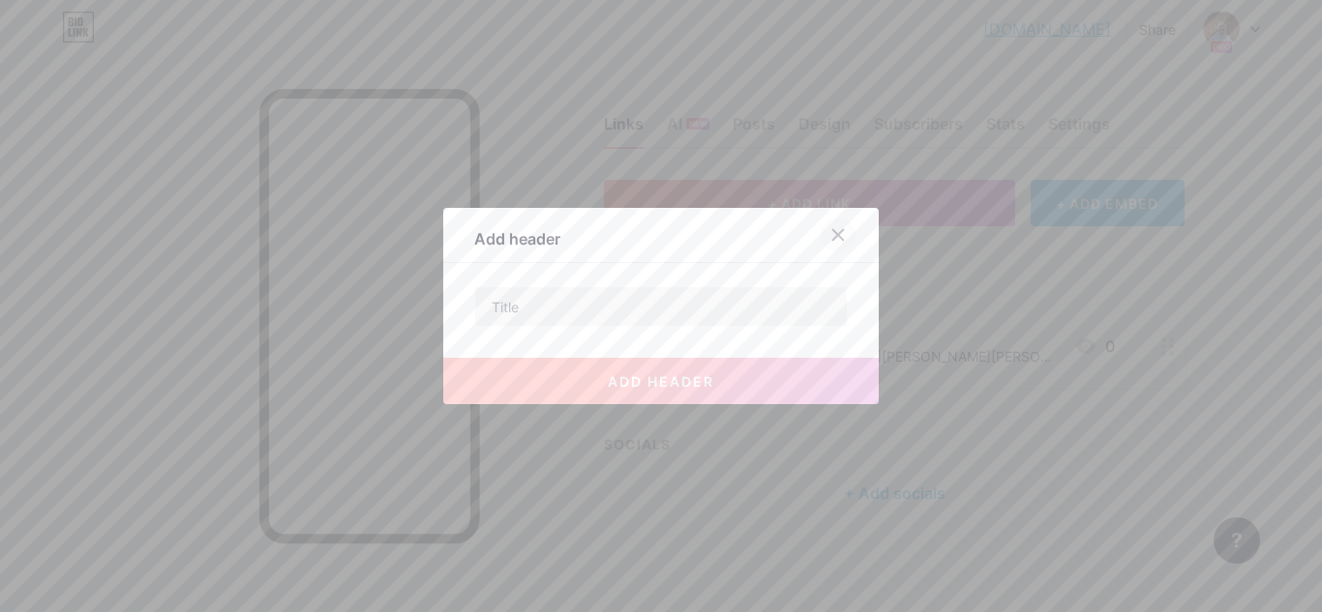
click at [828, 232] on div at bounding box center [837, 235] width 35 height 35
